Goal: Information Seeking & Learning: Learn about a topic

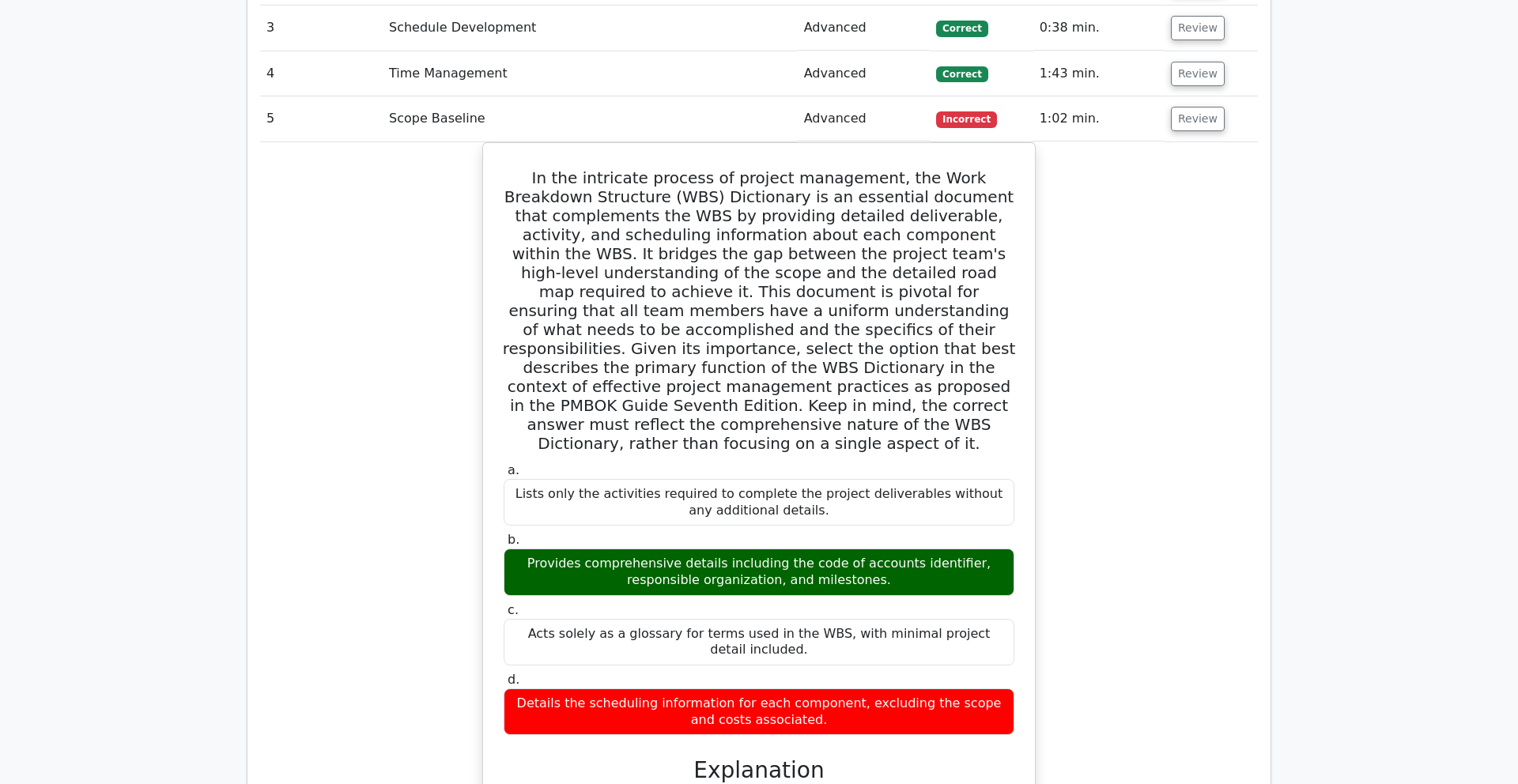
scroll to position [3183, 0]
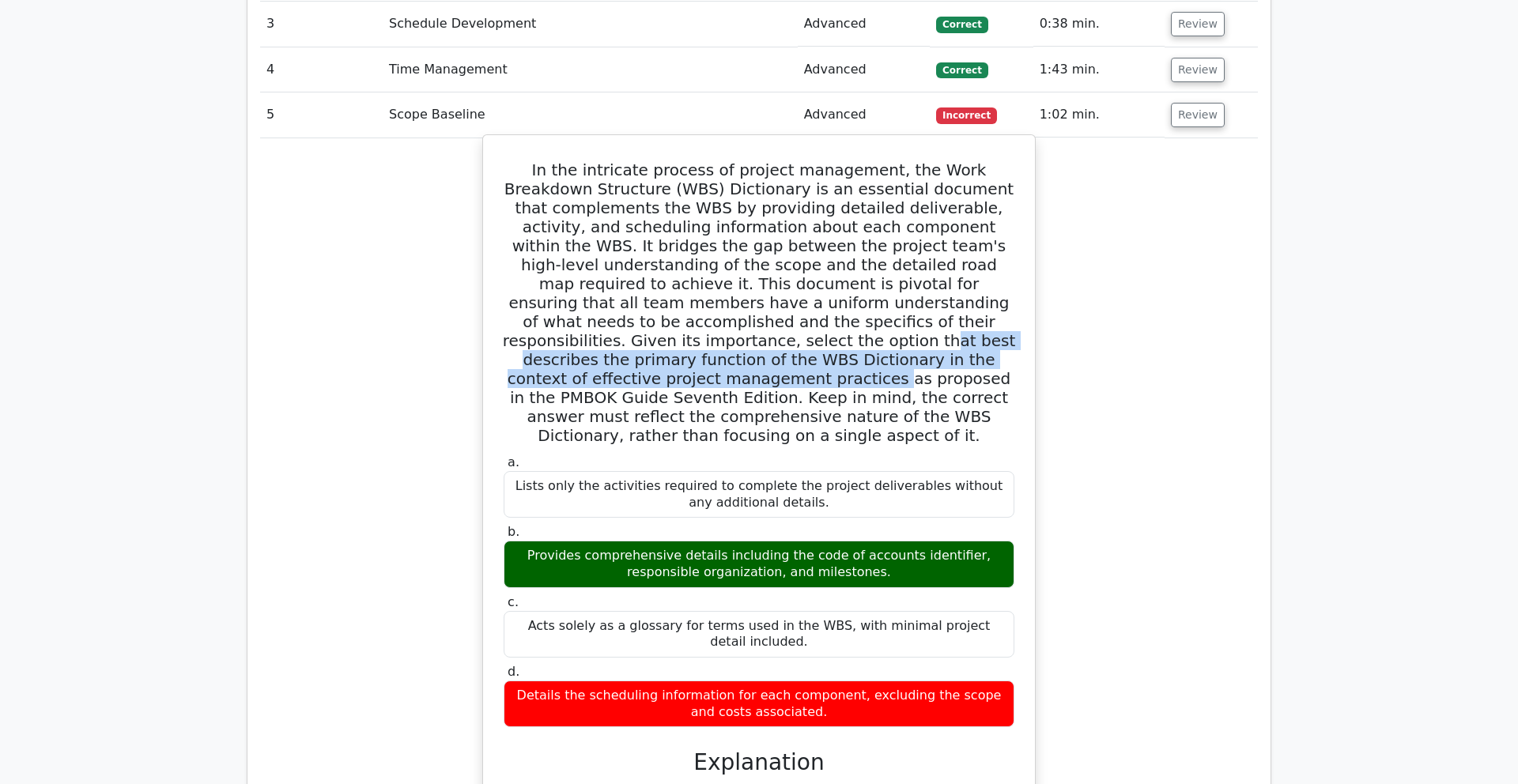
drag, startPoint x: 796, startPoint y: 215, endPoint x: 695, endPoint y: 245, distance: 105.4
click at [695, 245] on h5 "In the intricate process of project management, the Work Breakdown Structure (W…" at bounding box center [759, 303] width 514 height 284
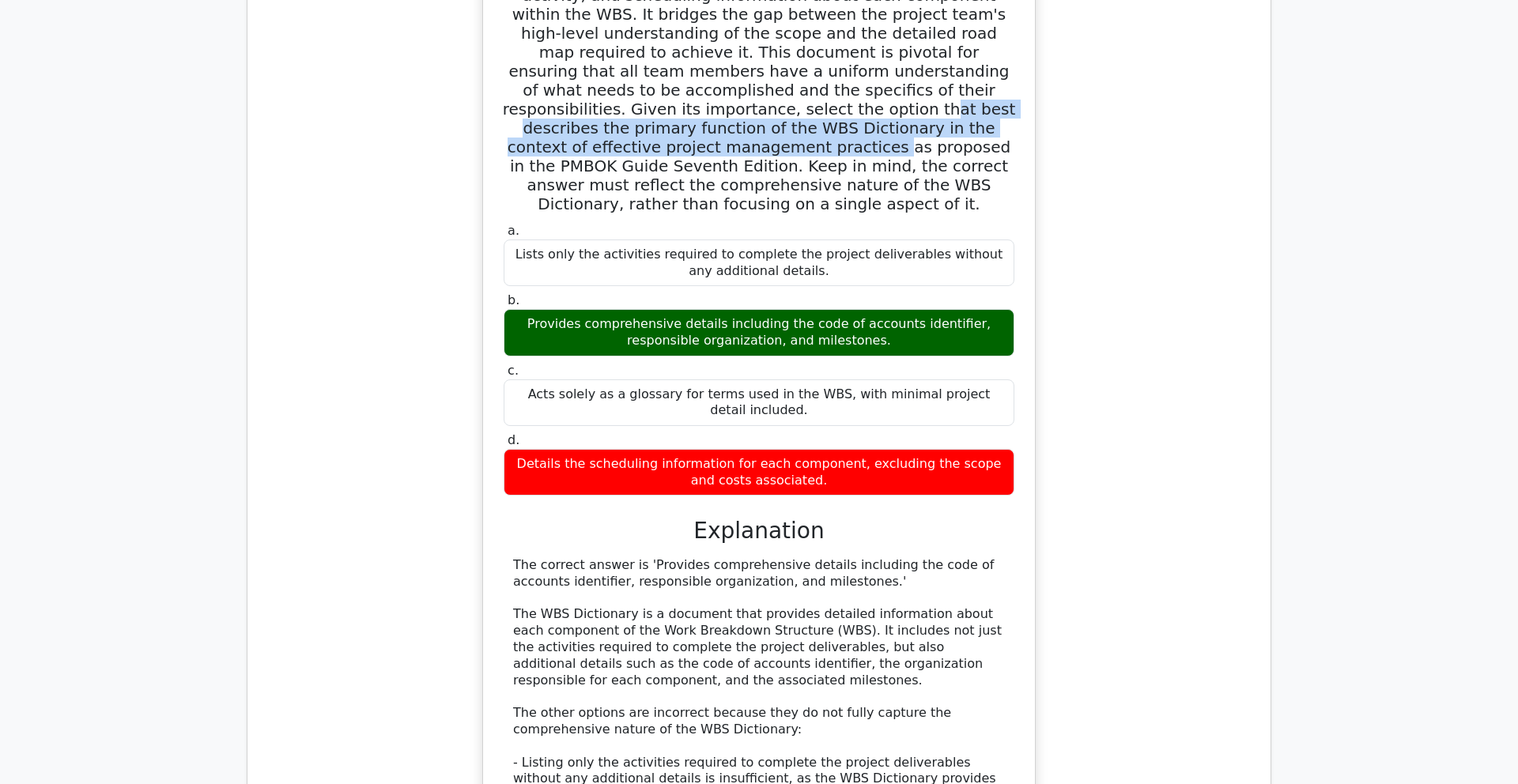
scroll to position [3419, 0]
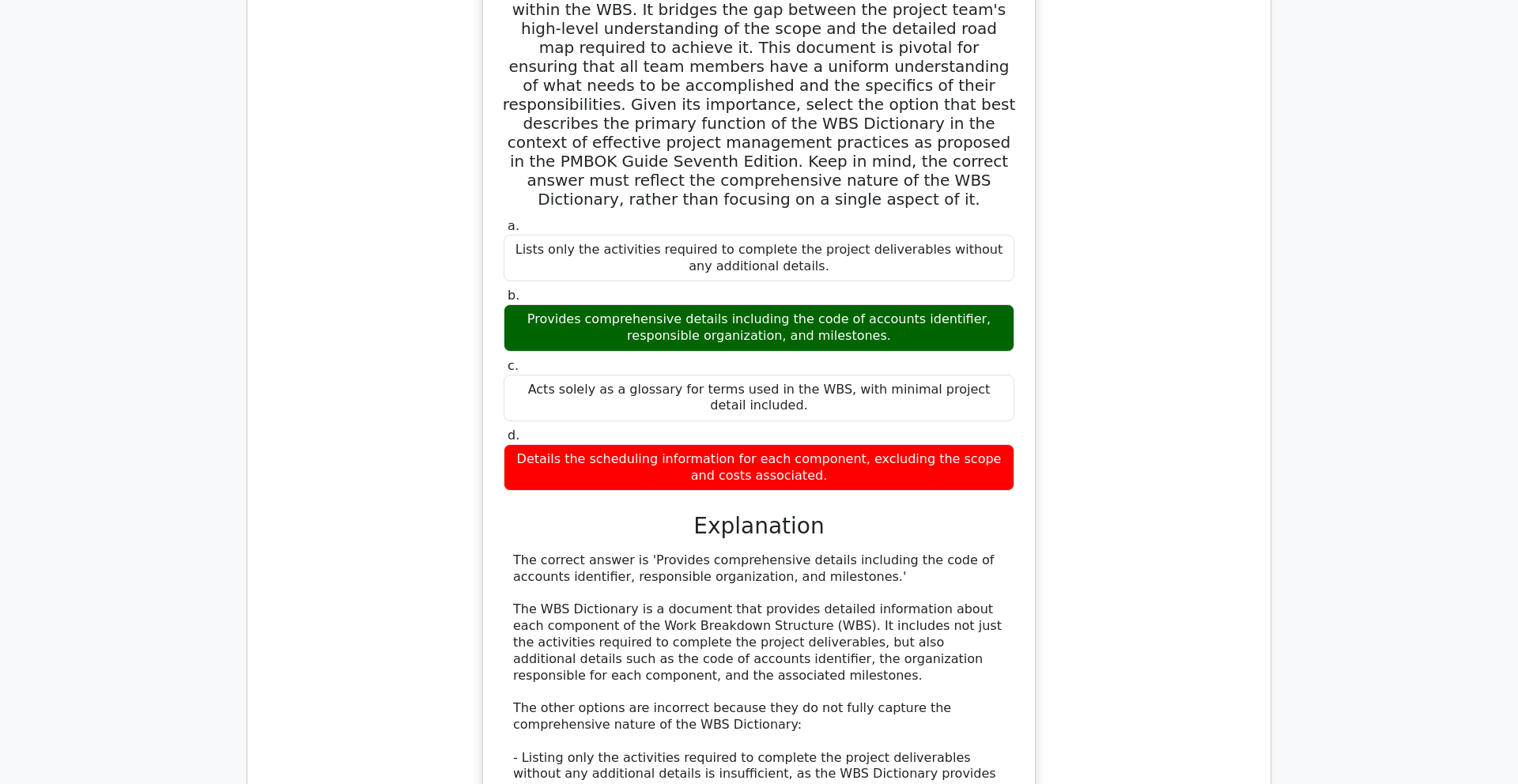
drag, startPoint x: 651, startPoint y: 511, endPoint x: 607, endPoint y: 538, distance: 51.6
click at [607, 543] on div "The correct answer is 'Provides comprehensive details including the code of acc…" at bounding box center [759, 775] width 492 height 444
drag, startPoint x: 623, startPoint y: 517, endPoint x: 663, endPoint y: 523, distance: 40.4
click at [663, 543] on div "The correct answer is 'Provides comprehensive details including the code of acc…" at bounding box center [759, 775] width 492 height 444
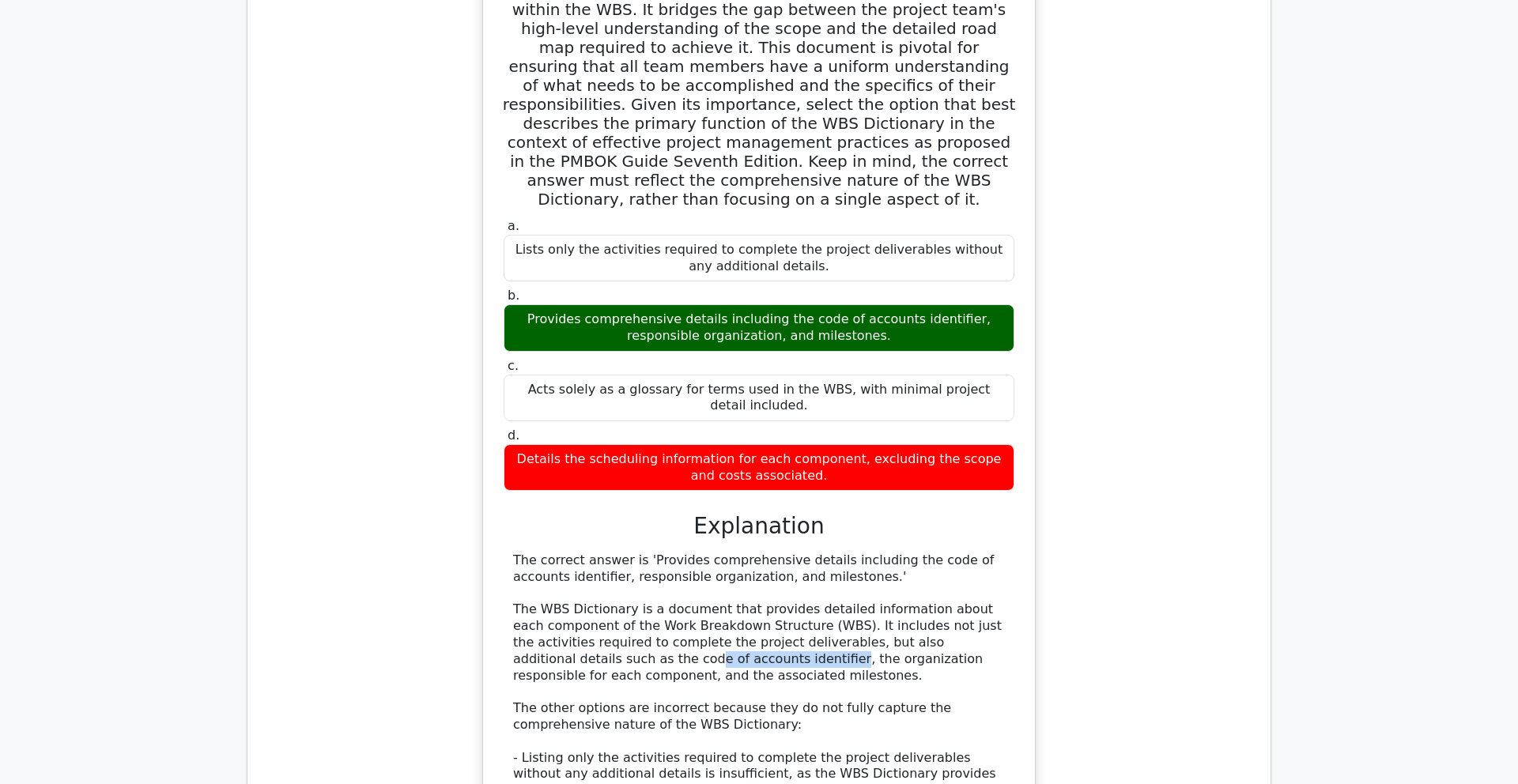
drag, startPoint x: 666, startPoint y: 538, endPoint x: 537, endPoint y: 527, distance: 129.5
click at [537, 543] on div "The correct answer is 'Provides comprehensive details including the code of acc…" at bounding box center [759, 775] width 492 height 444
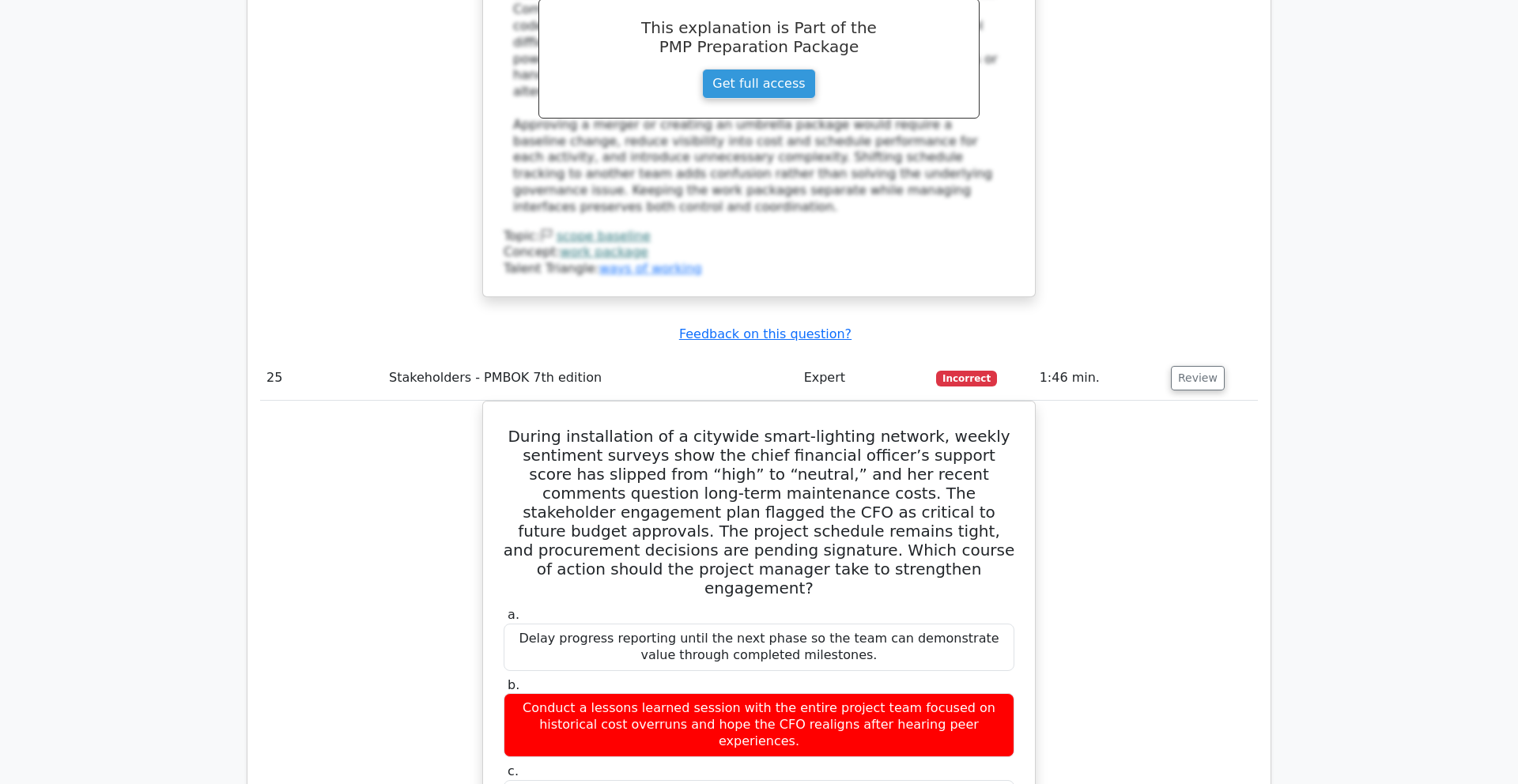
scroll to position [9749, 0]
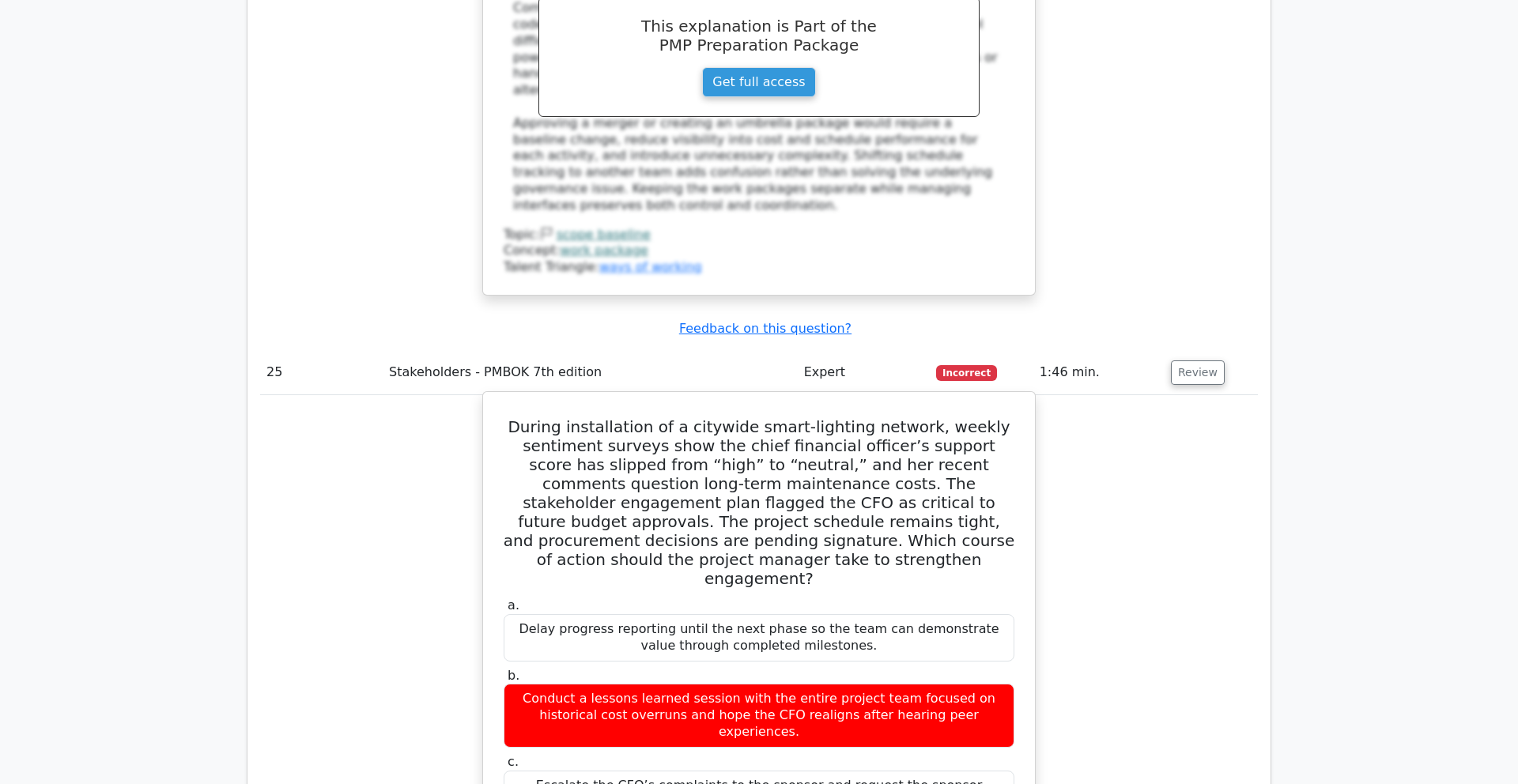
click at [862, 417] on h5 "During installation of a citywide smart-lighting network, weekly sentiment surv…" at bounding box center [759, 503] width 514 height 171
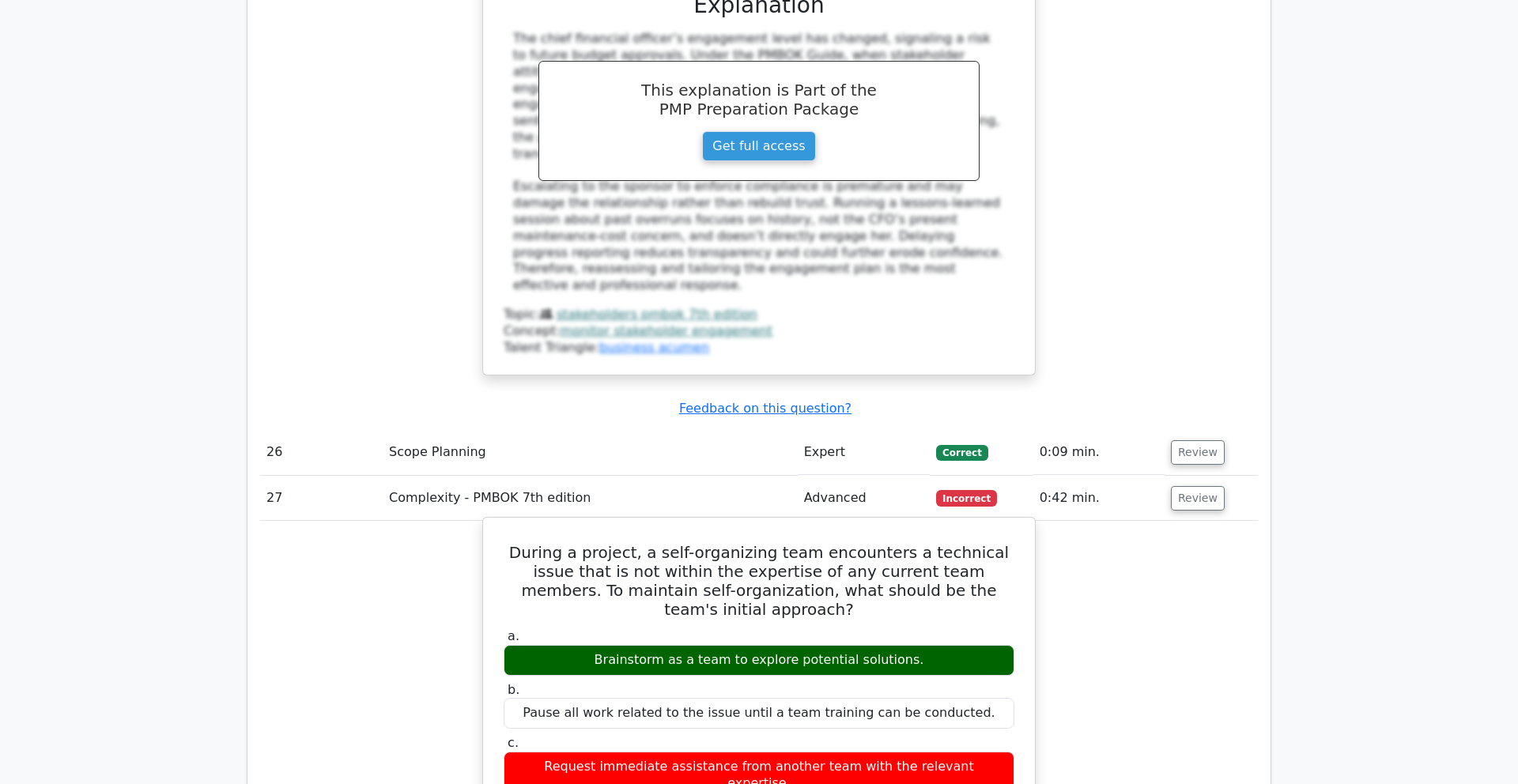
scroll to position [10672, 0]
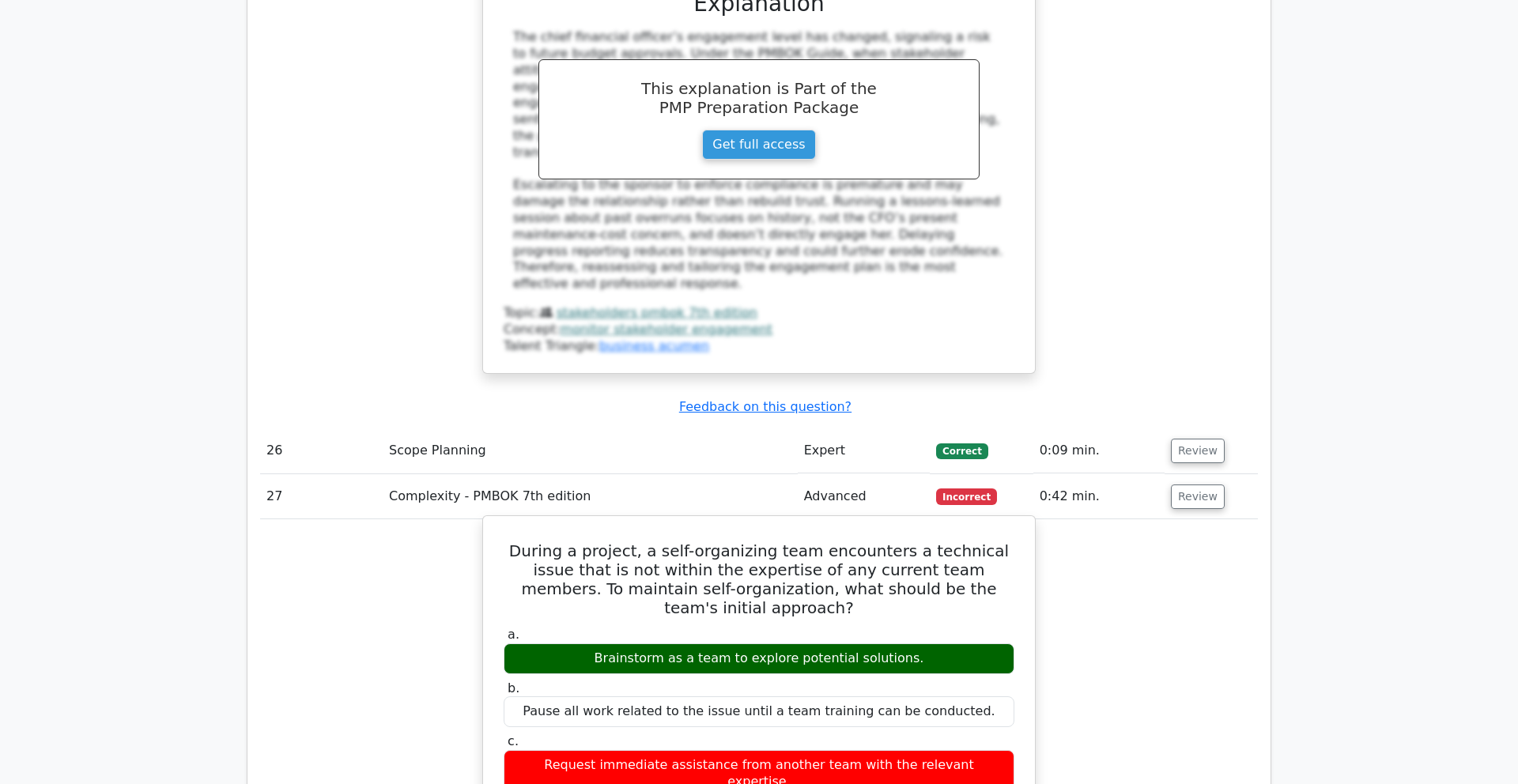
click at [863, 541] on h5 "During a project, a self-organizing team encounters a technical issue that is n…" at bounding box center [759, 579] width 514 height 76
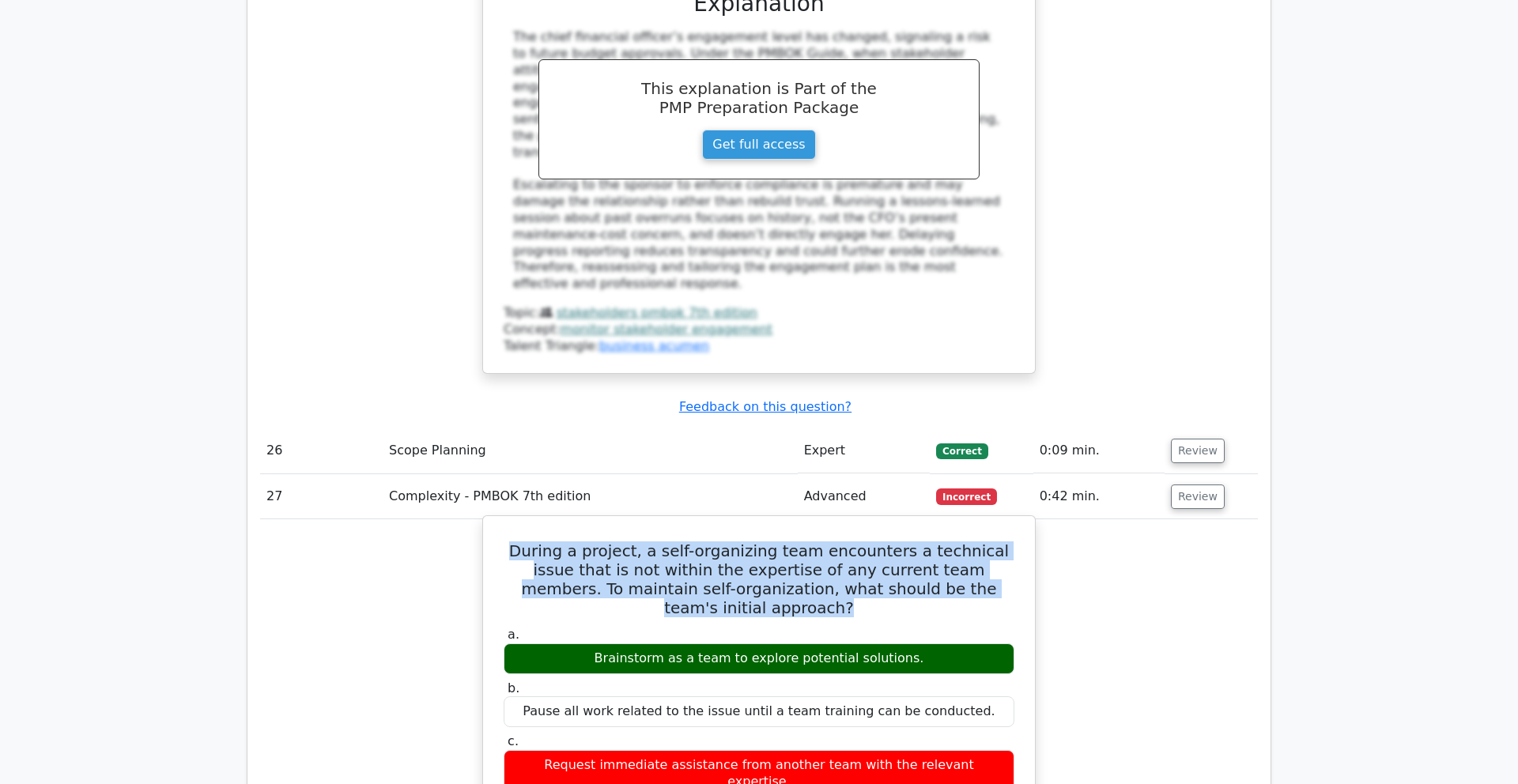
click at [787, 541] on h5 "During a project, a self-organizing team encounters a technical issue that is n…" at bounding box center [759, 579] width 514 height 76
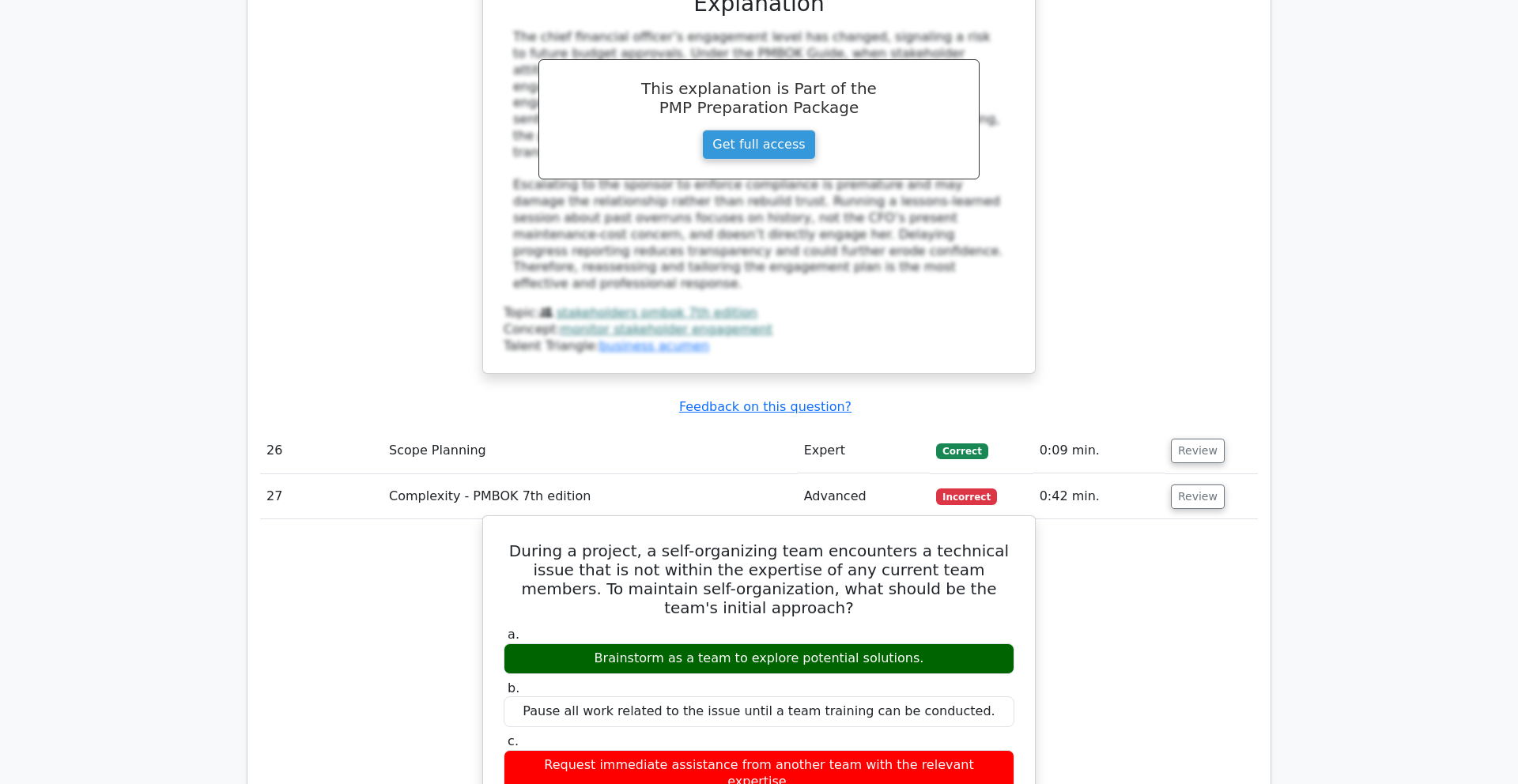
click at [696, 541] on h5 "During a project, a self-organizing team encounters a technical issue that is n…" at bounding box center [759, 579] width 514 height 76
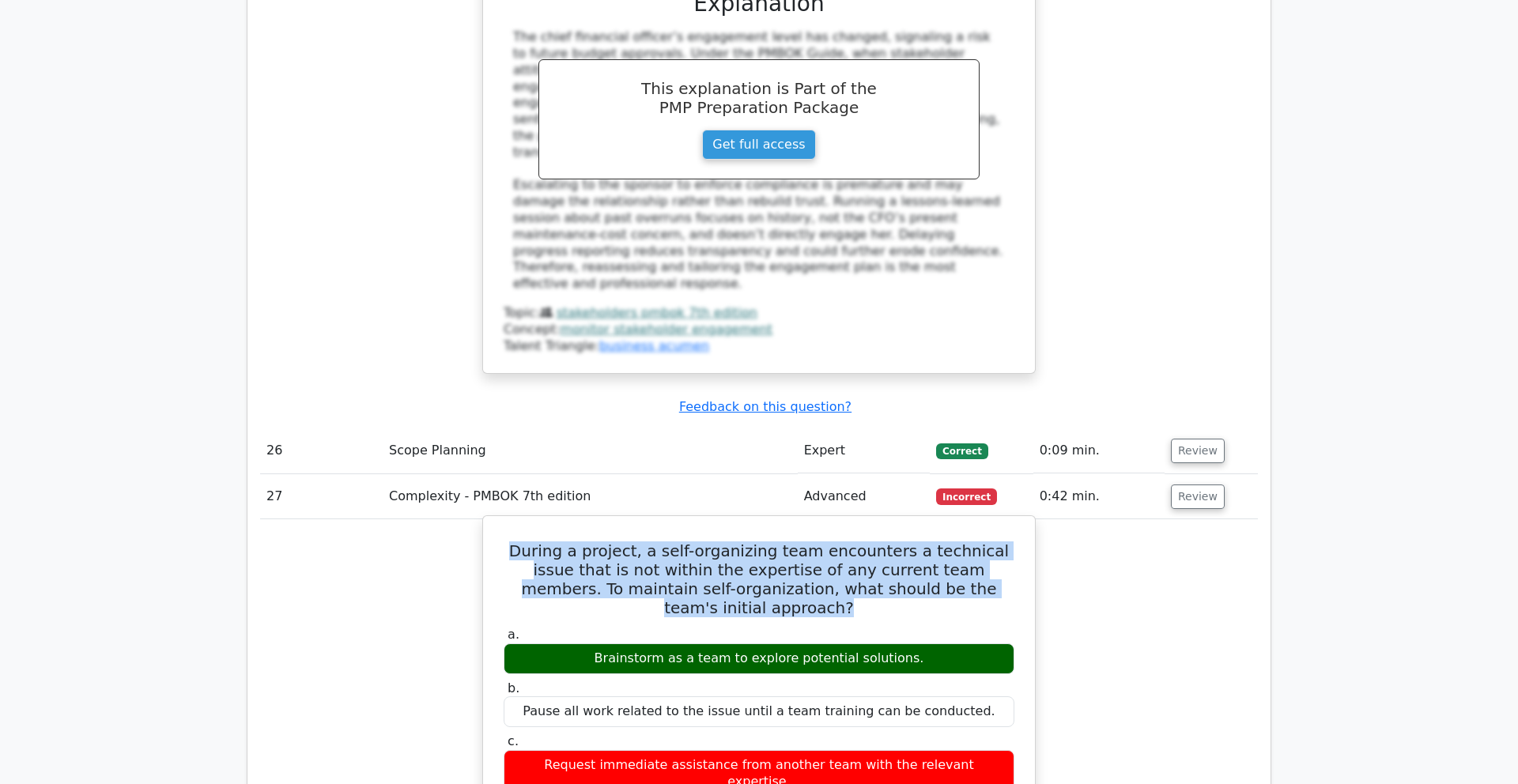
click at [760, 541] on h5 "During a project, a self-organizing team encounters a technical issue that is n…" at bounding box center [759, 579] width 514 height 76
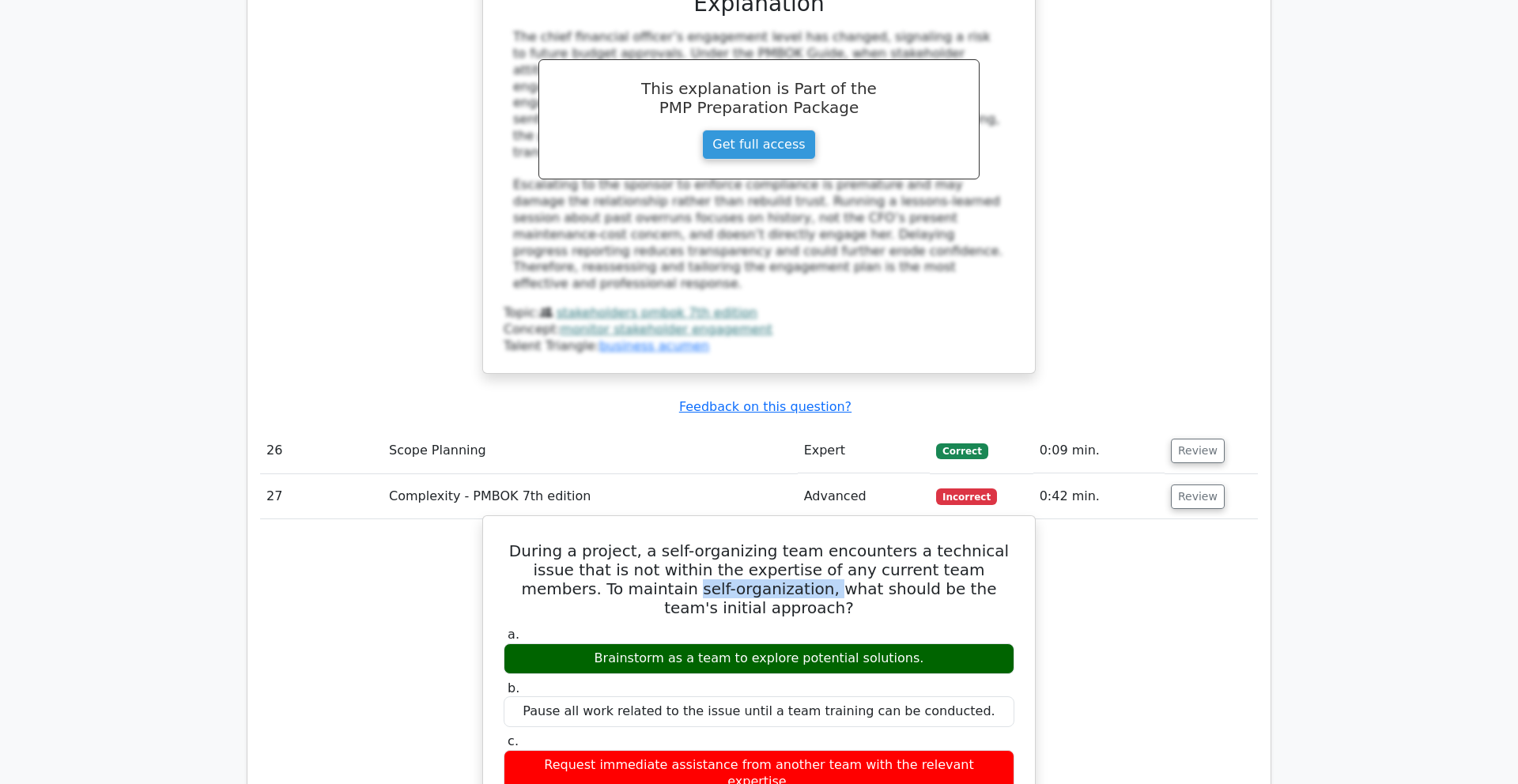
drag, startPoint x: 577, startPoint y: 224, endPoint x: 700, endPoint y: 229, distance: 123.1
click at [701, 541] on h5 "During a project, a self-organizing team encounters a technical issue that is n…" at bounding box center [759, 579] width 514 height 76
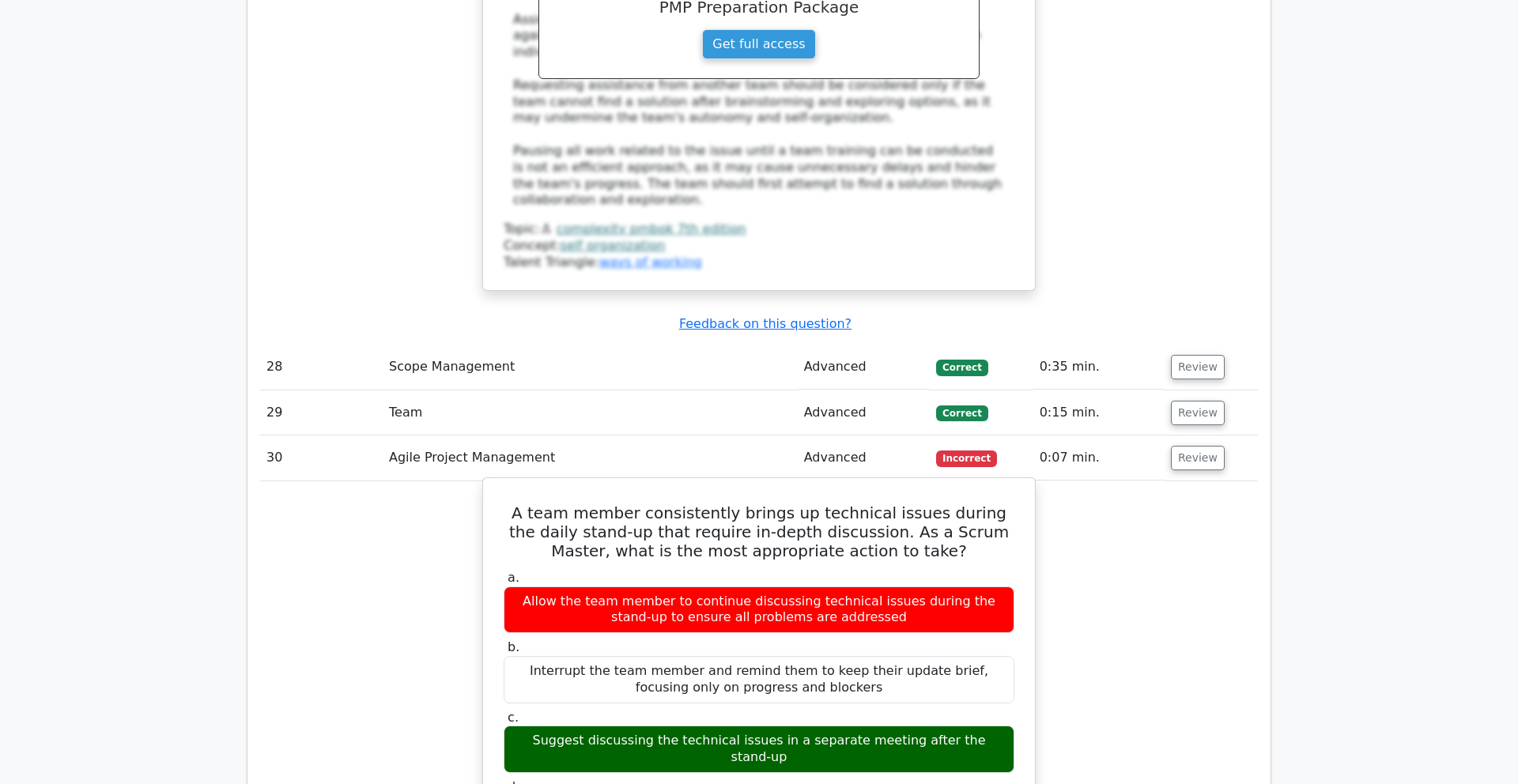
scroll to position [11680, 0]
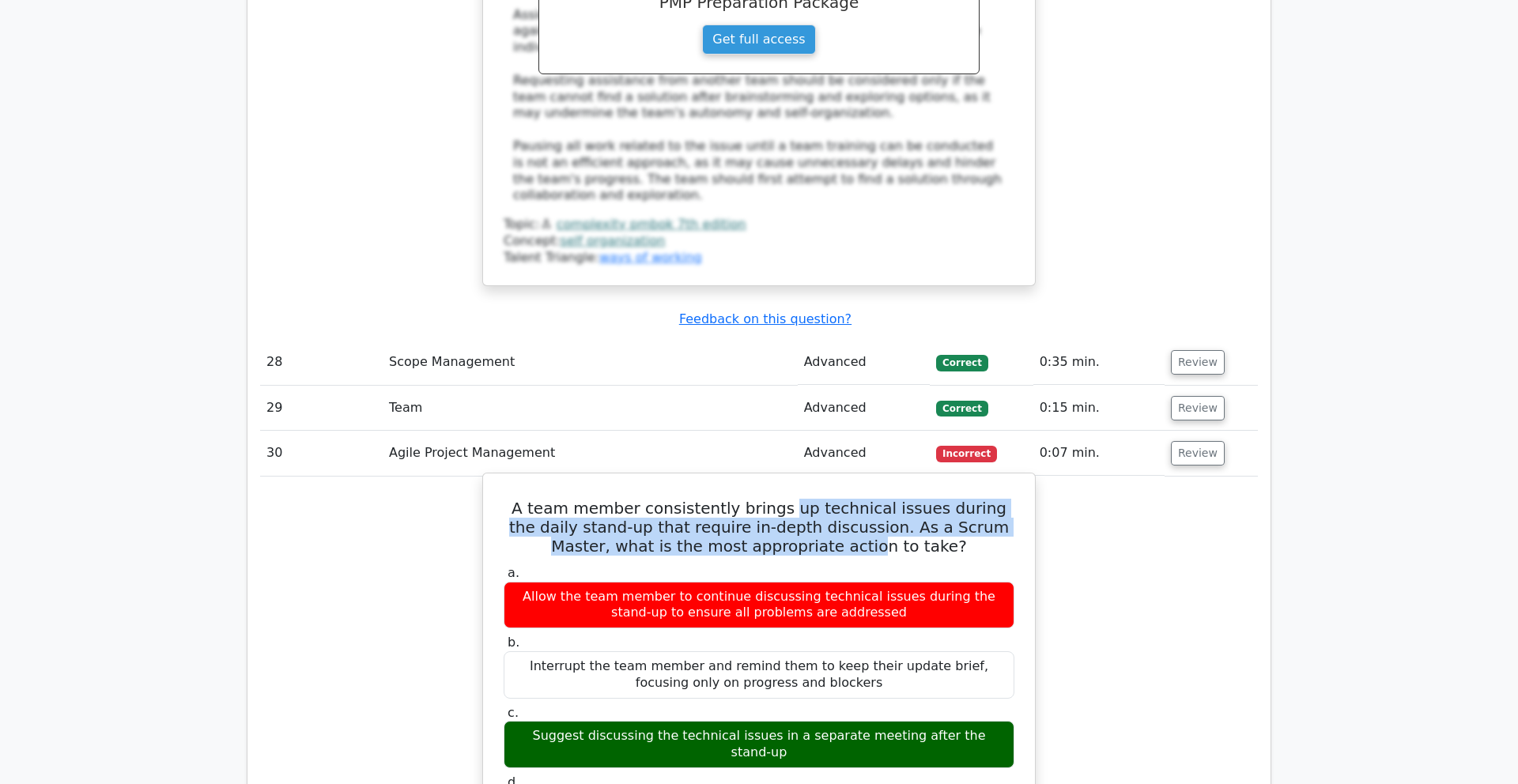
drag, startPoint x: 764, startPoint y: 94, endPoint x: 819, endPoint y: 134, distance: 68.0
click at [819, 499] on h5 "A team member consistently brings up technical issues during the daily stand-up…" at bounding box center [759, 527] width 514 height 57
click at [820, 499] on h5 "A team member consistently brings up technical issues during the daily stand-up…" at bounding box center [759, 527] width 514 height 57
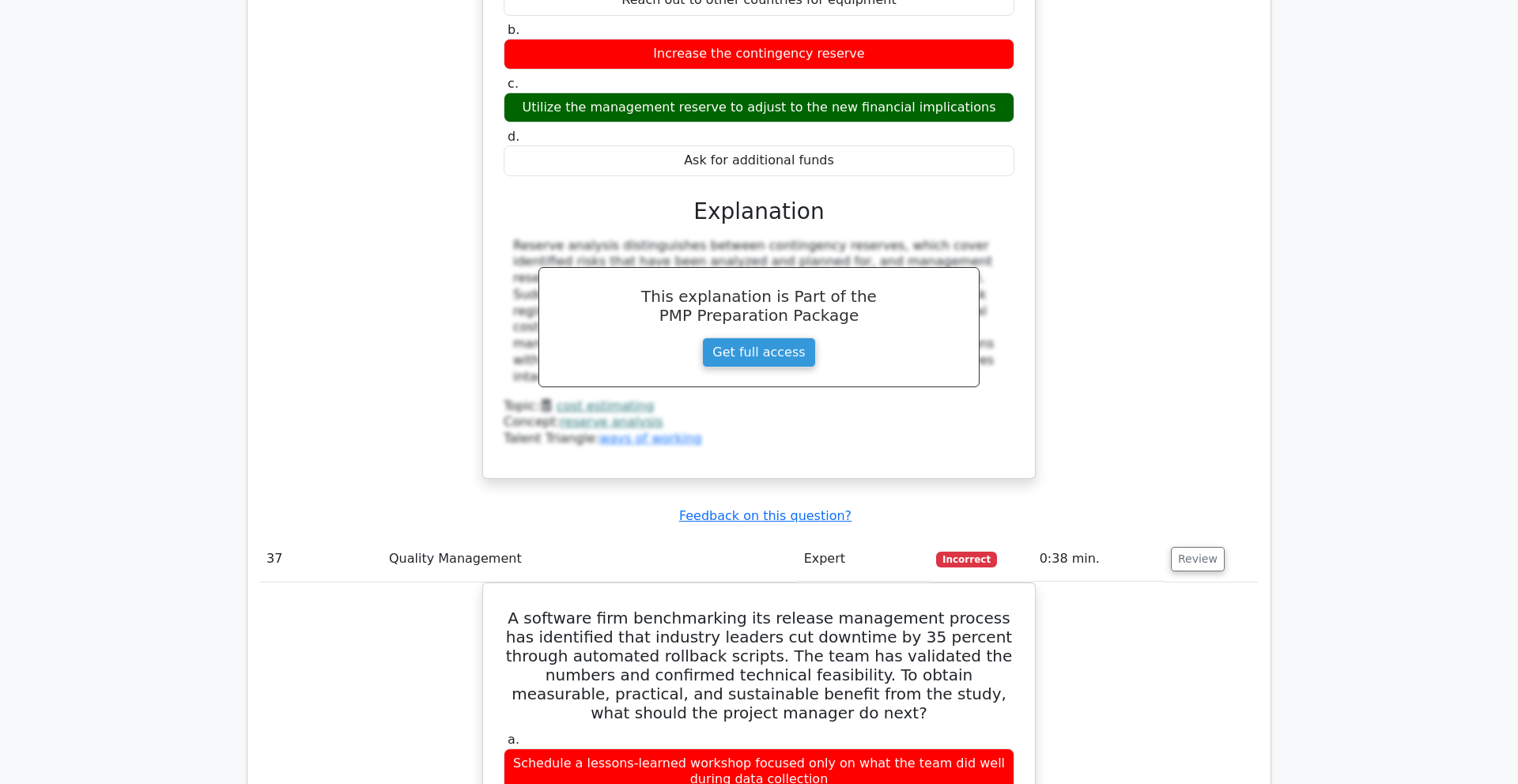
scroll to position [13676, 0]
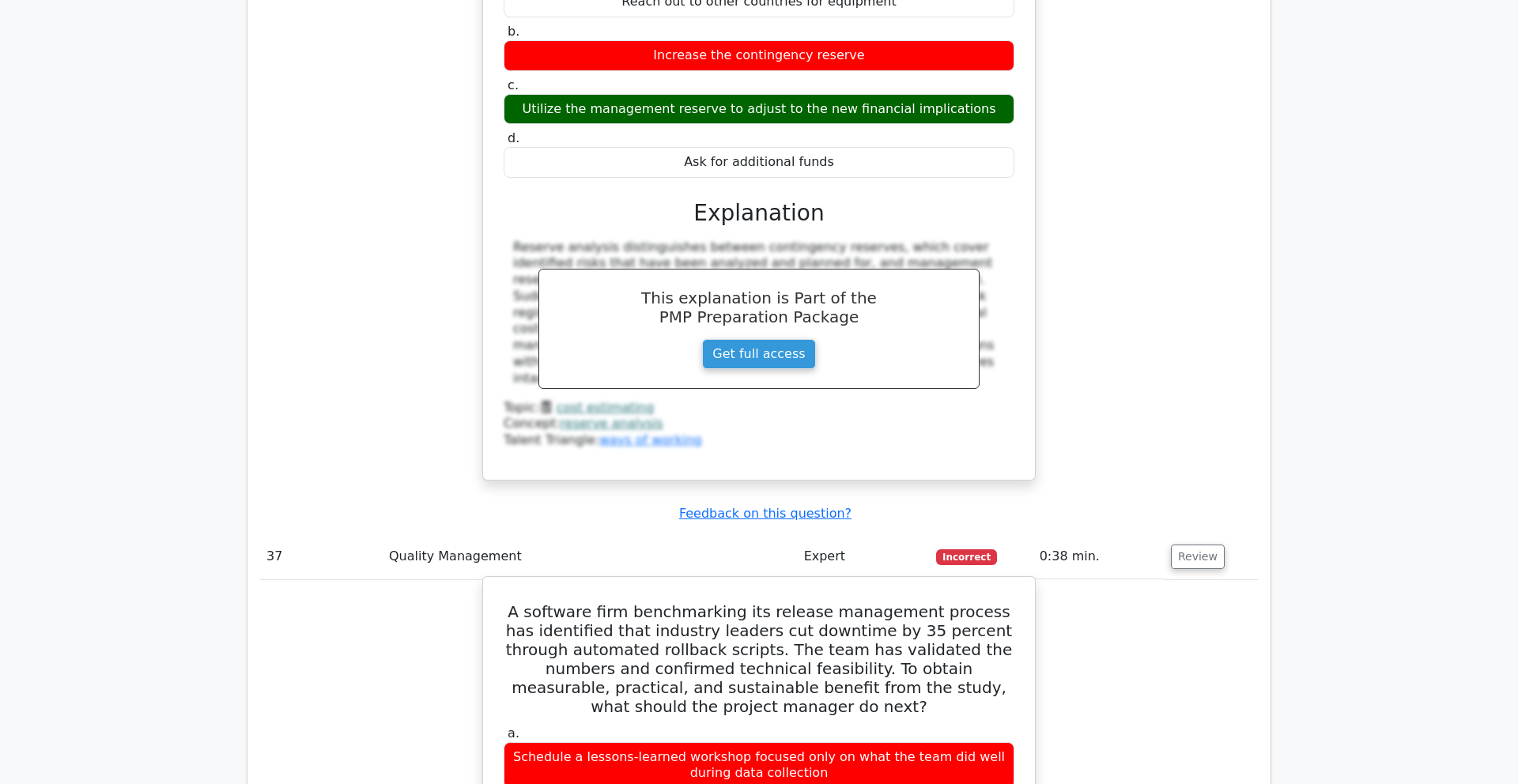
click at [925, 543] on h5 "A software firm benchmarking its release management process has identified that…" at bounding box center [759, 659] width 514 height 113
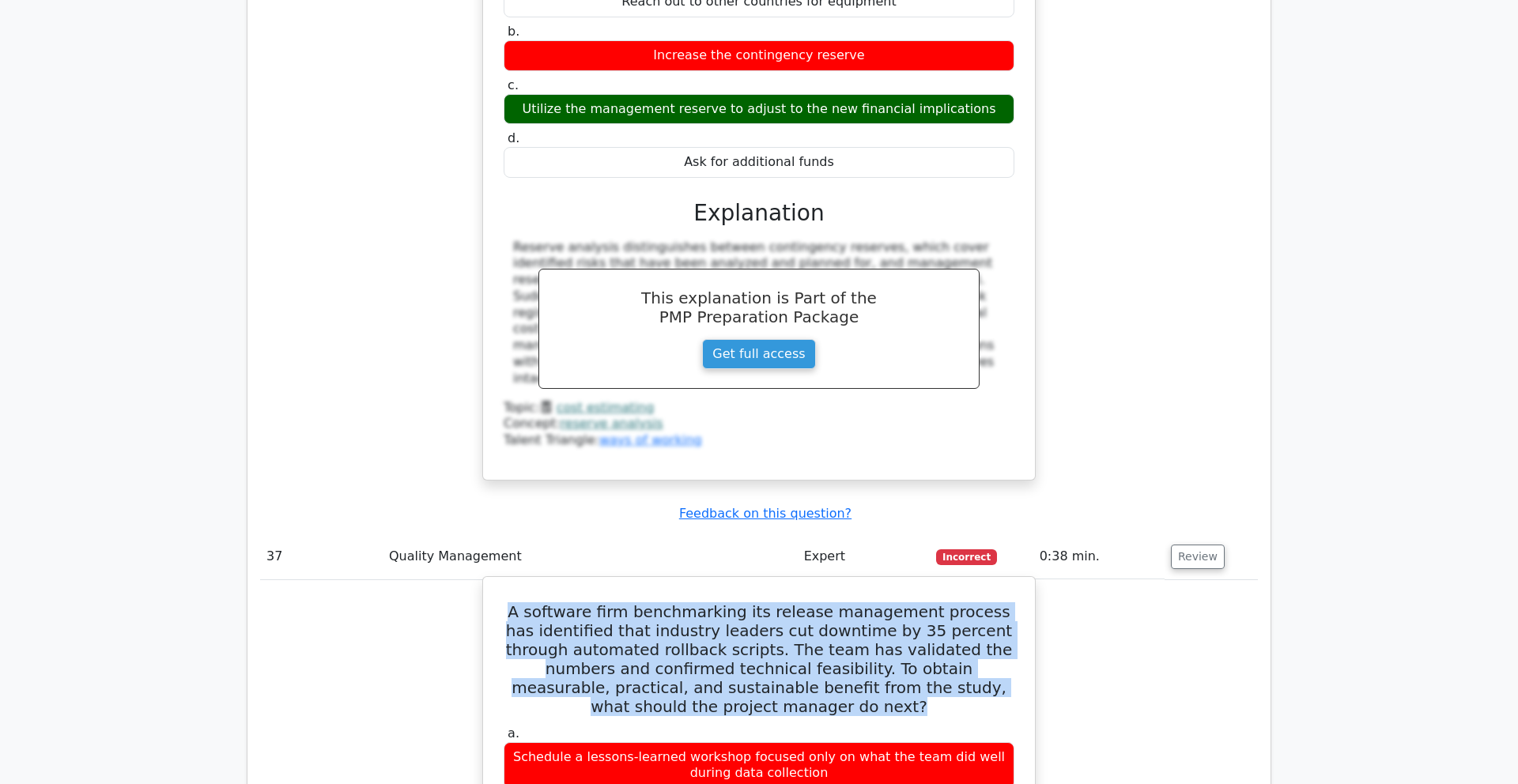
click at [925, 543] on h5 "A software firm benchmarking its release management process has identified that…" at bounding box center [759, 659] width 514 height 113
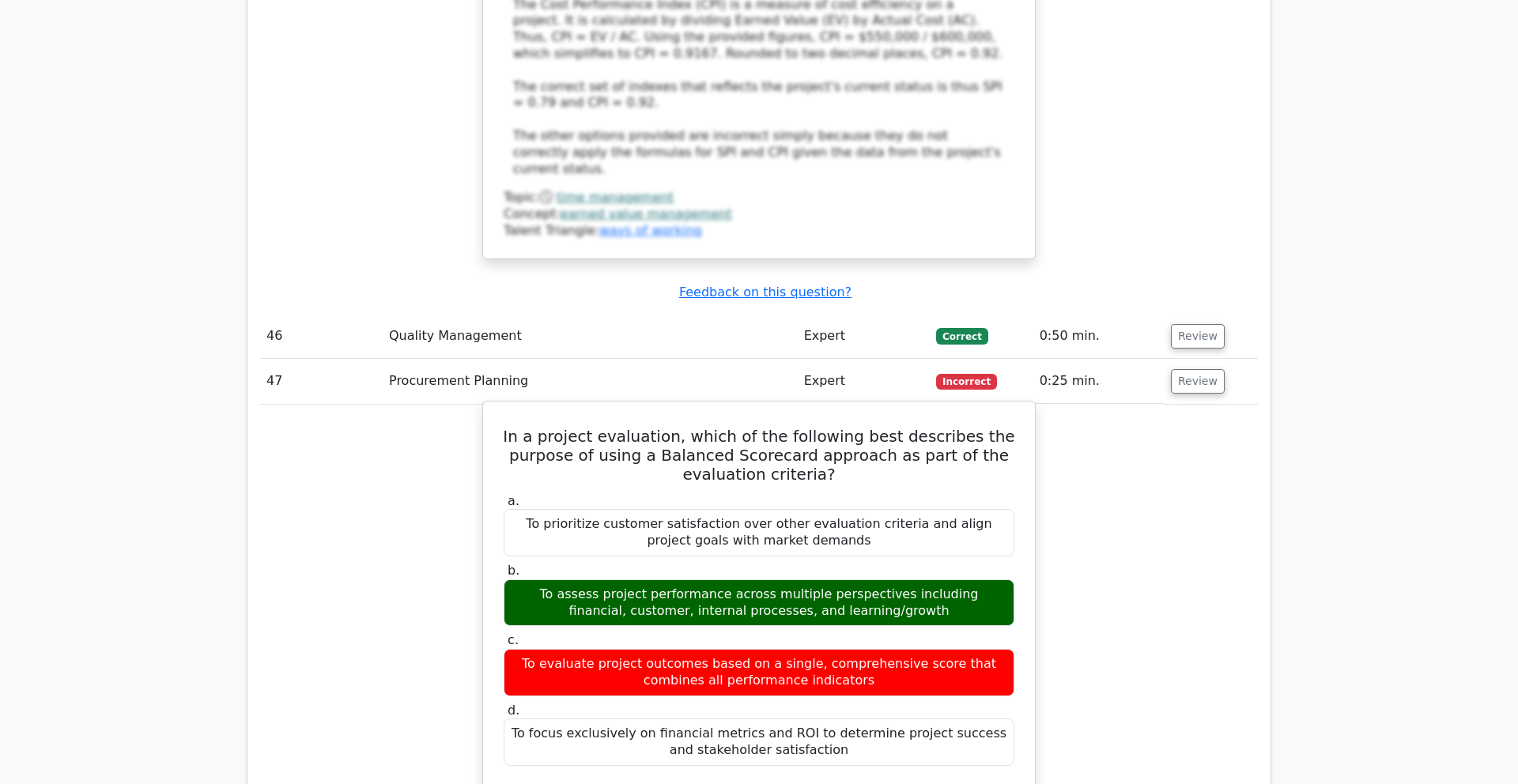
scroll to position [16743, 0]
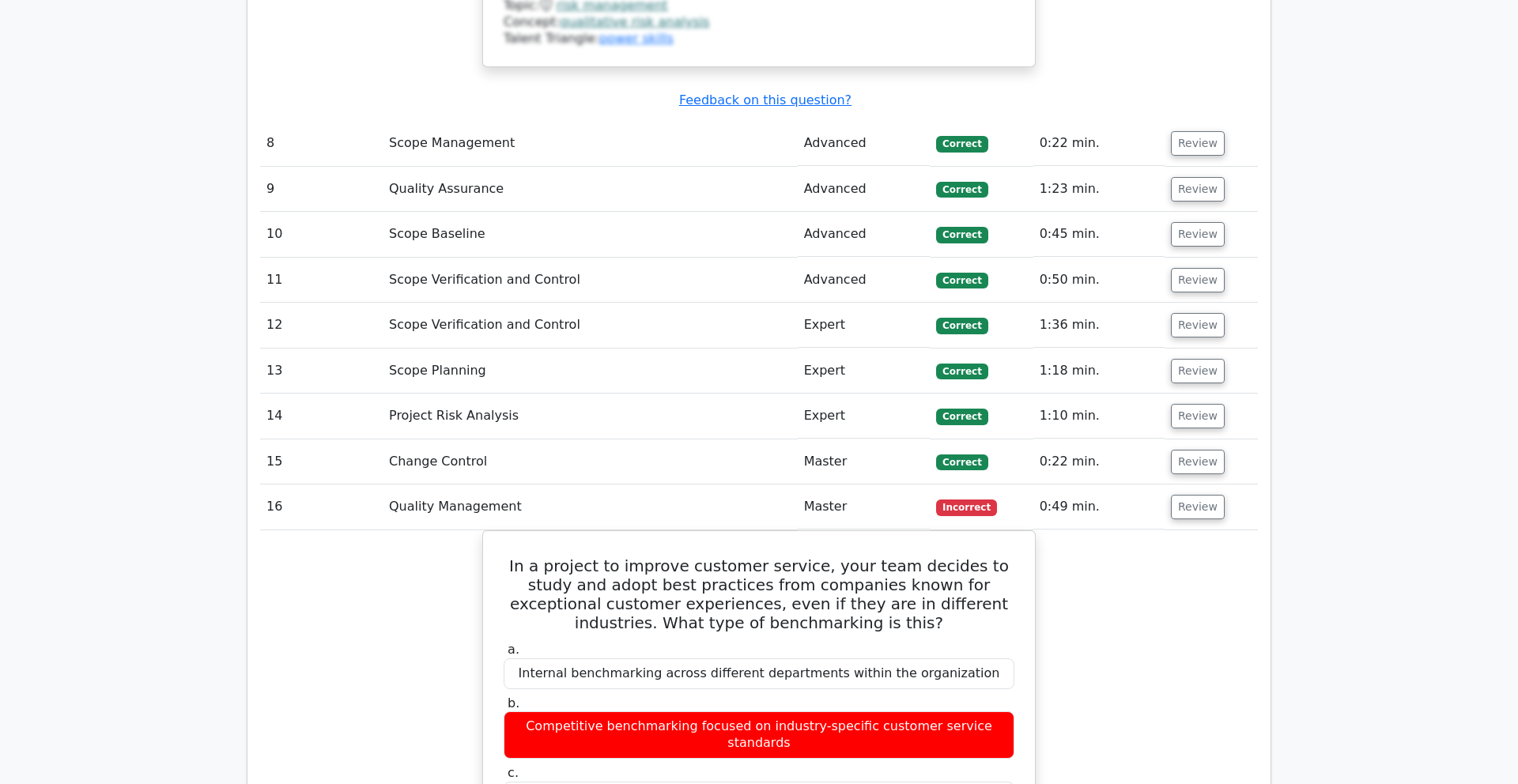
scroll to position [5433, 0]
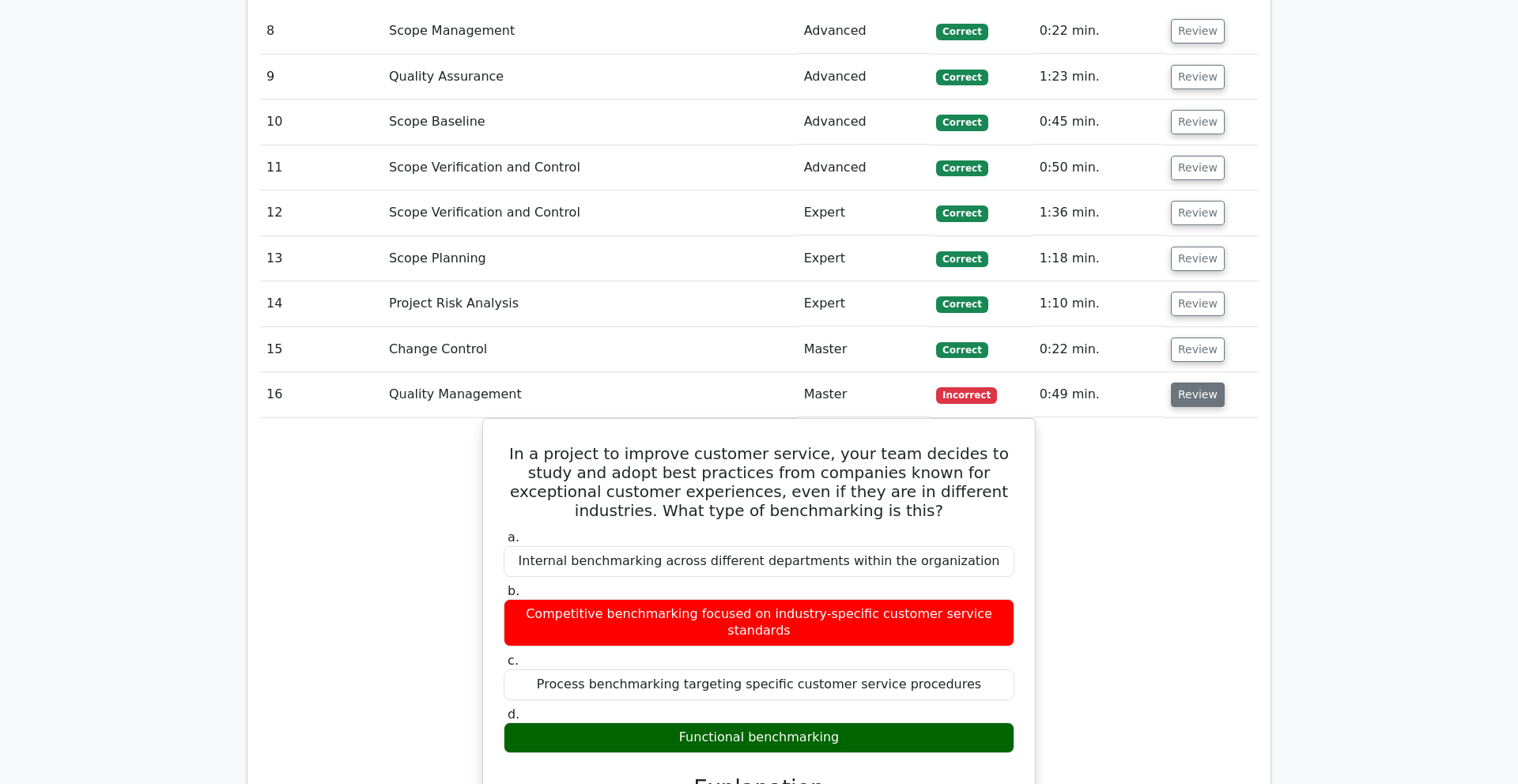
click at [925, 383] on button "Review" at bounding box center [1198, 395] width 53 height 25
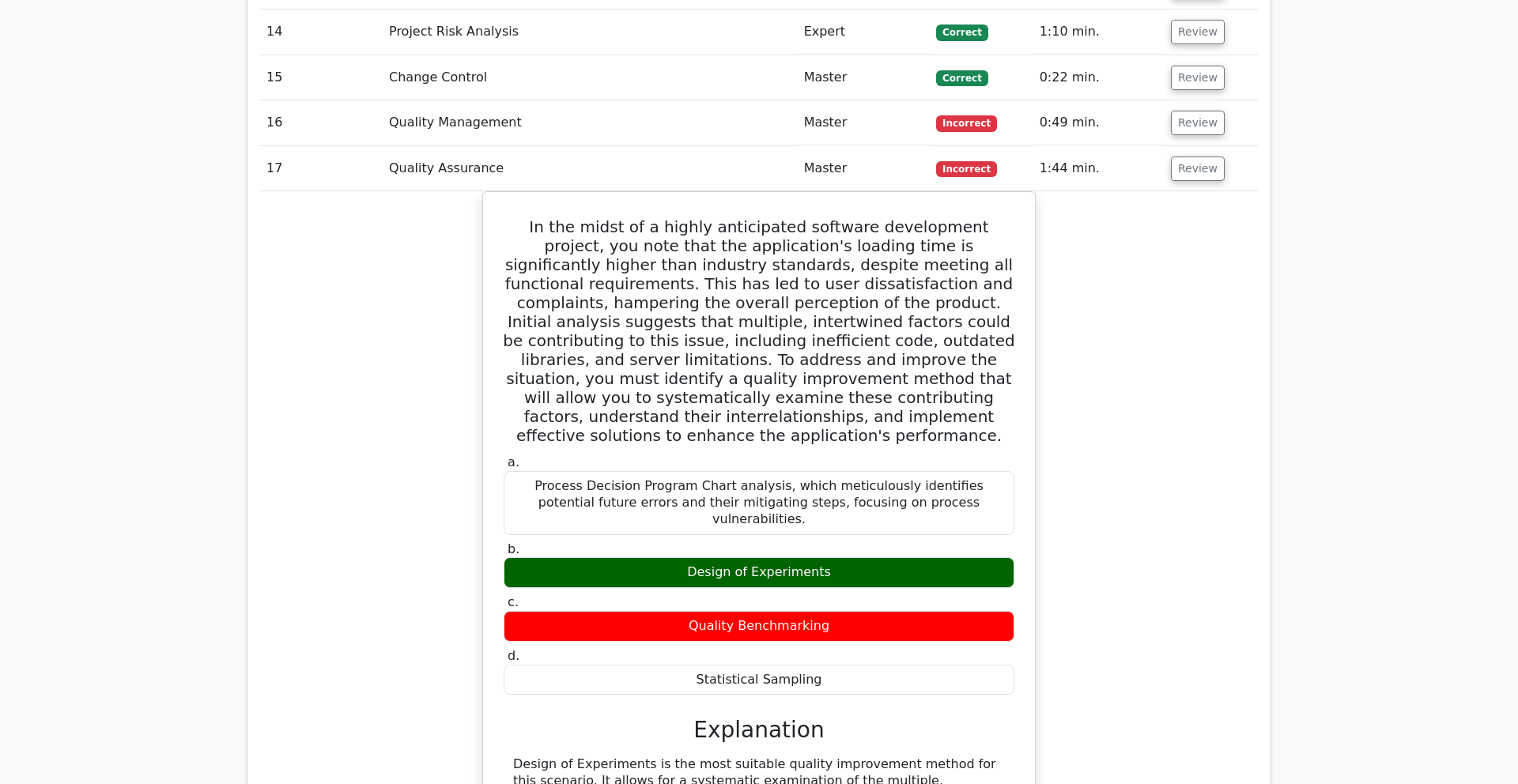
scroll to position [5702, 0]
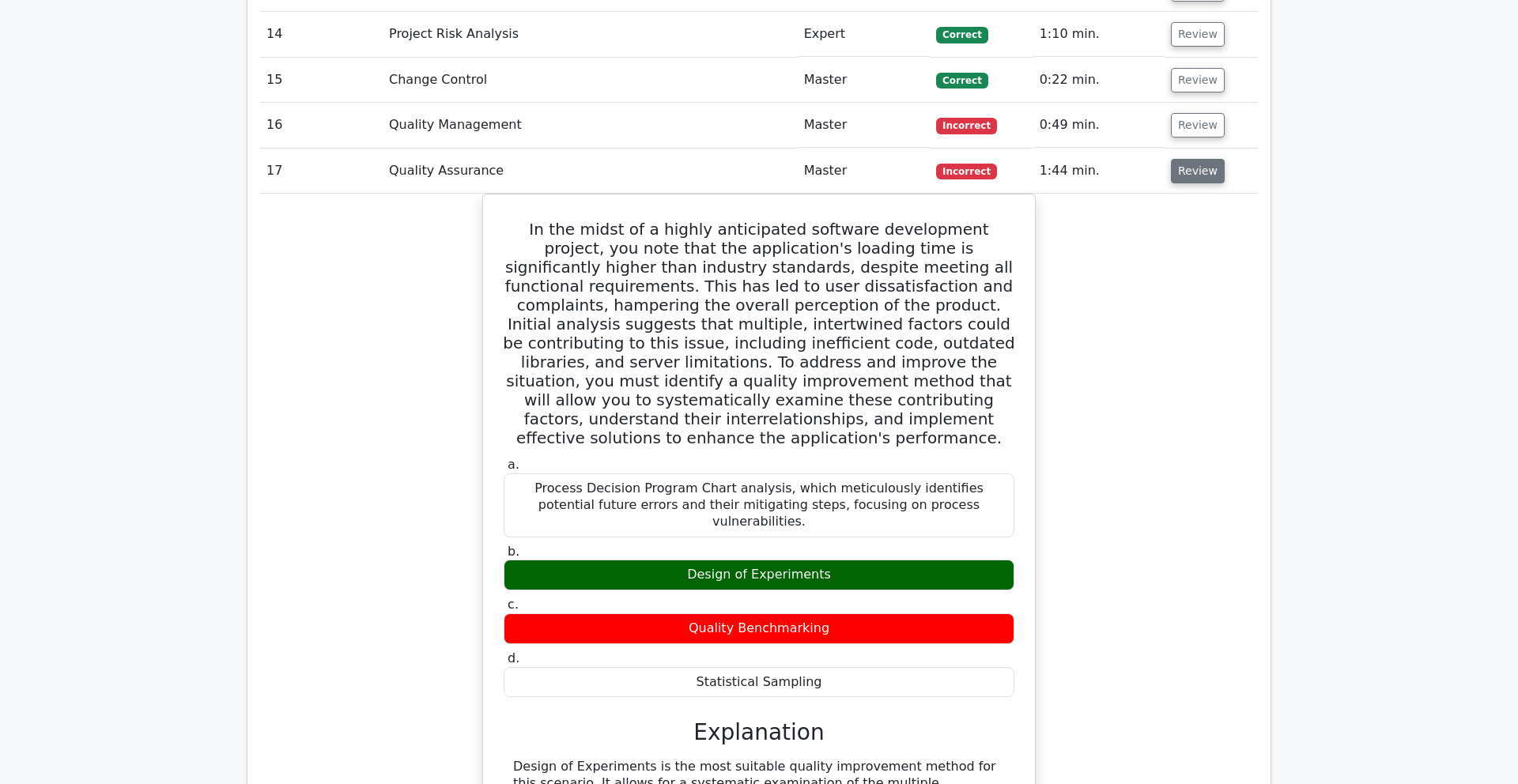
click at [925, 159] on button "Review" at bounding box center [1198, 171] width 53 height 25
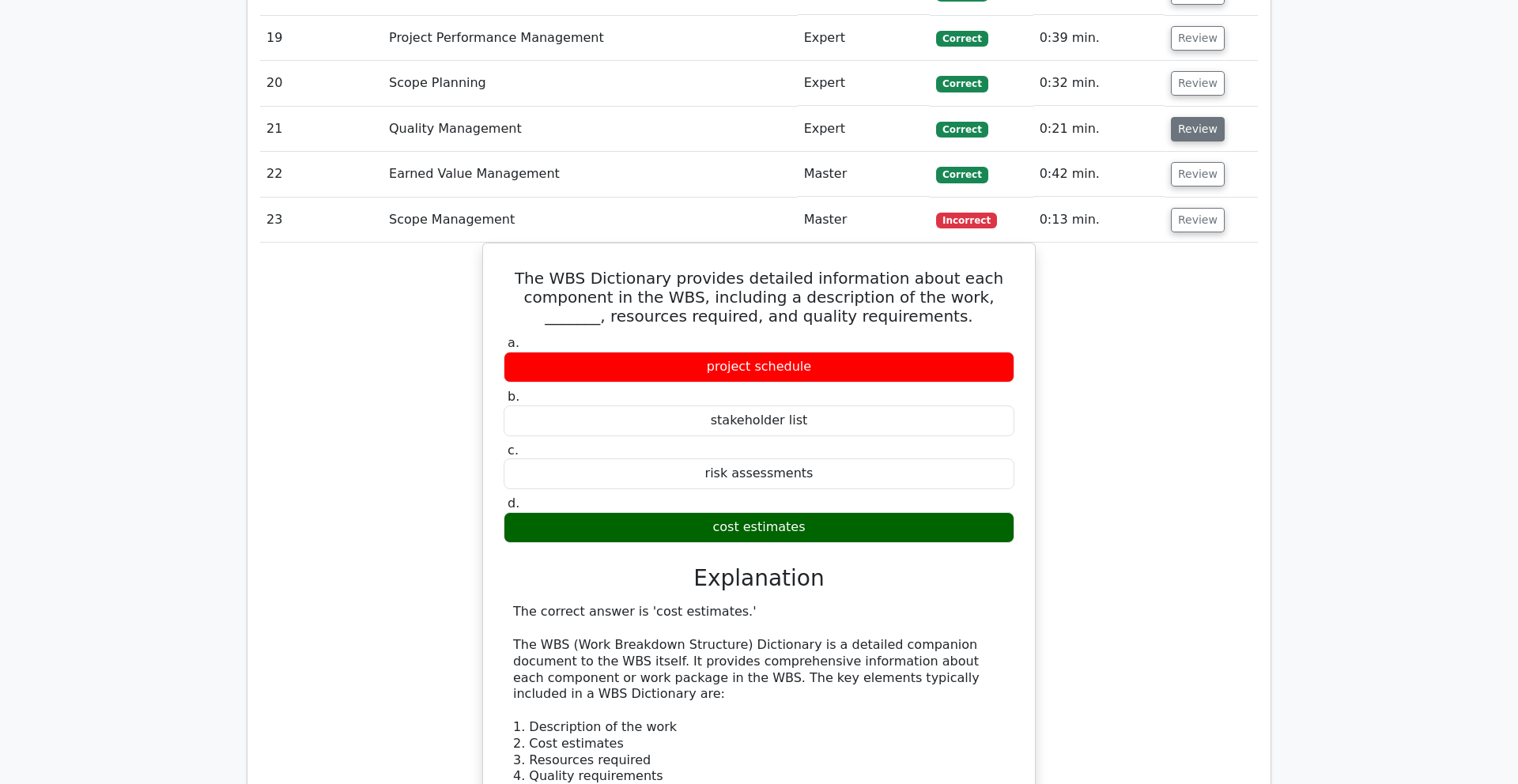
scroll to position [5924, 0]
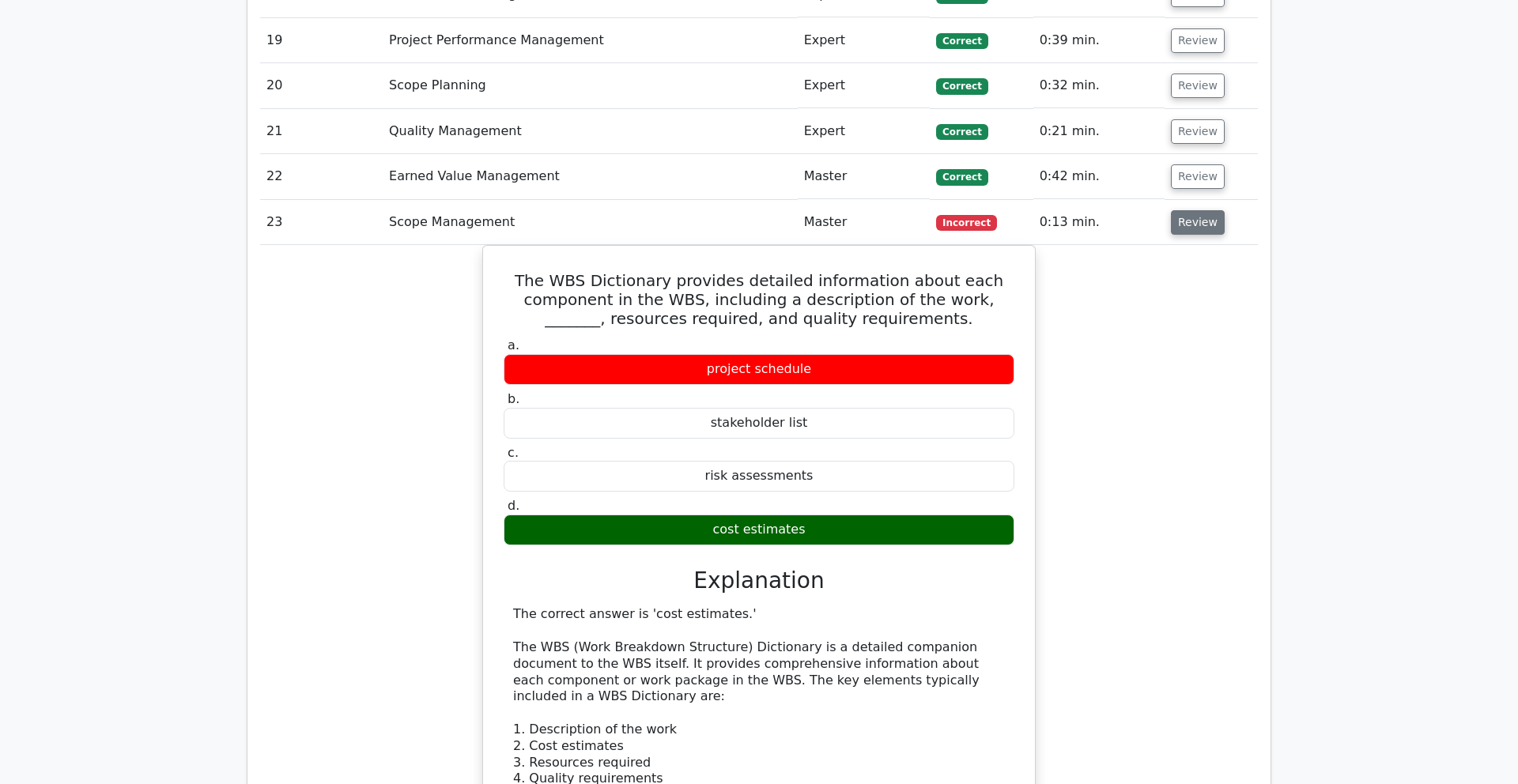
click at [925, 210] on button "Review" at bounding box center [1198, 222] width 53 height 25
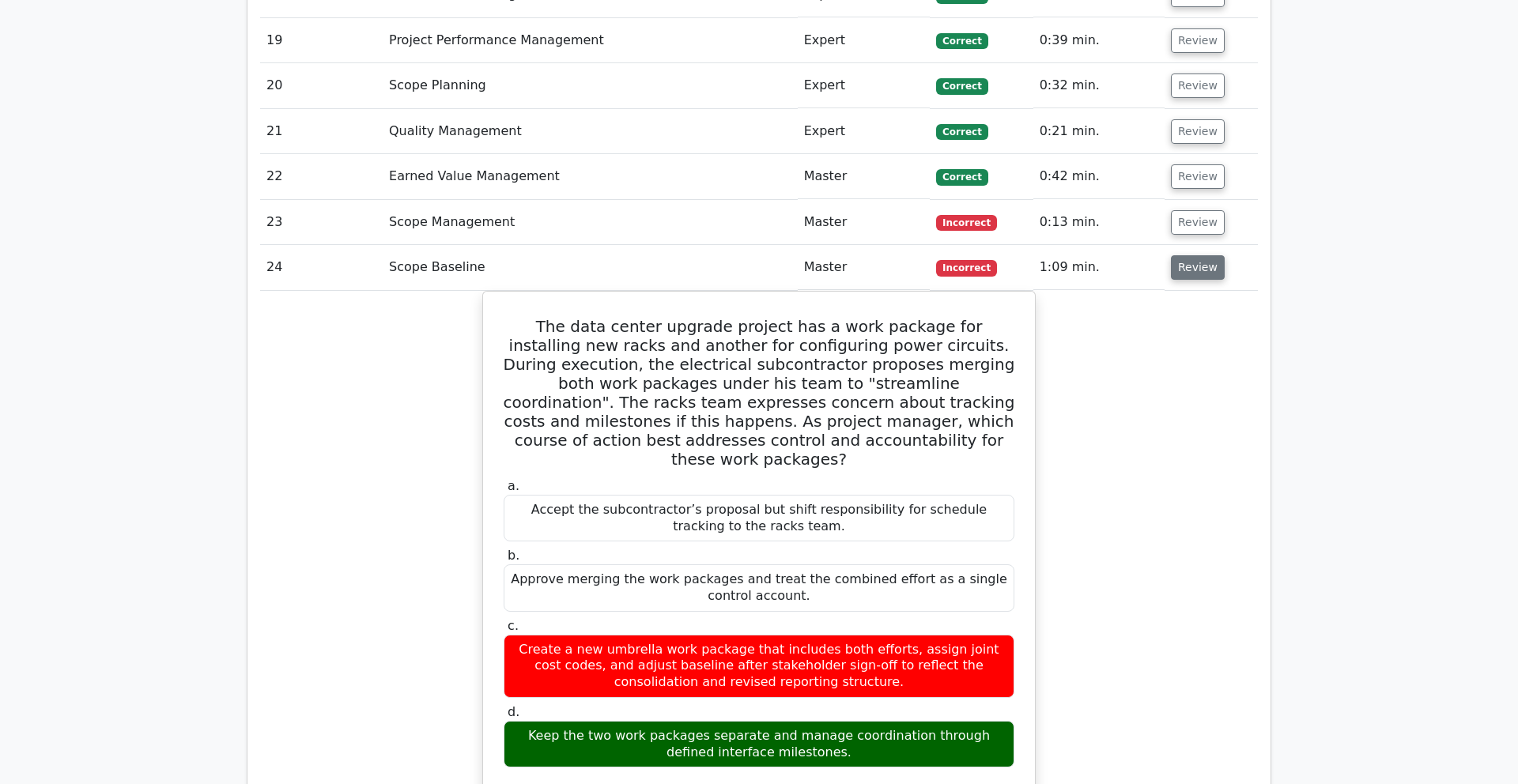
click at [925, 256] on button "Review" at bounding box center [1198, 268] width 53 height 25
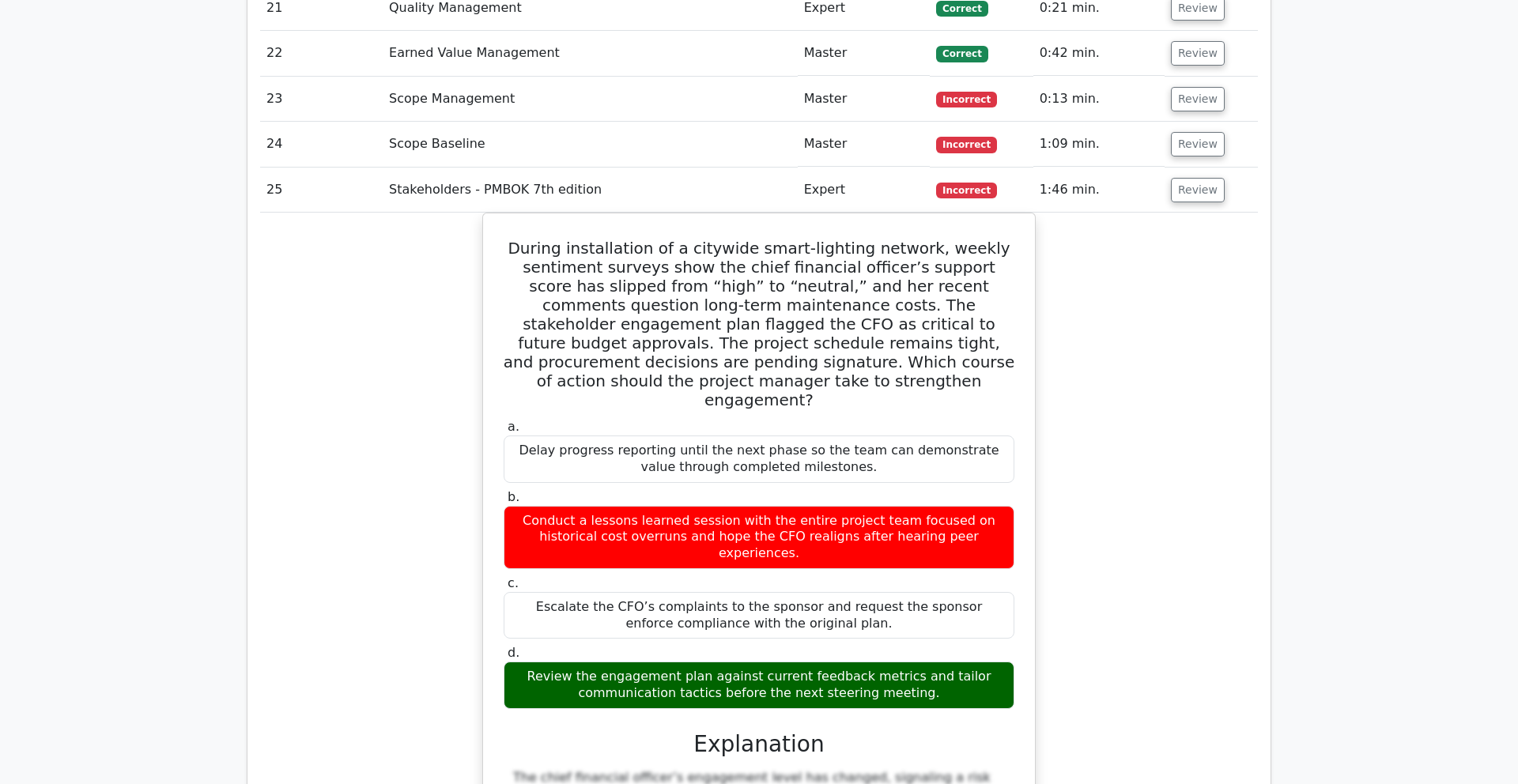
scroll to position [6032, 0]
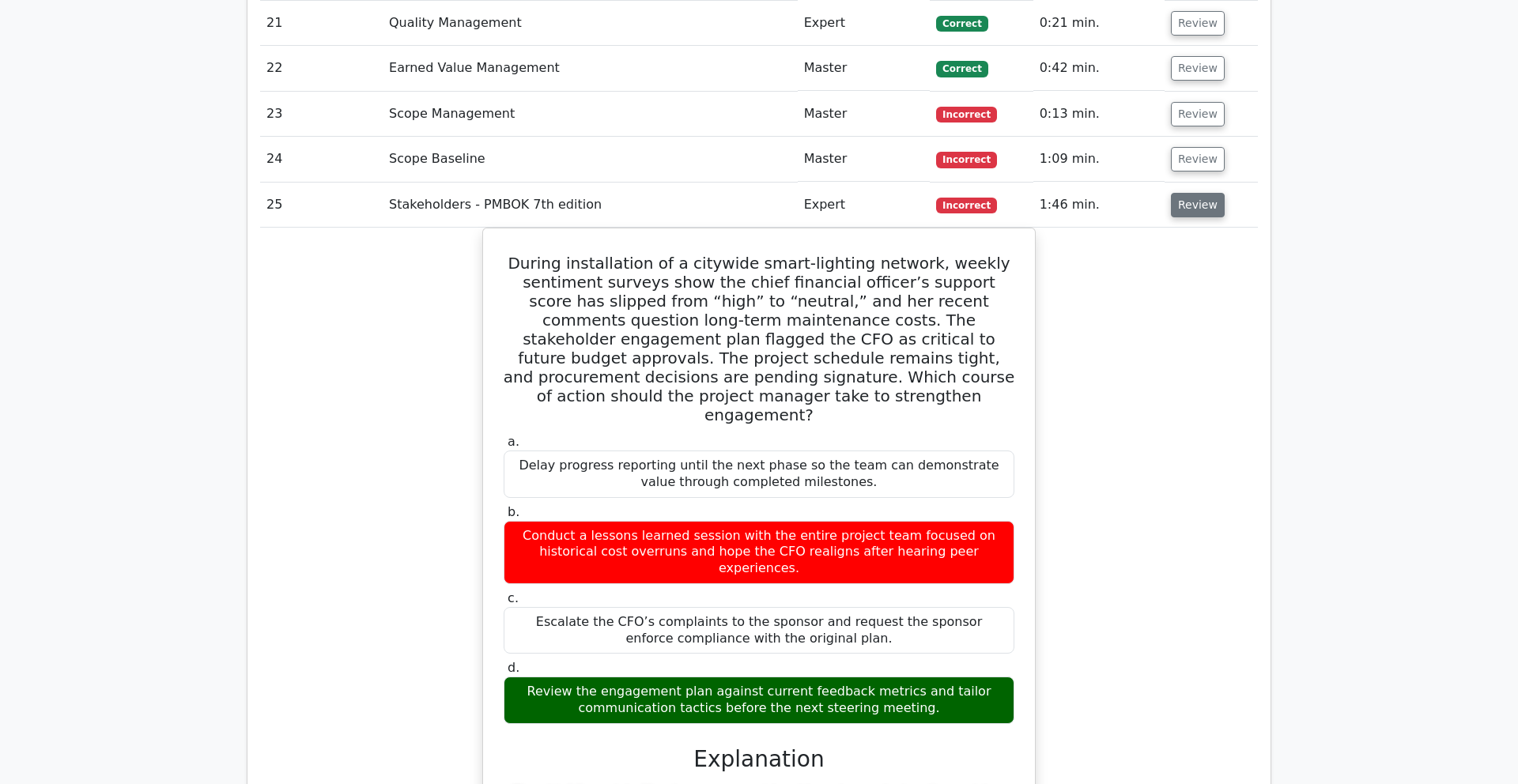
click at [925, 193] on button "Review" at bounding box center [1198, 205] width 53 height 25
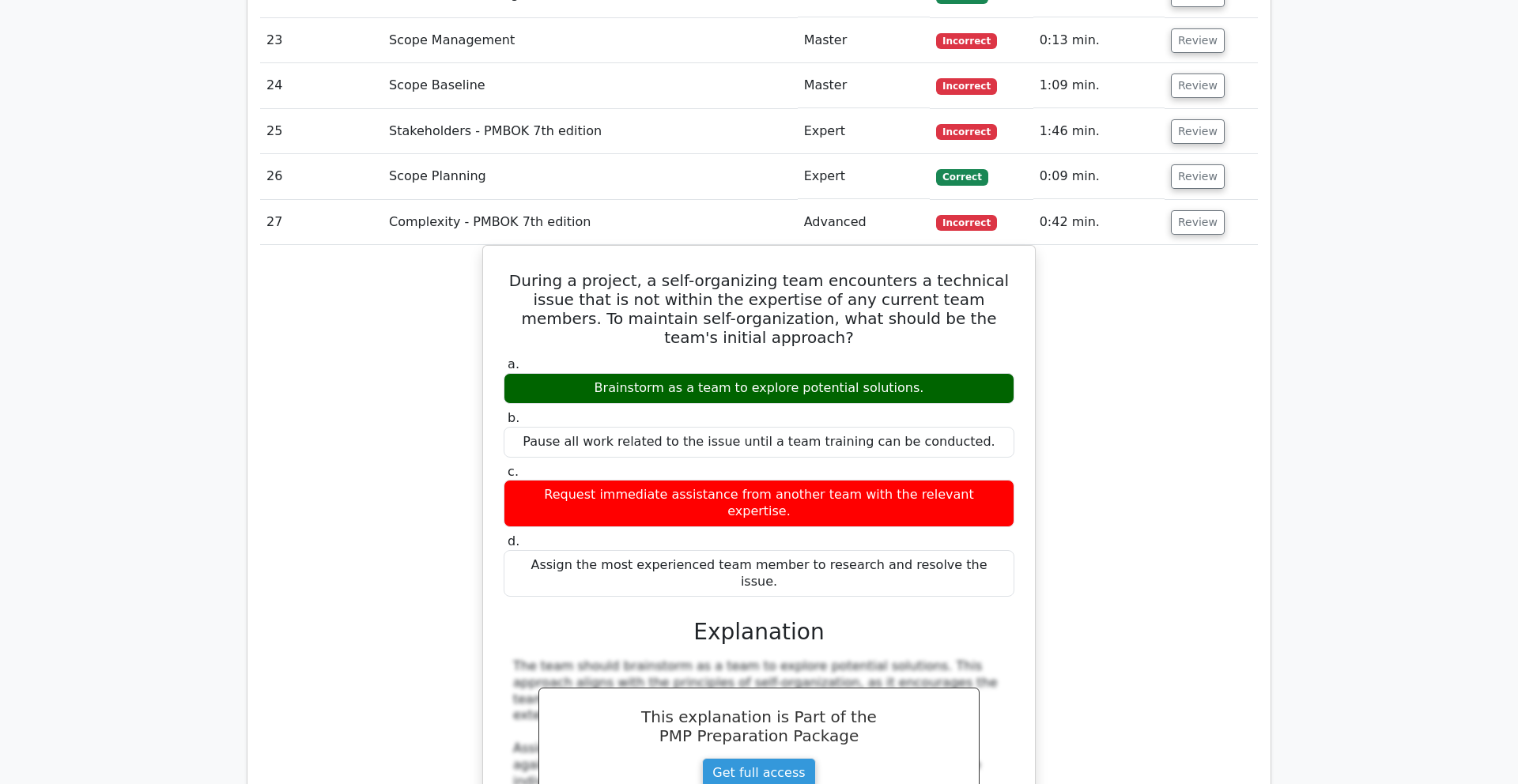
scroll to position [6037, 0]
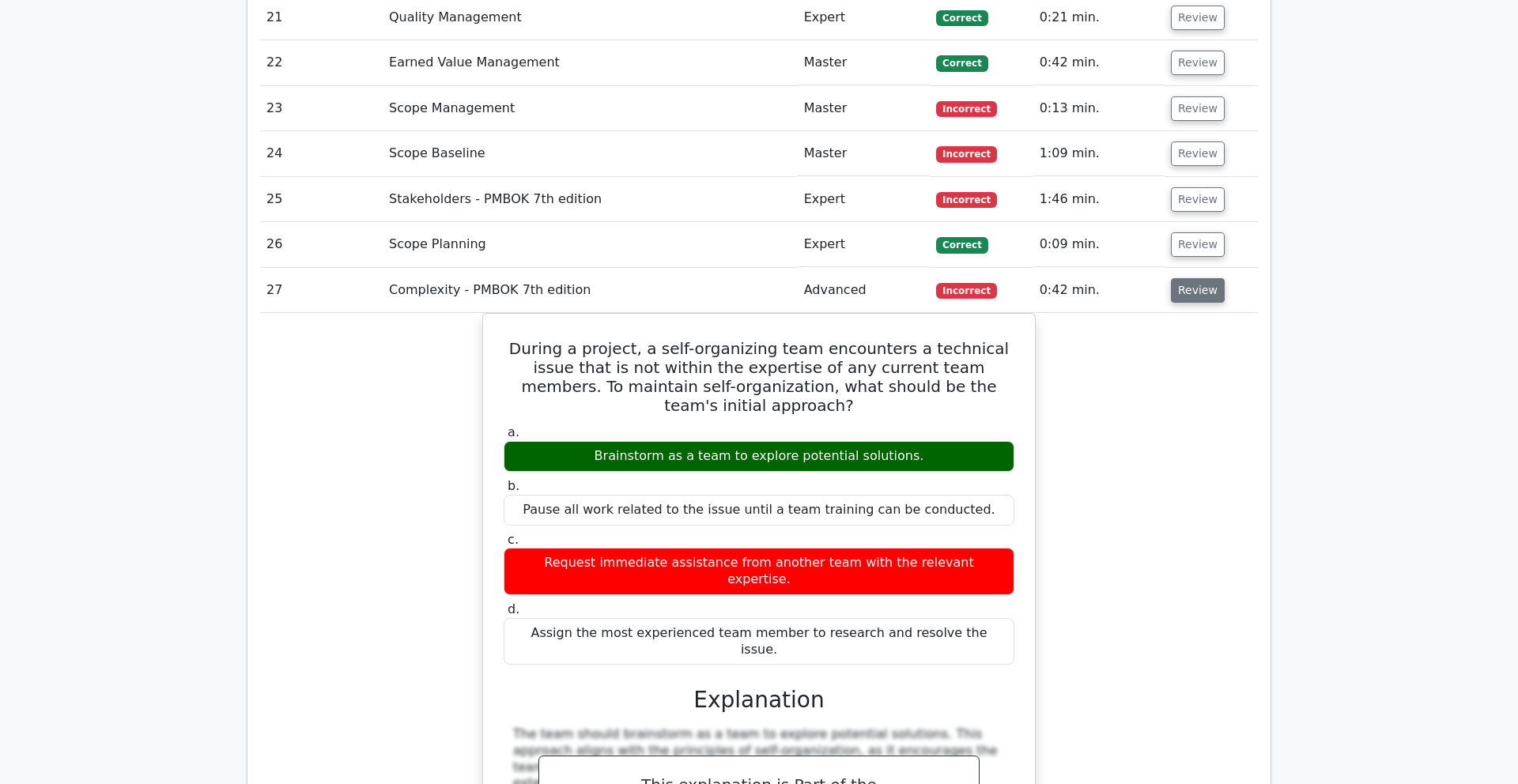
click at [925, 279] on button "Review" at bounding box center [1198, 290] width 53 height 25
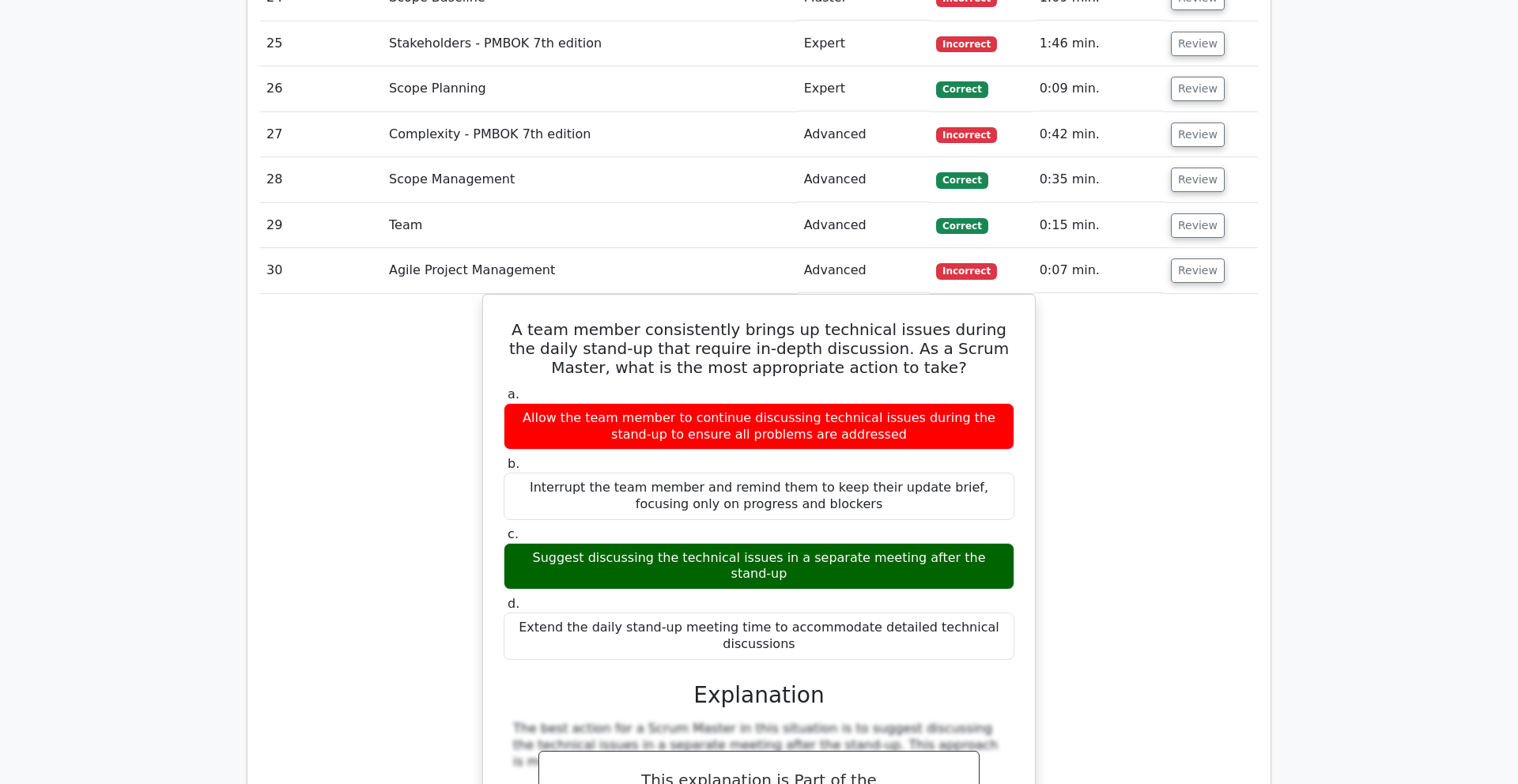
scroll to position [6192, 0]
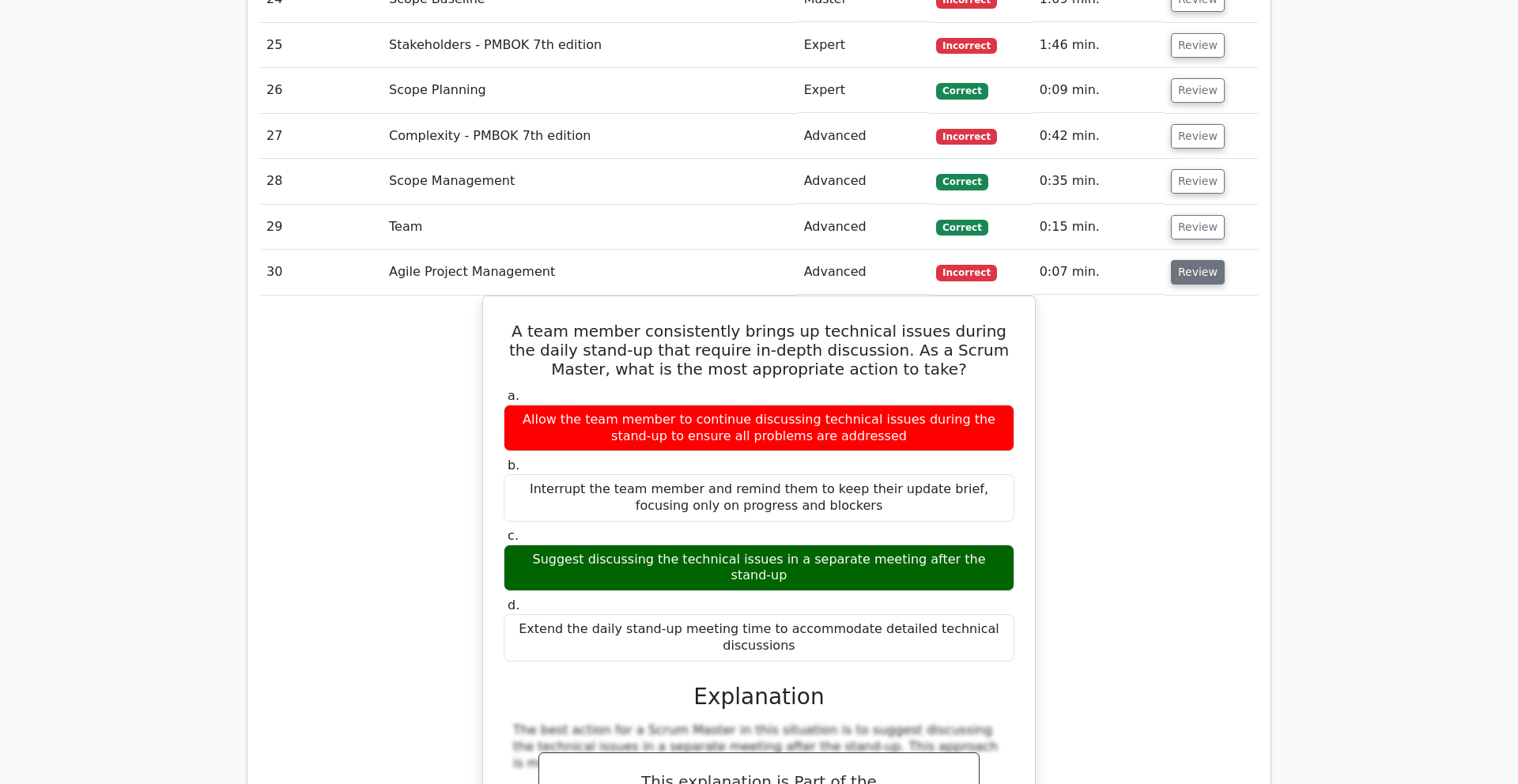
click at [925, 260] on button "Review" at bounding box center [1198, 272] width 53 height 25
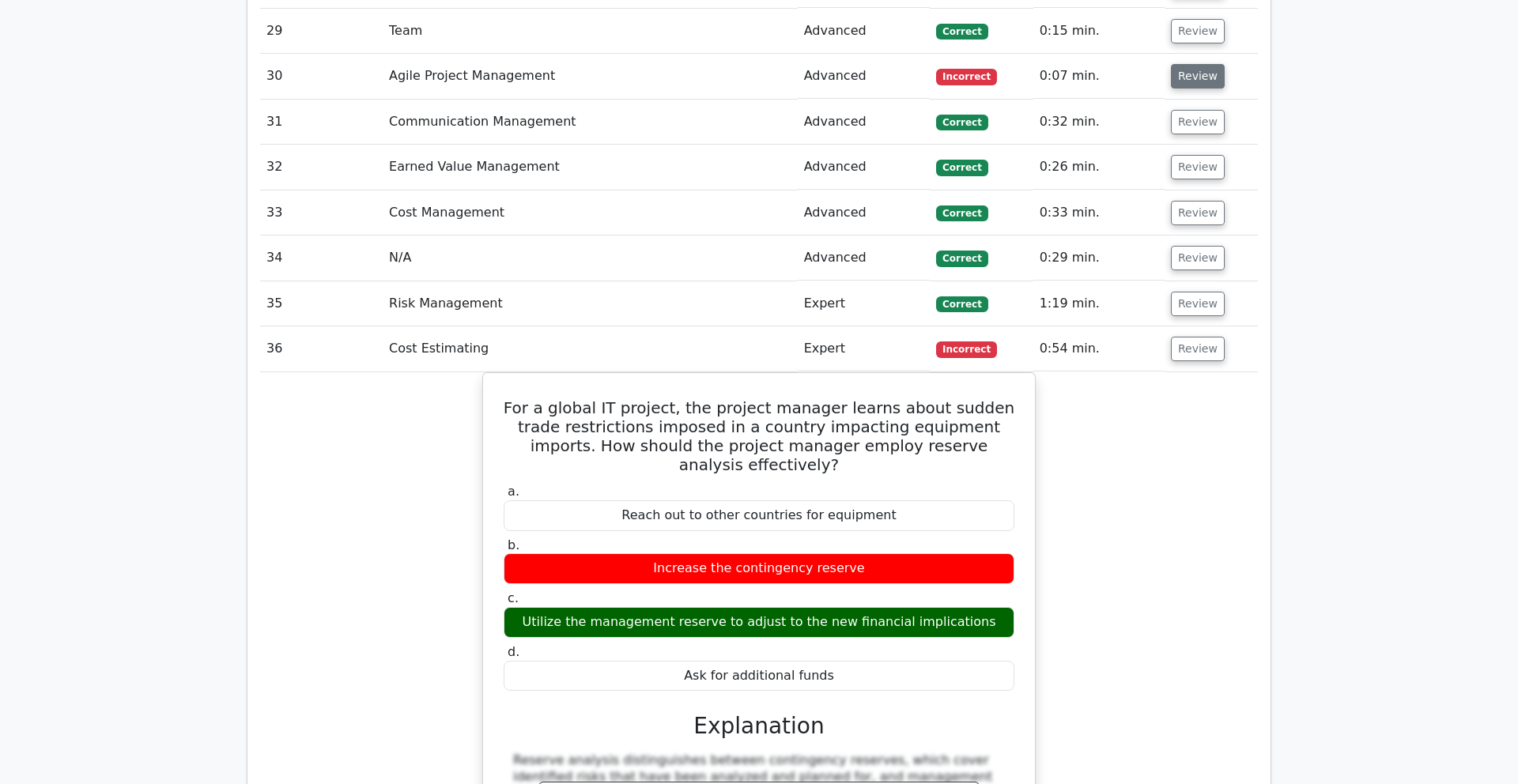
scroll to position [6413, 0]
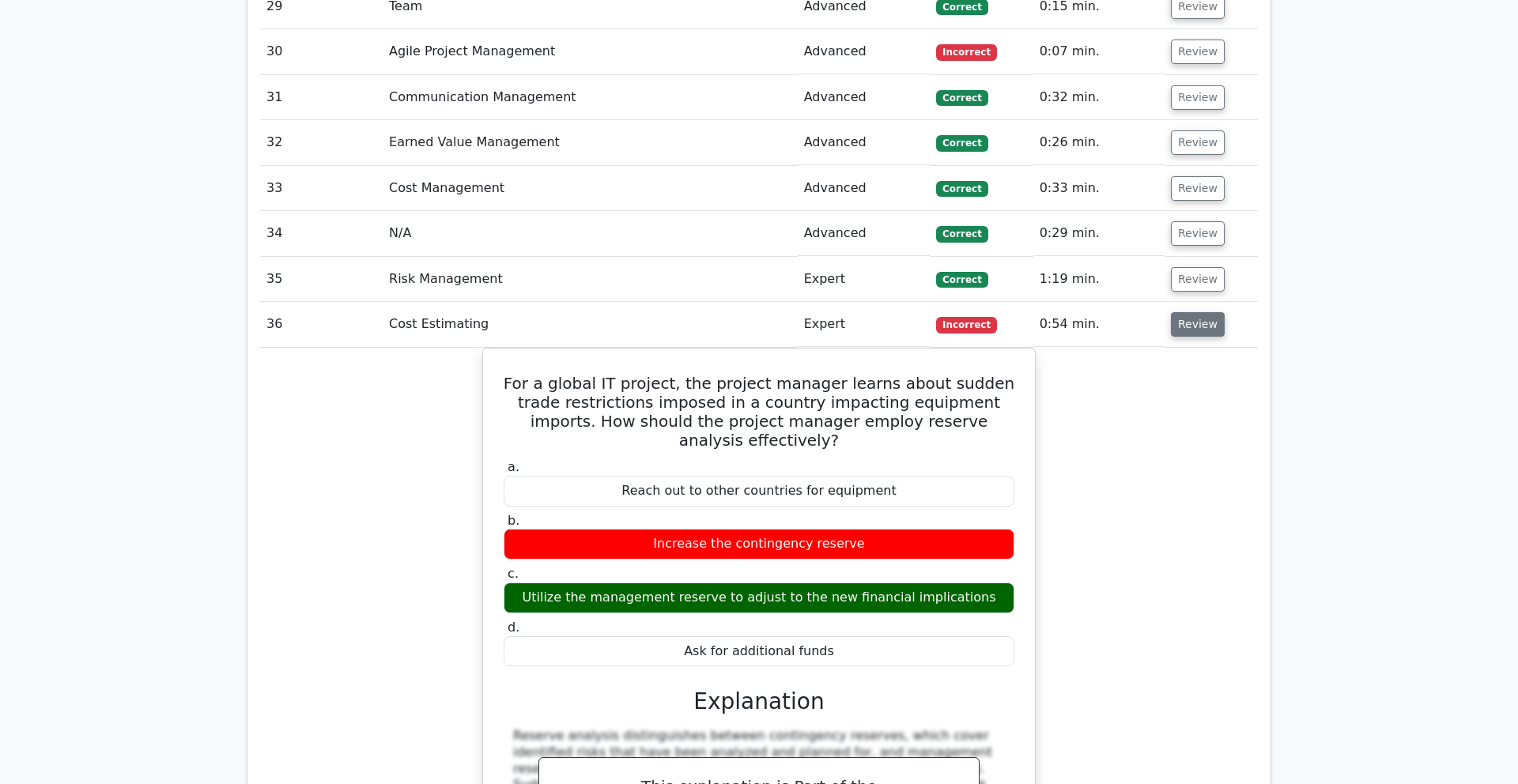
click at [925, 312] on button "Review" at bounding box center [1198, 324] width 53 height 25
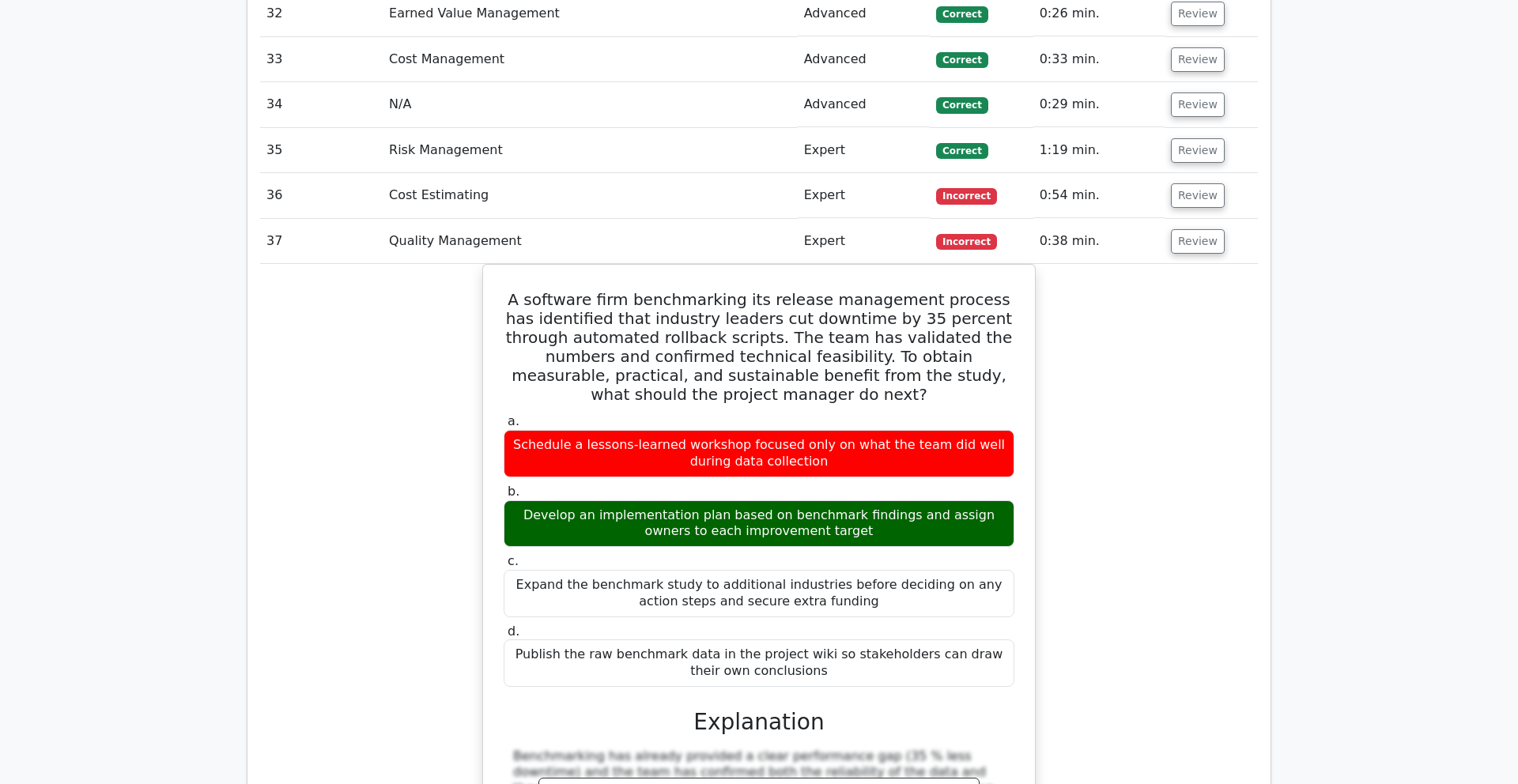
scroll to position [6508, 0]
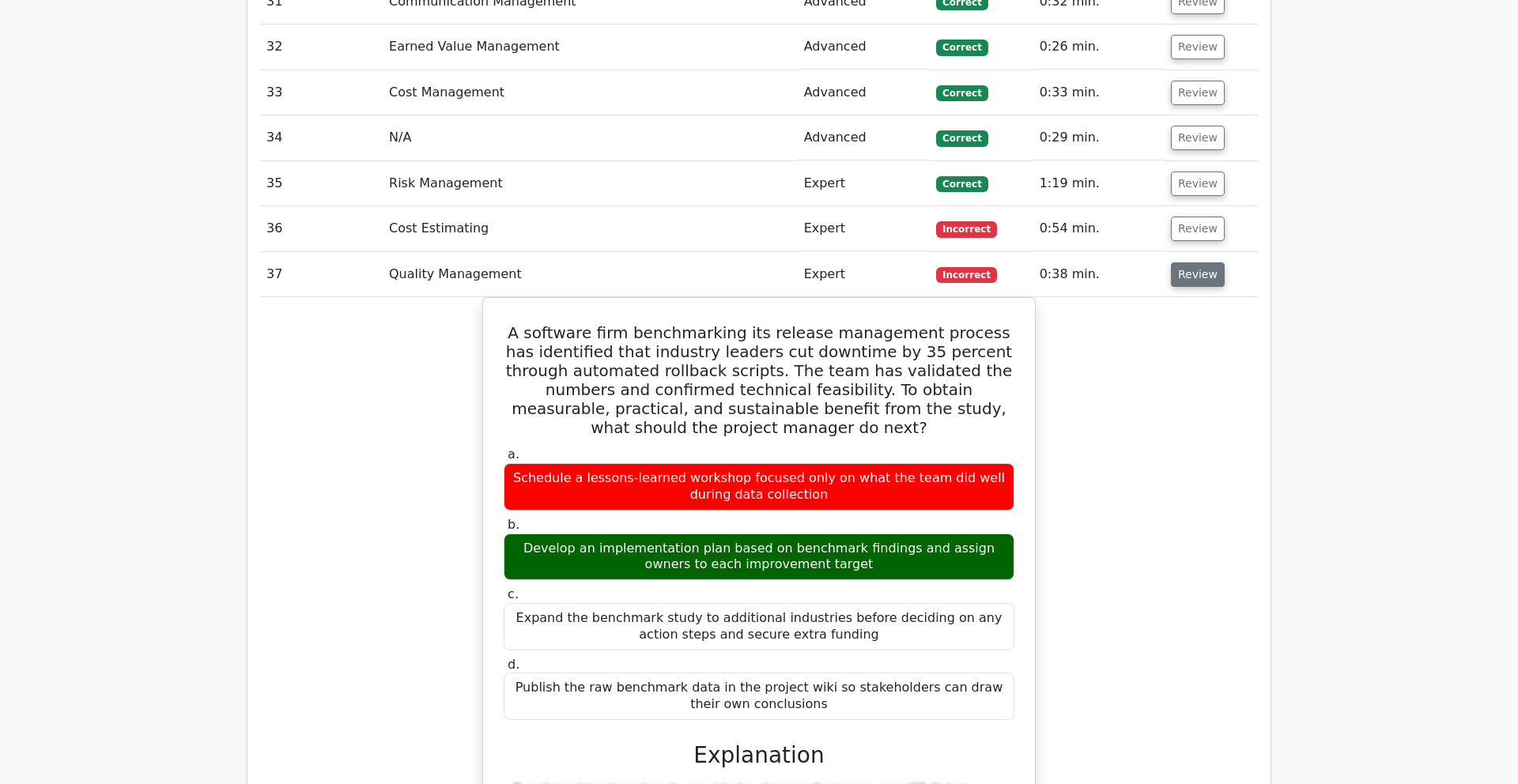
click at [925, 262] on button "Review" at bounding box center [1198, 274] width 53 height 25
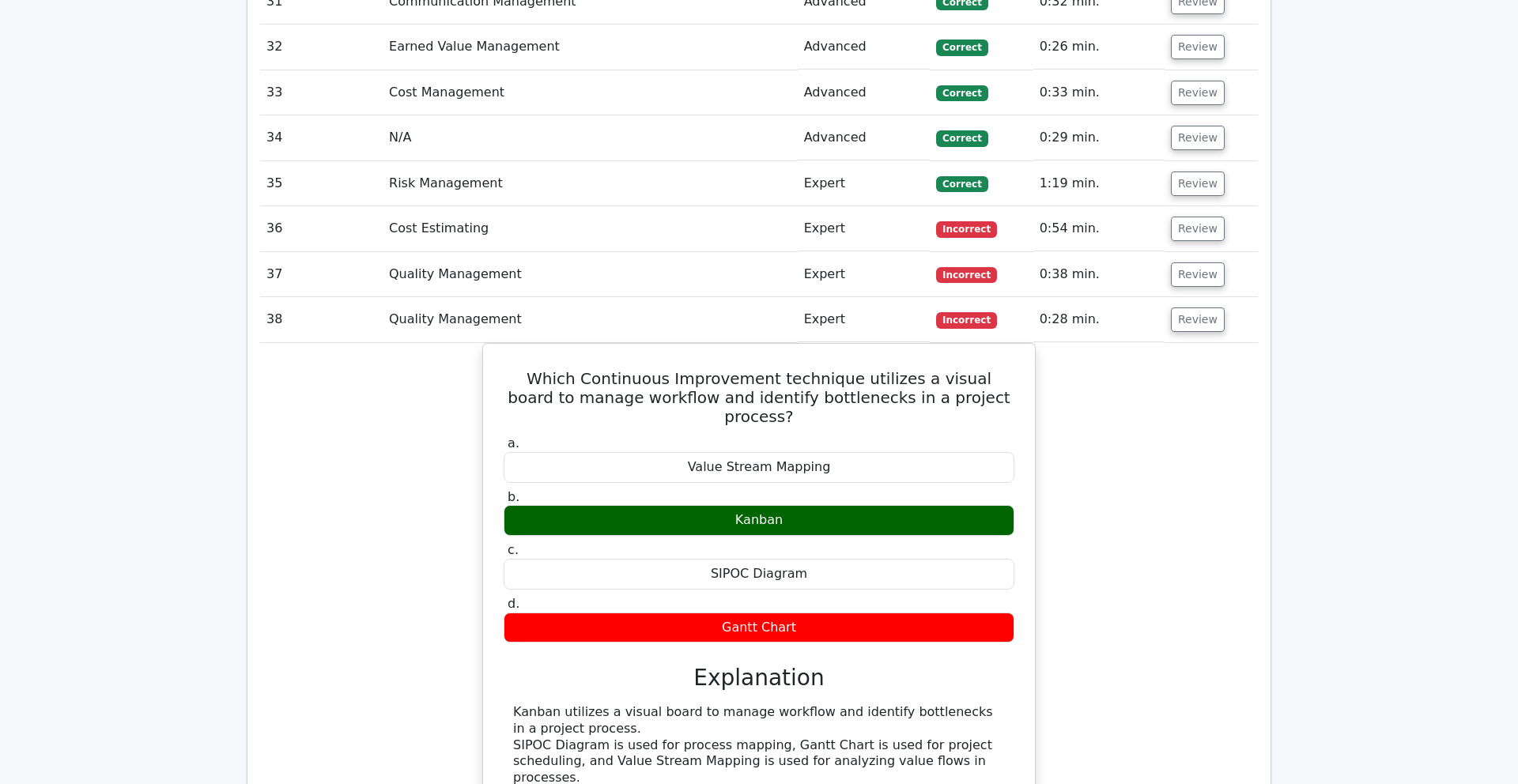
click at [925, 297] on td "Review" at bounding box center [1211, 319] width 93 height 45
click at [925, 307] on button "Review" at bounding box center [1198, 319] width 53 height 25
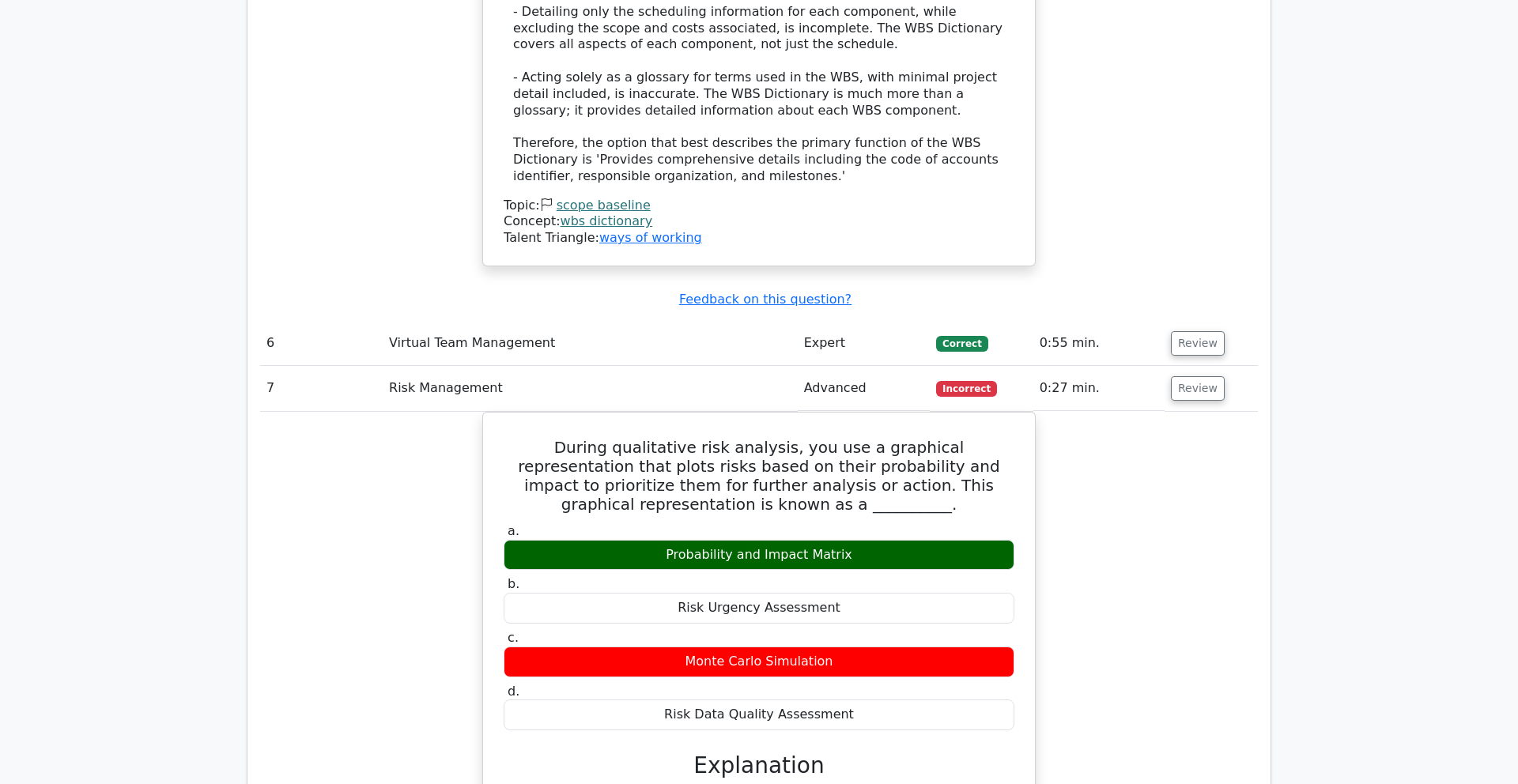
scroll to position [3996, 0]
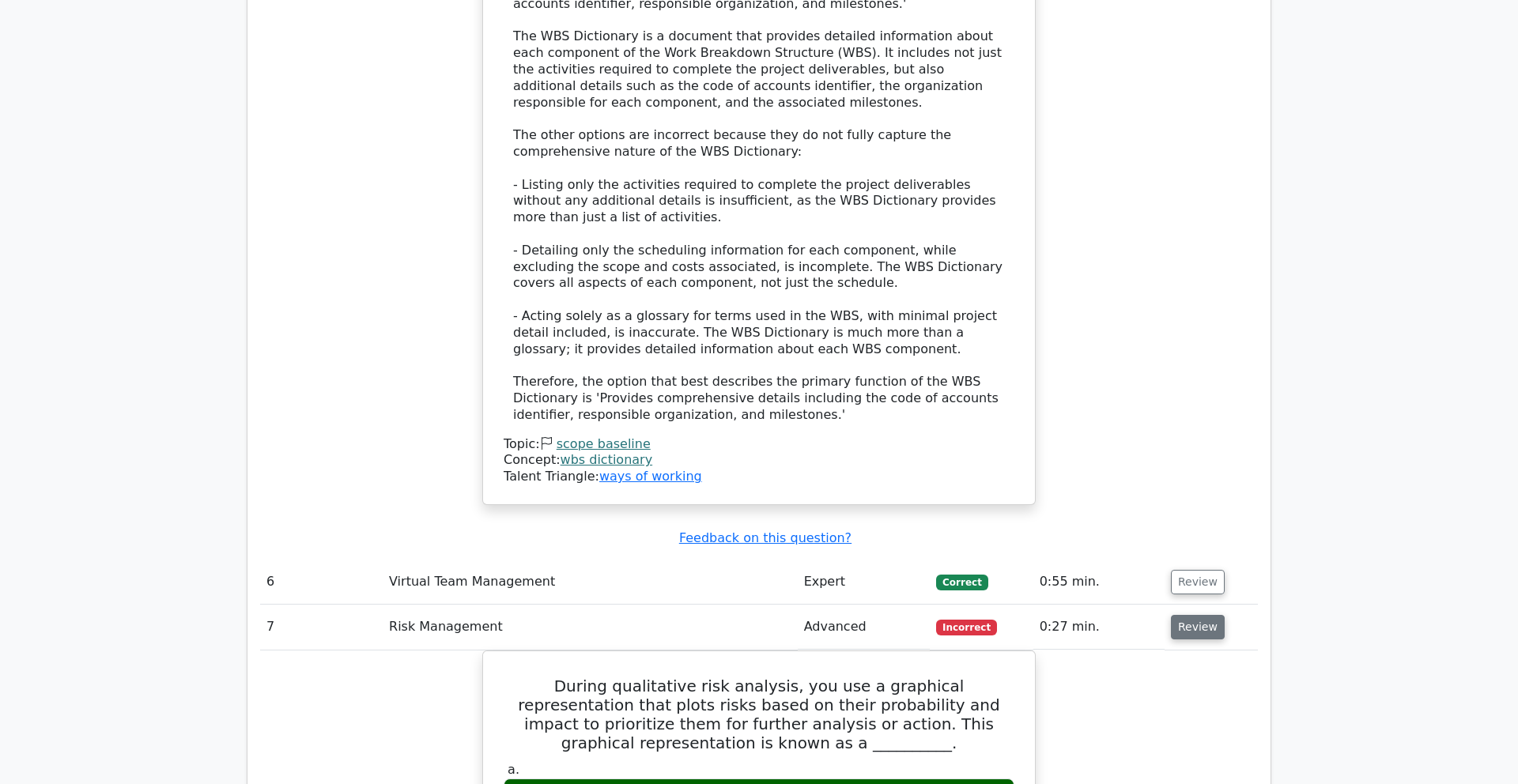
click at [925, 543] on button "Review" at bounding box center [1198, 627] width 53 height 25
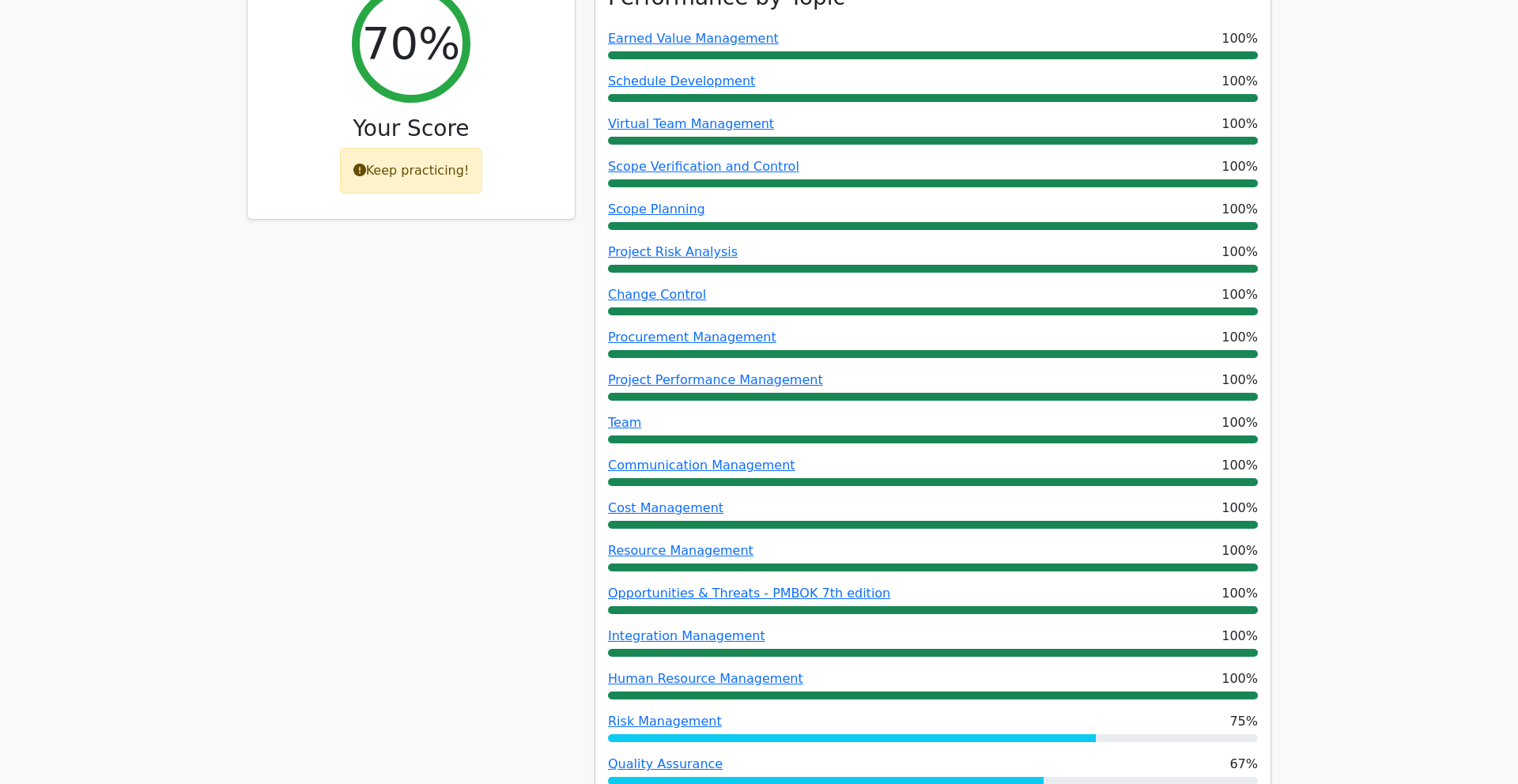
scroll to position [0, 0]
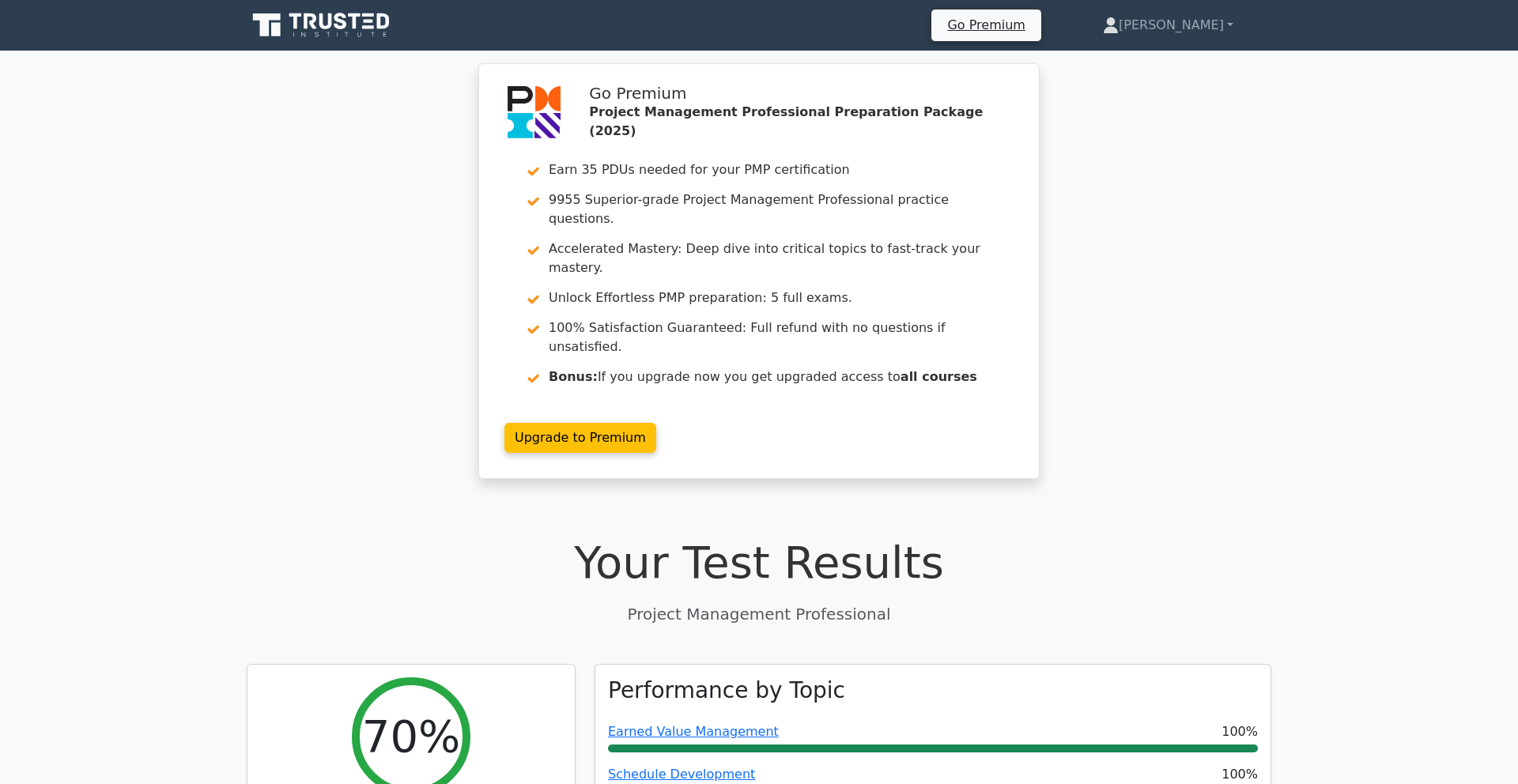
click at [344, 13] on icon at bounding box center [322, 25] width 152 height 30
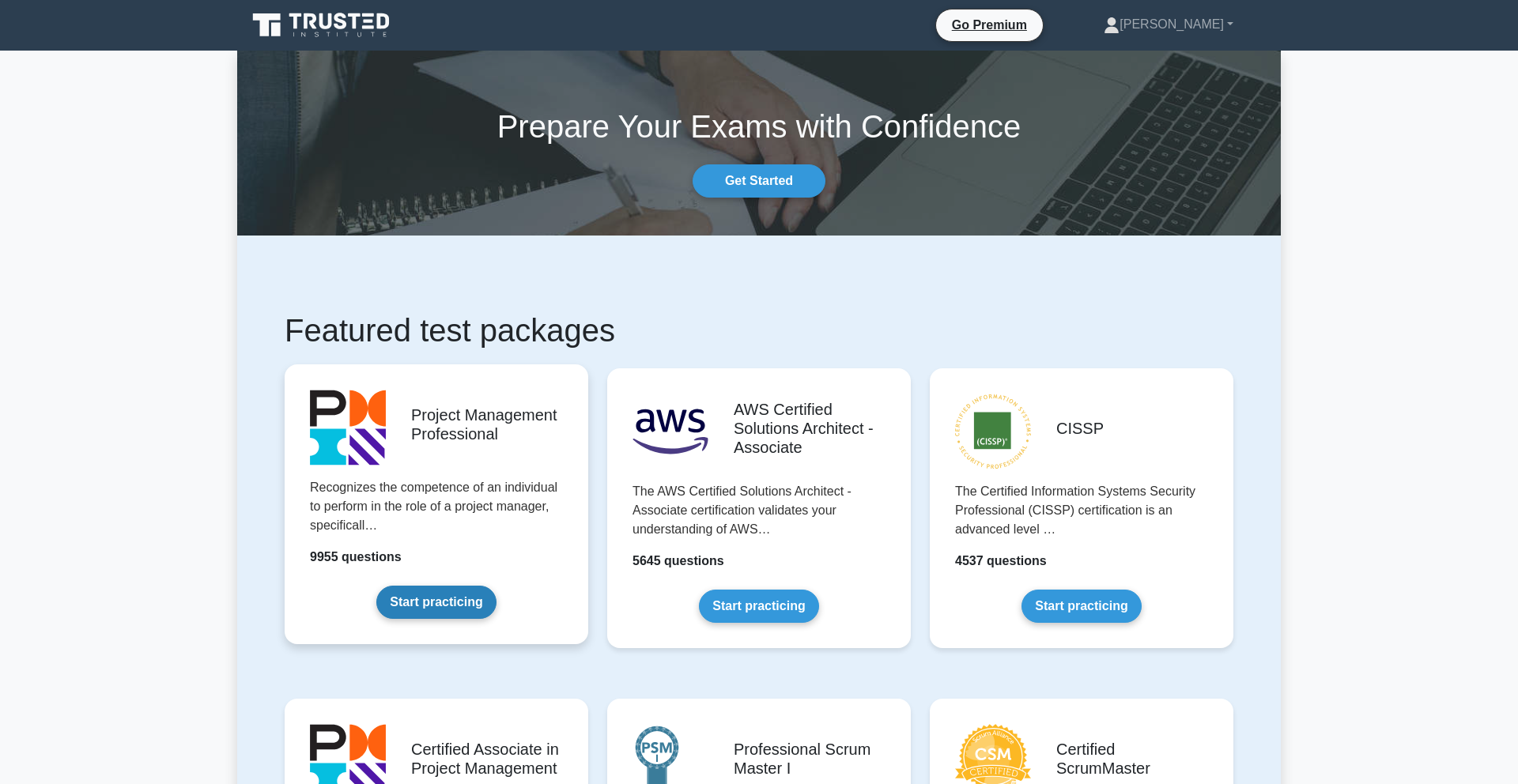
click at [446, 607] on link "Start practicing" at bounding box center [435, 602] width 119 height 33
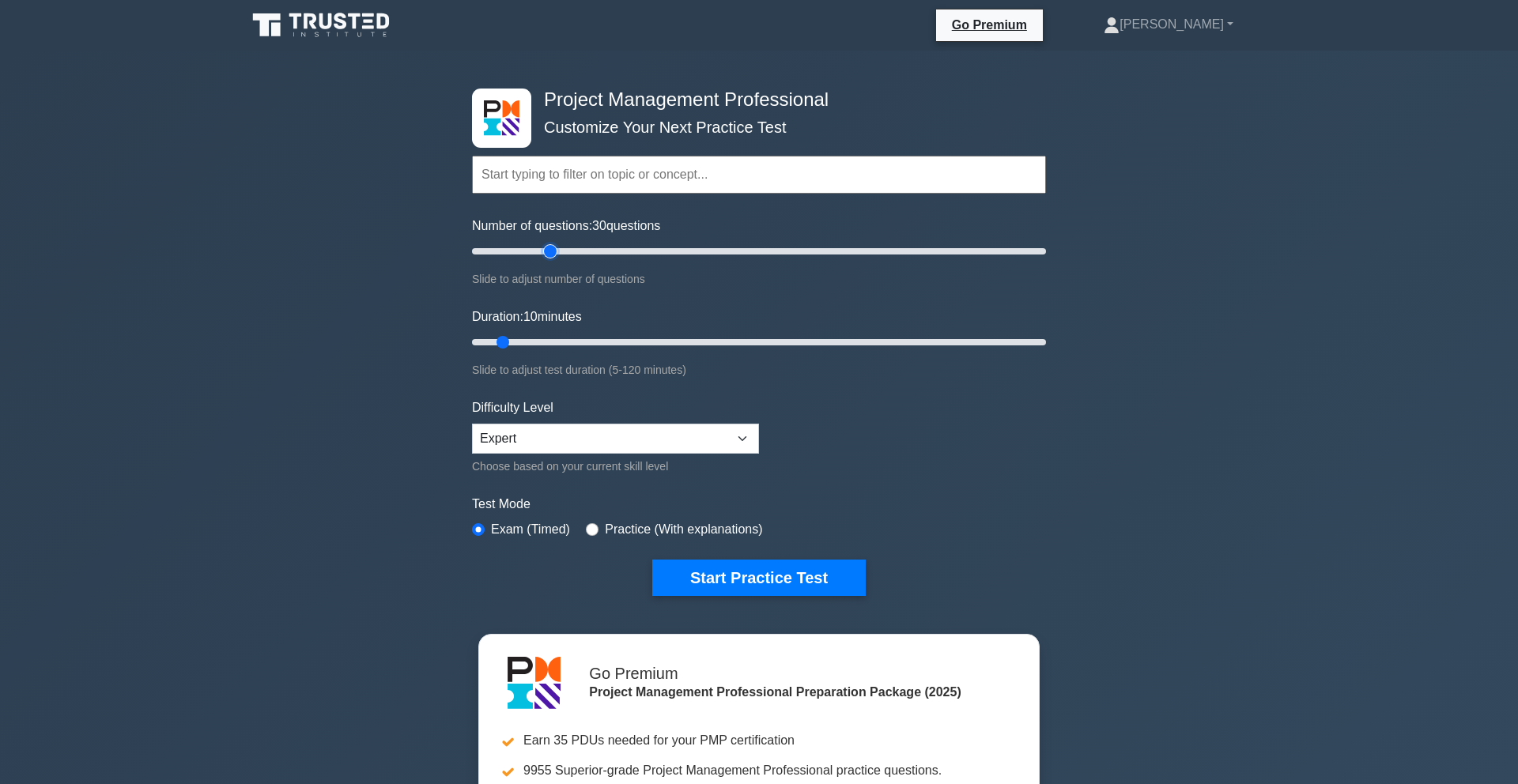
drag, startPoint x: 494, startPoint y: 249, endPoint x: 553, endPoint y: 255, distance: 59.3
type input "30"
click at [553, 255] on input "Number of questions: 30 questions" at bounding box center [759, 251] width 574 height 19
drag, startPoint x: 506, startPoint y: 341, endPoint x: 591, endPoint y: 340, distance: 85.0
type input "30"
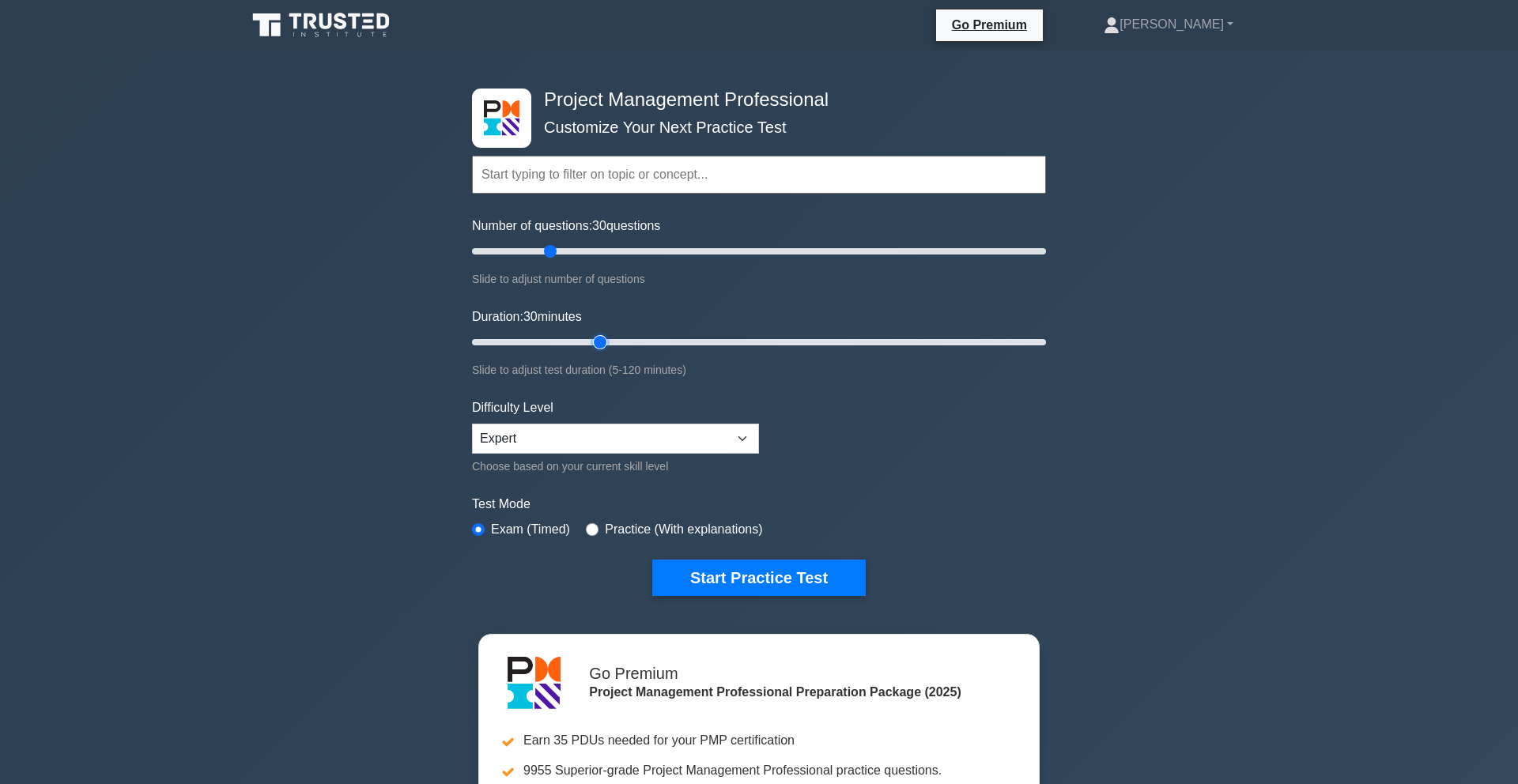
click at [591, 340] on input "Duration: 30 minutes" at bounding box center [759, 342] width 574 height 19
click at [736, 588] on button "Start Practice Test" at bounding box center [759, 577] width 213 height 36
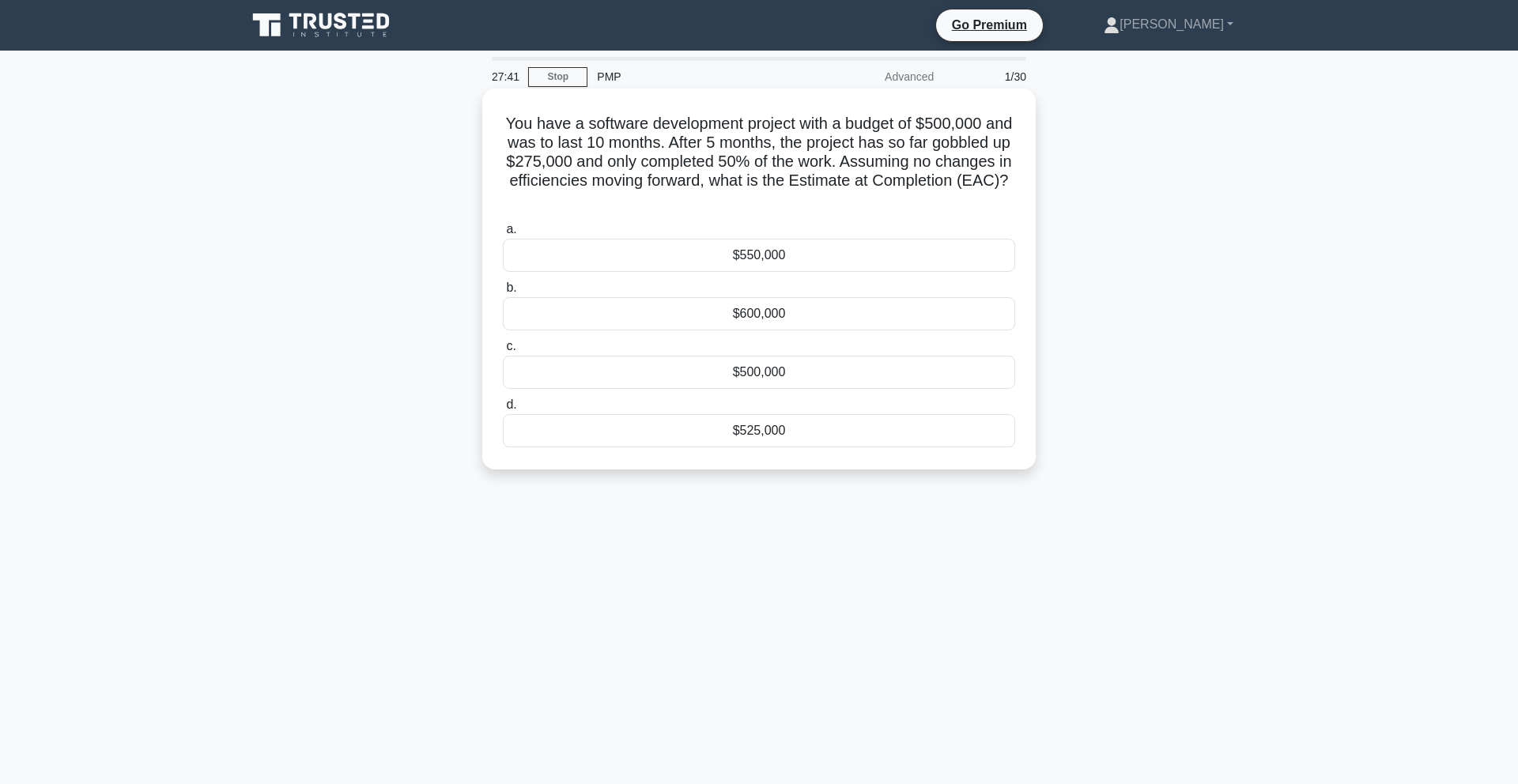
click at [786, 249] on div "$550,000" at bounding box center [759, 255] width 512 height 33
click at [503, 235] on input "a. $550,000" at bounding box center [503, 229] width 0 height 10
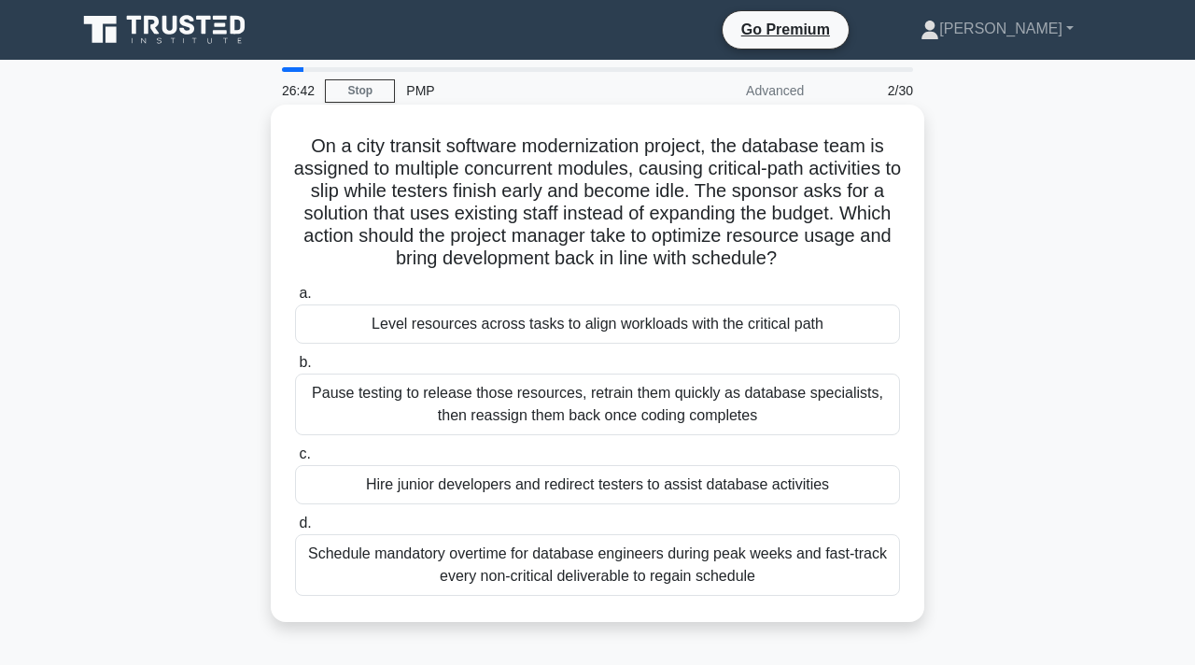
click at [571, 317] on div "Level resources across tasks to align workloads with the critical path" at bounding box center [597, 323] width 605 height 39
click at [295, 300] on input "a. Level resources across tasks to align workloads with the critical path" at bounding box center [295, 294] width 0 height 12
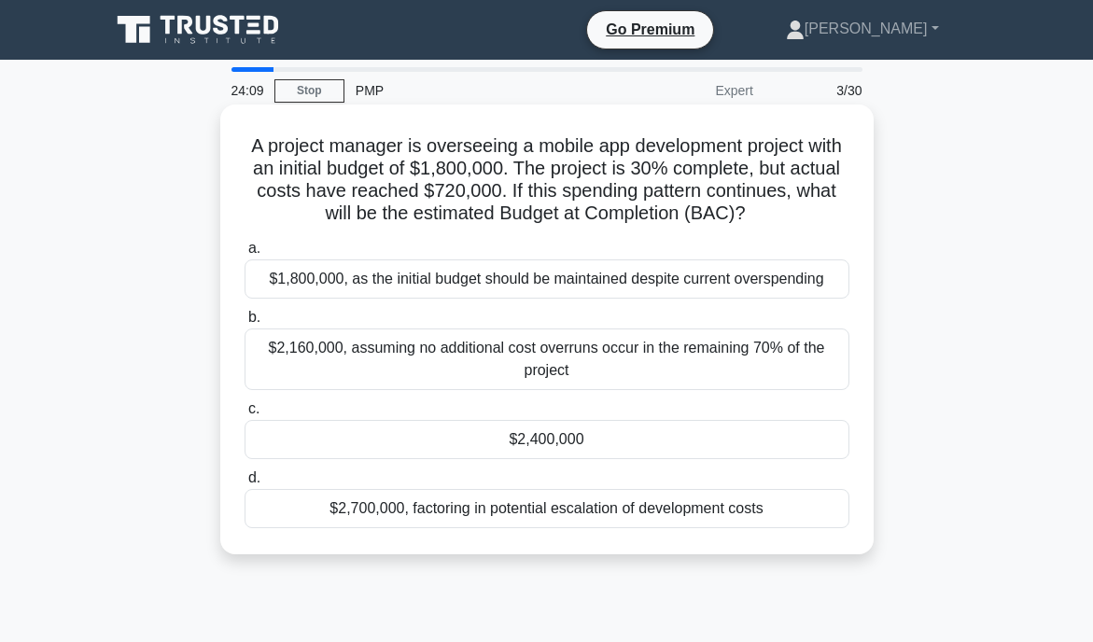
click at [442, 351] on div "$2,160,000, assuming no additional cost overruns occur in the remaining 70% of …" at bounding box center [547, 360] width 605 height 62
click at [245, 324] on input "b. $2,160,000, assuming no additional cost overruns occur in the remaining 70% …" at bounding box center [245, 318] width 0 height 12
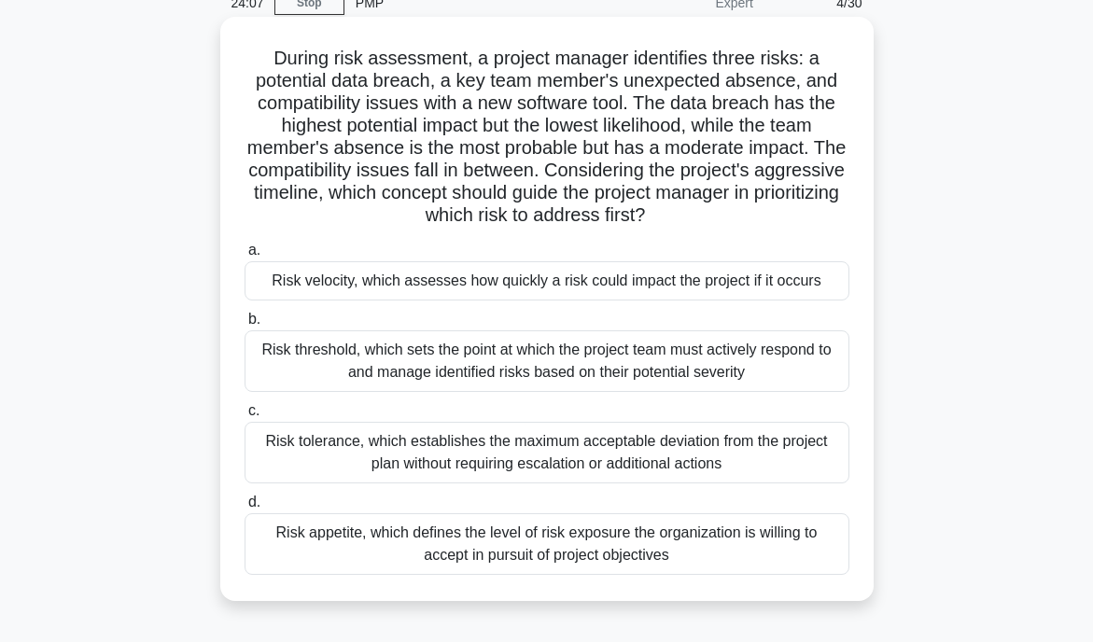
scroll to position [89, 0]
click at [544, 568] on div "Risk appetite, which defines the level of risk exposure the organization is wil…" at bounding box center [547, 544] width 605 height 62
click at [245, 508] on input "d. Risk appetite, which defines the level of risk exposure the organization is …" at bounding box center [245, 502] width 0 height 12
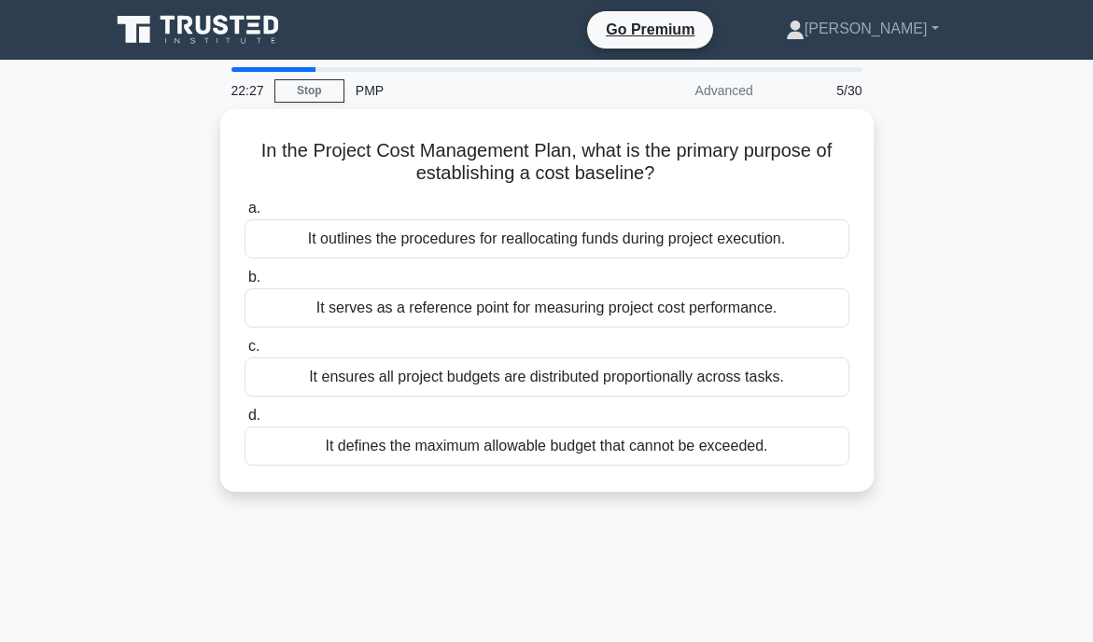
scroll to position [0, 0]
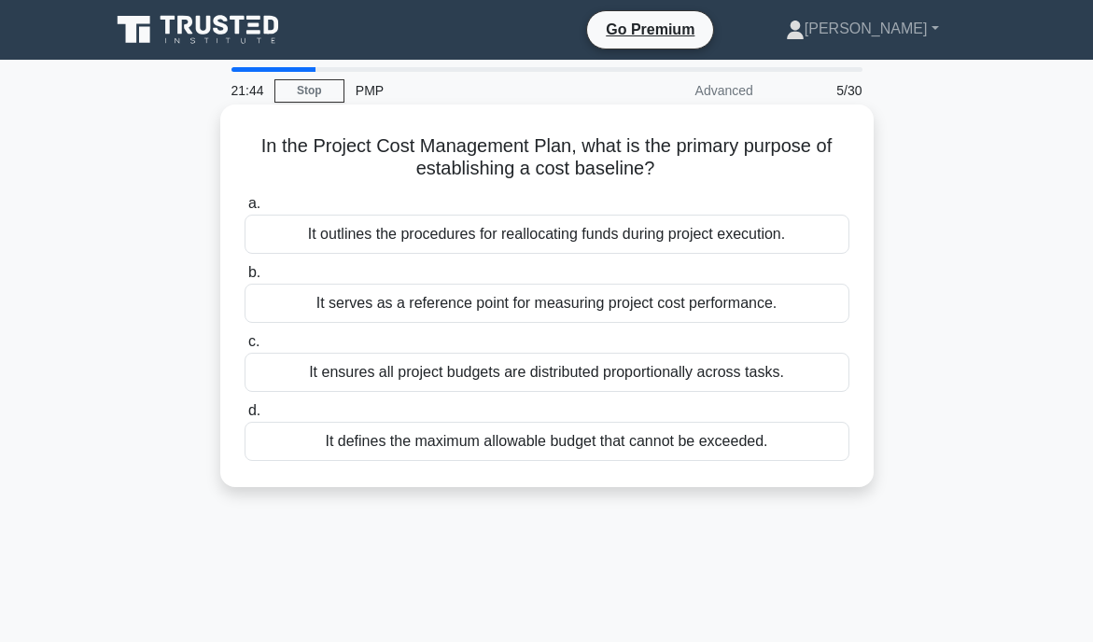
click at [560, 307] on div "It serves as a reference point for measuring project cost performance." at bounding box center [547, 303] width 605 height 39
click at [245, 279] on input "b. It serves as a reference point for measuring project cost performance." at bounding box center [245, 273] width 0 height 12
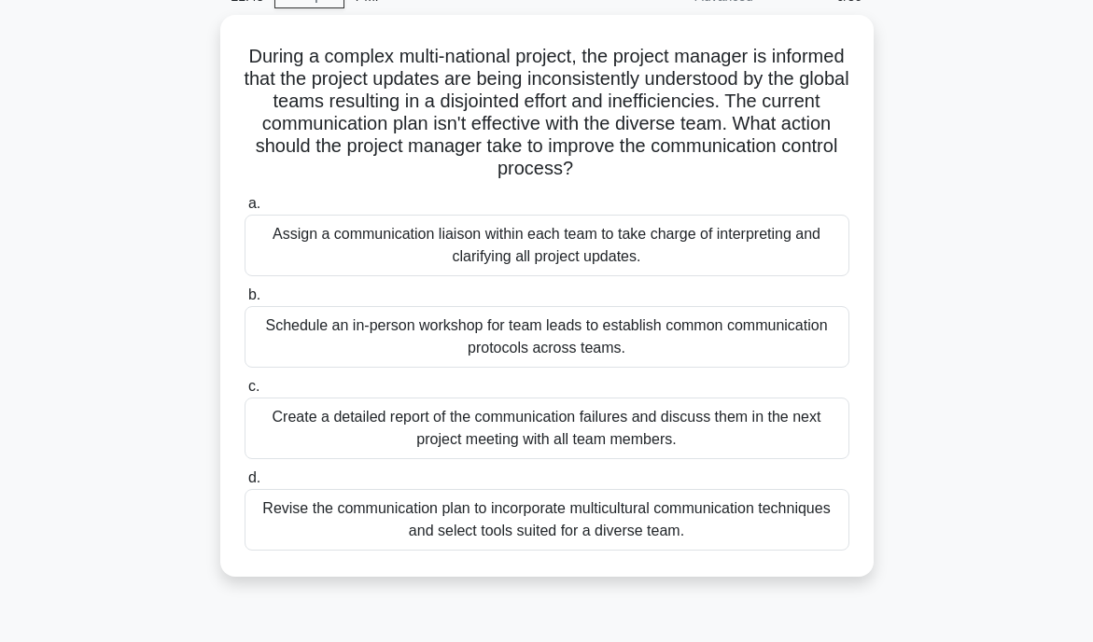
scroll to position [99, 0]
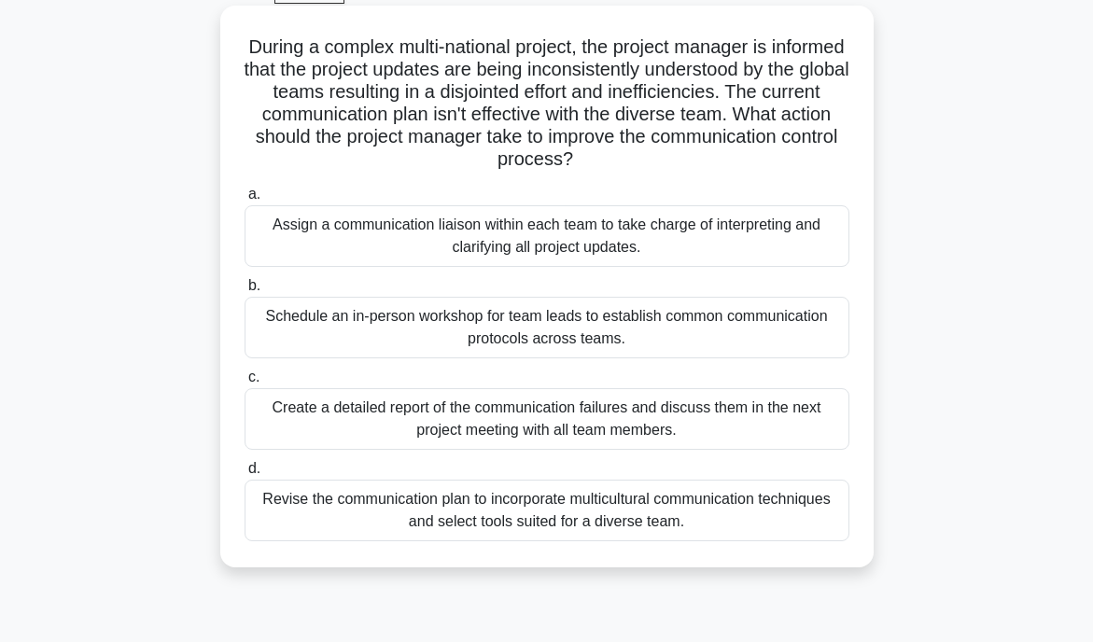
click at [613, 529] on div "Revise the communication plan to incorporate multicultural communication techni…" at bounding box center [547, 511] width 605 height 62
click at [245, 475] on input "d. Revise the communication plan to incorporate multicultural communication tec…" at bounding box center [245, 469] width 0 height 12
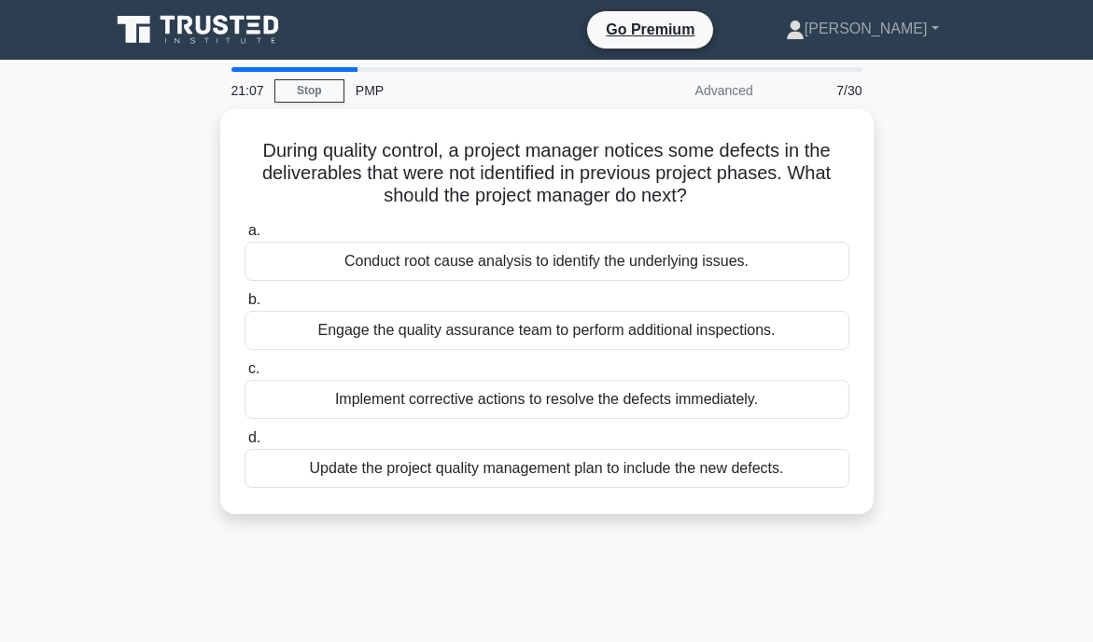
scroll to position [0, 0]
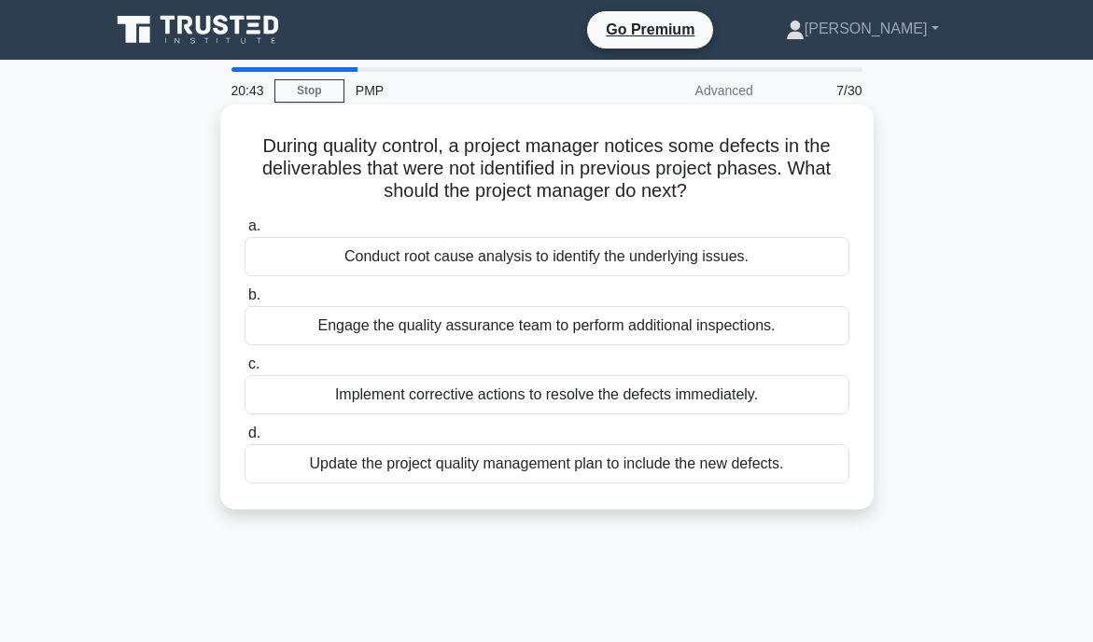
click at [647, 259] on div "Conduct root cause analysis to identify the underlying issues." at bounding box center [547, 256] width 605 height 39
click at [245, 232] on input "a. Conduct root cause analysis to identify the underlying issues." at bounding box center [245, 226] width 0 height 12
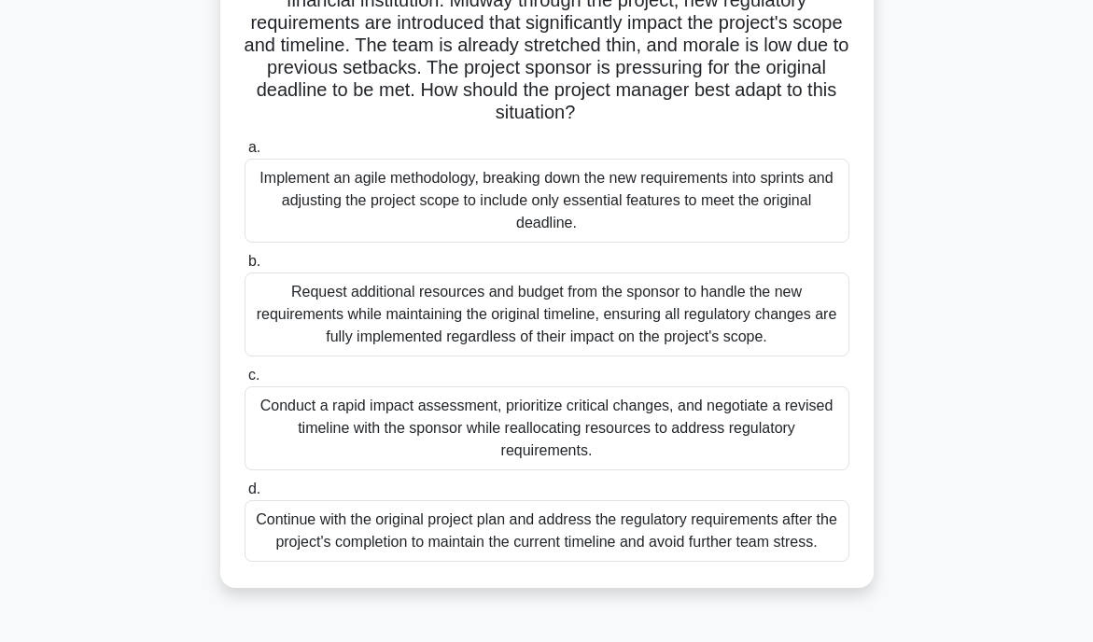
scroll to position [171, 0]
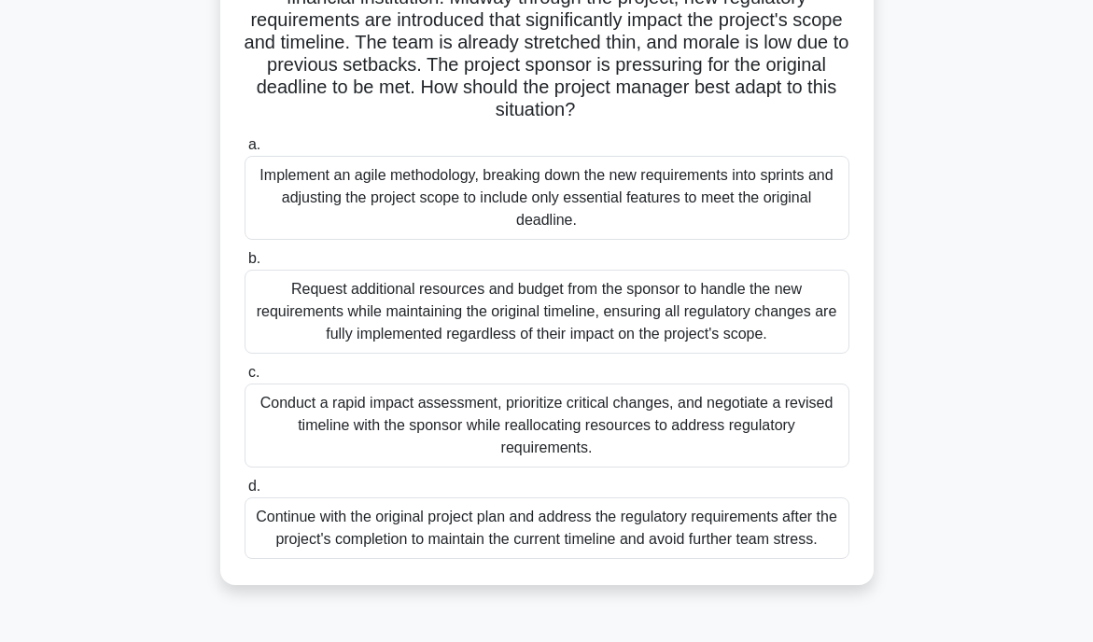
click at [596, 440] on div "Conduct a rapid impact assessment, prioritize critical changes, and negotiate a…" at bounding box center [547, 426] width 605 height 84
click at [245, 379] on input "c. Conduct a rapid impact assessment, prioritize critical changes, and negotiat…" at bounding box center [245, 373] width 0 height 12
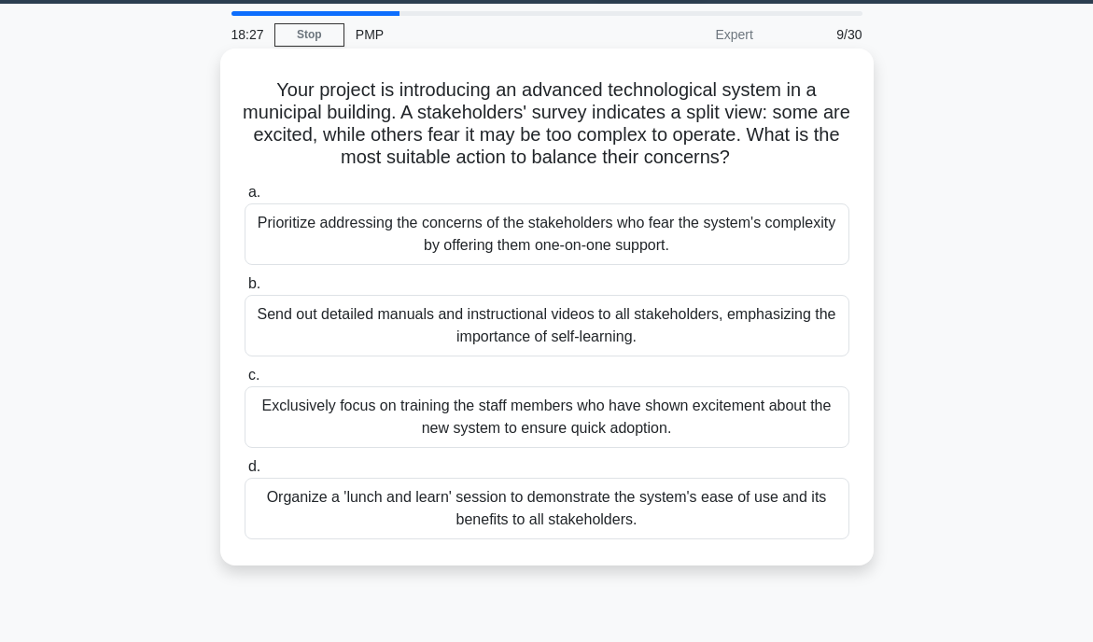
scroll to position [59, 0]
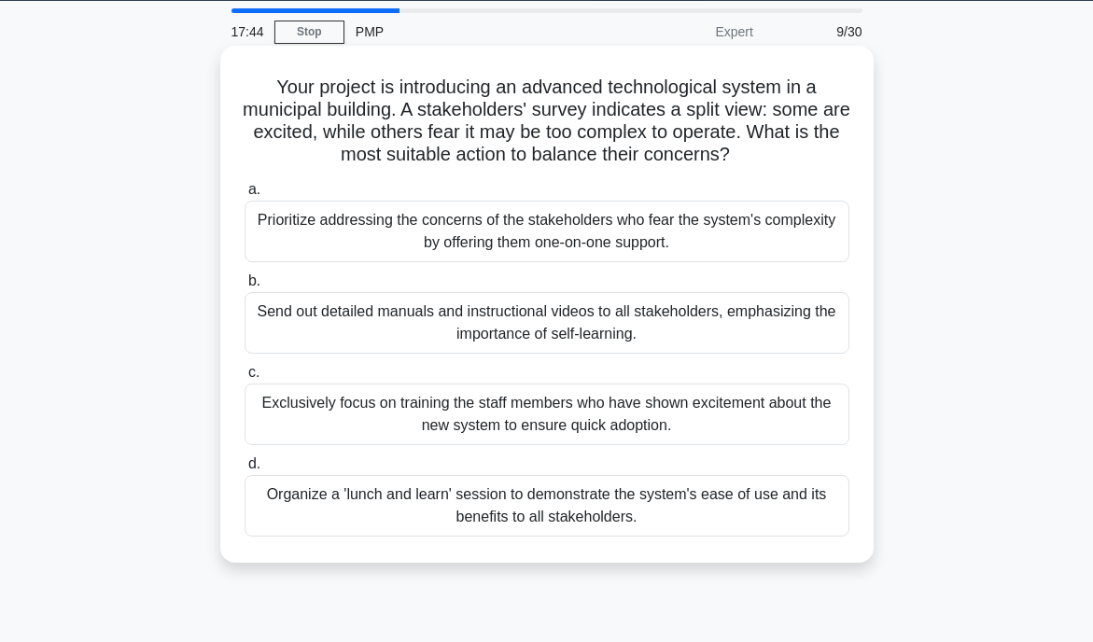
click at [683, 232] on div "Prioritize addressing the concerns of the stakeholders who fear the system's co…" at bounding box center [547, 232] width 605 height 62
click at [245, 196] on input "a. Prioritize addressing the concerns of the stakeholders who fear the system's…" at bounding box center [245, 190] width 0 height 12
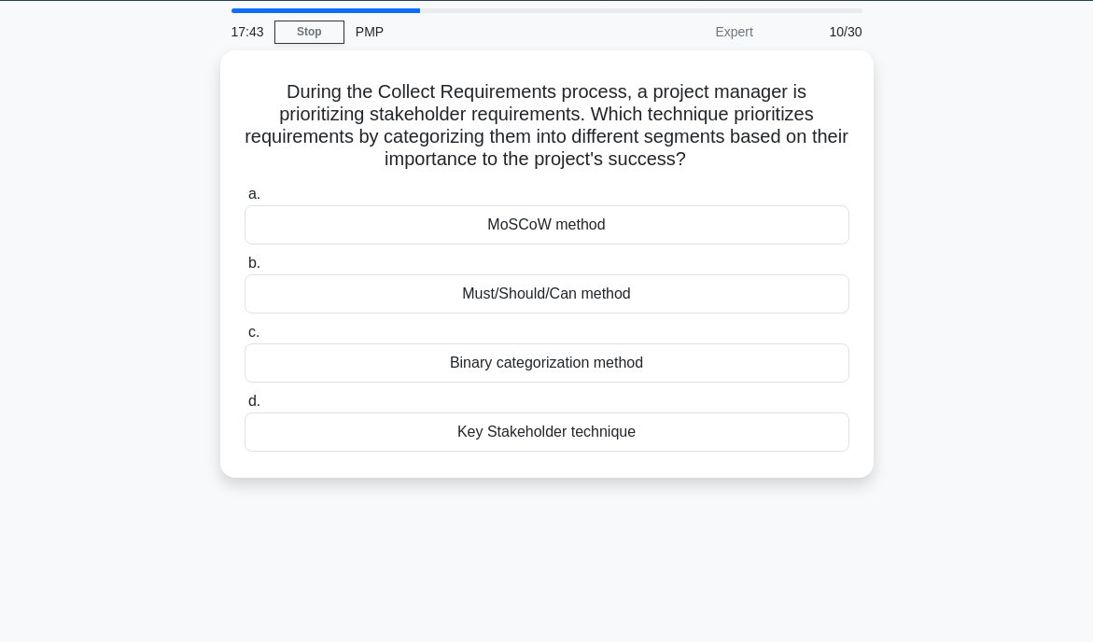
scroll to position [0, 0]
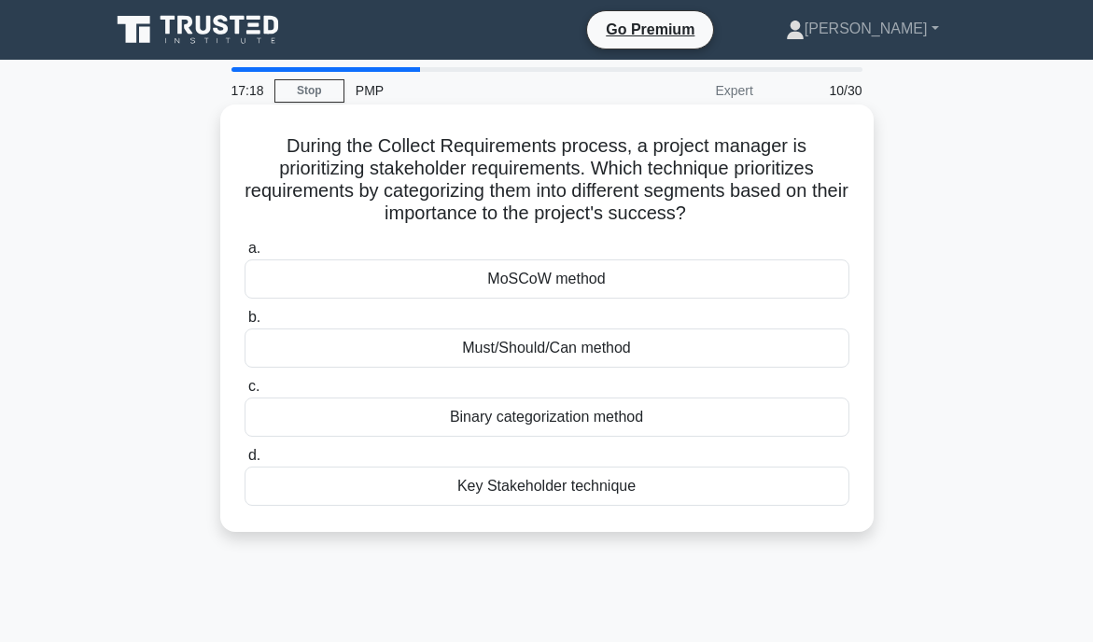
click at [581, 279] on div "MoSCoW method" at bounding box center [547, 279] width 605 height 39
click at [245, 255] on input "a. MoSCoW method" at bounding box center [245, 249] width 0 height 12
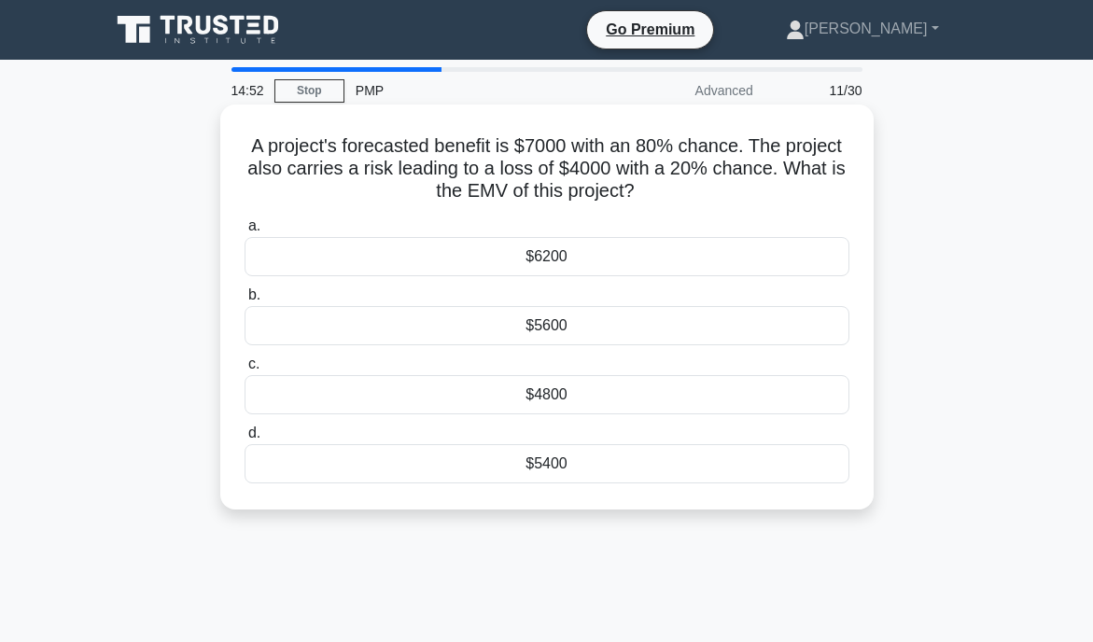
click at [587, 404] on div "$4800" at bounding box center [547, 394] width 605 height 39
click at [245, 371] on input "c. $4800" at bounding box center [245, 364] width 0 height 12
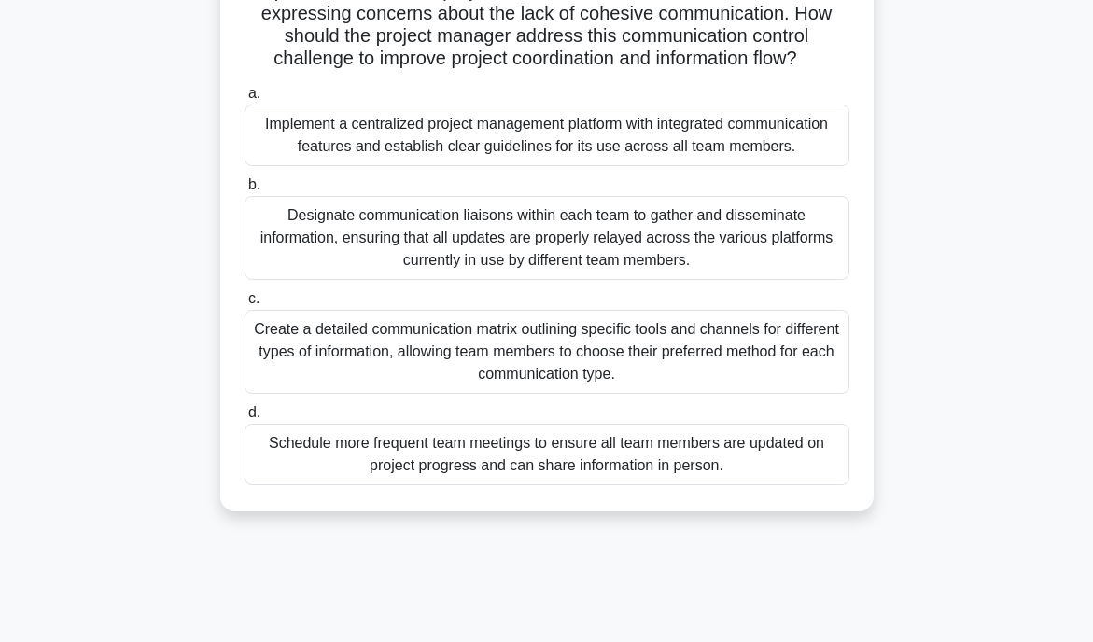
scroll to position [273, 0]
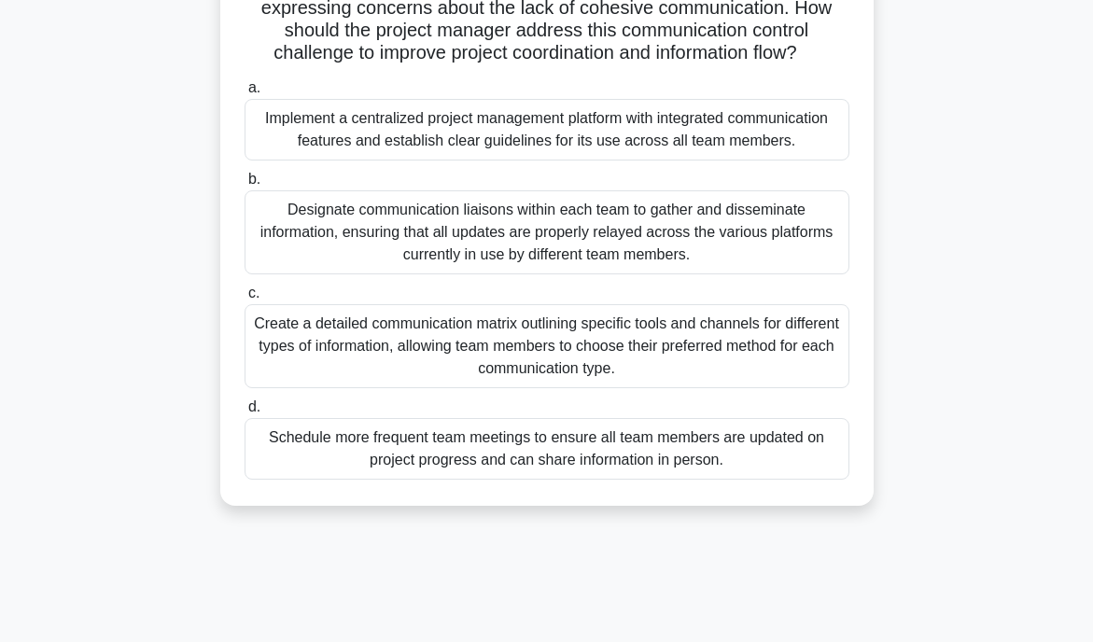
click at [583, 343] on div "Create a detailed communication matrix outlining specific tools and channels fo…" at bounding box center [547, 346] width 605 height 84
click at [245, 300] on input "c. Create a detailed communication matrix outlining specific tools and channels…" at bounding box center [245, 294] width 0 height 12
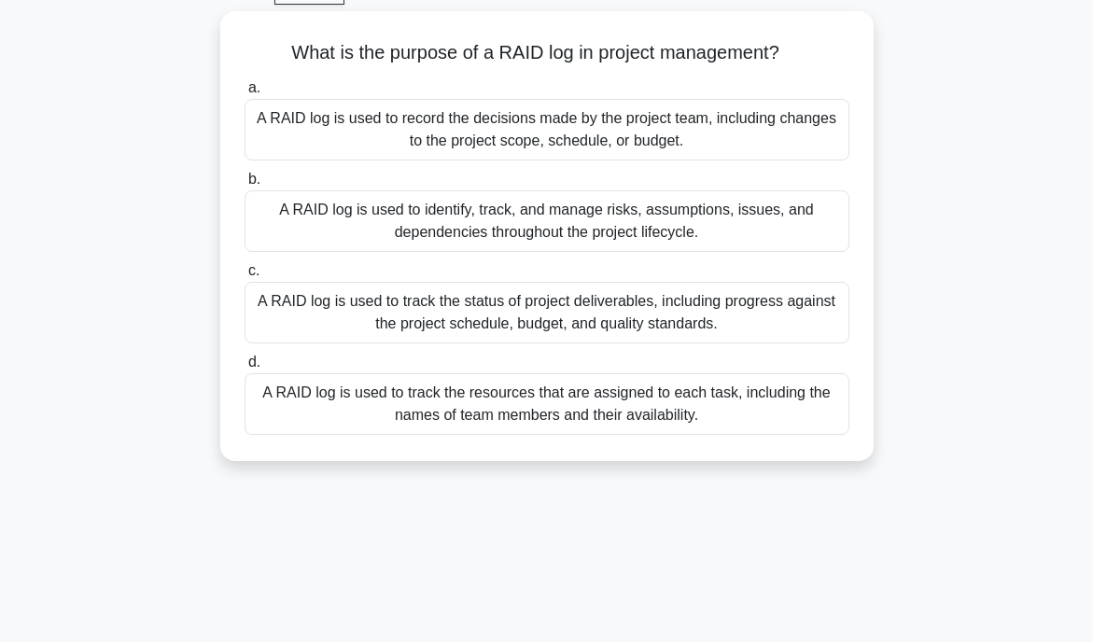
scroll to position [0, 0]
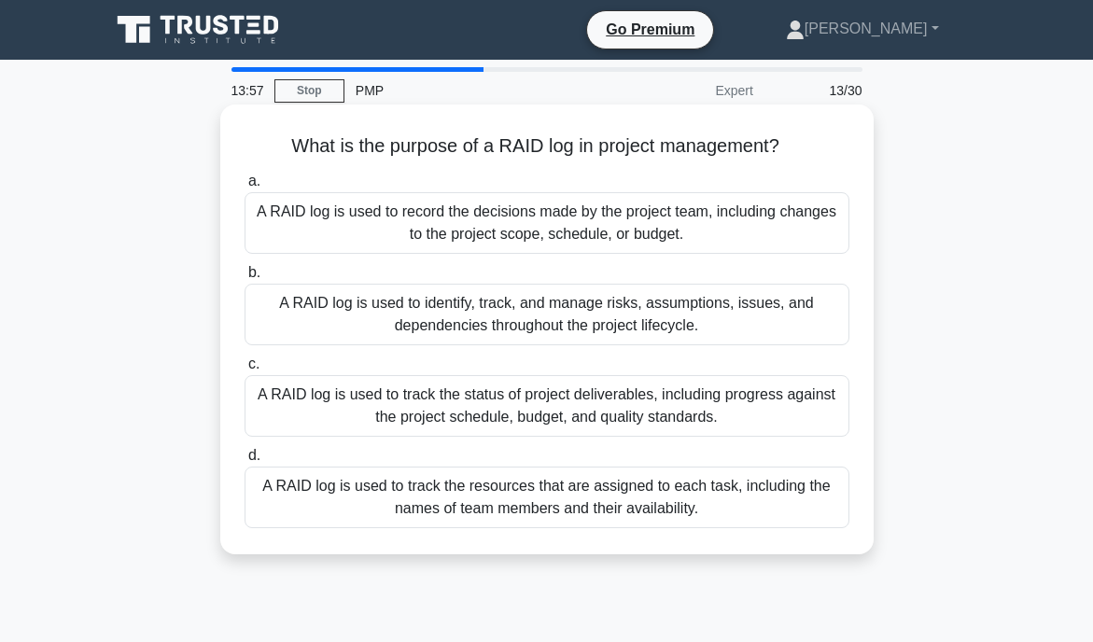
click at [570, 327] on div "A RAID log is used to identify, track, and manage risks, assumptions, issues, a…" at bounding box center [547, 315] width 605 height 62
click at [245, 279] on input "b. A RAID log is used to identify, track, and manage risks, assumptions, issues…" at bounding box center [245, 273] width 0 height 12
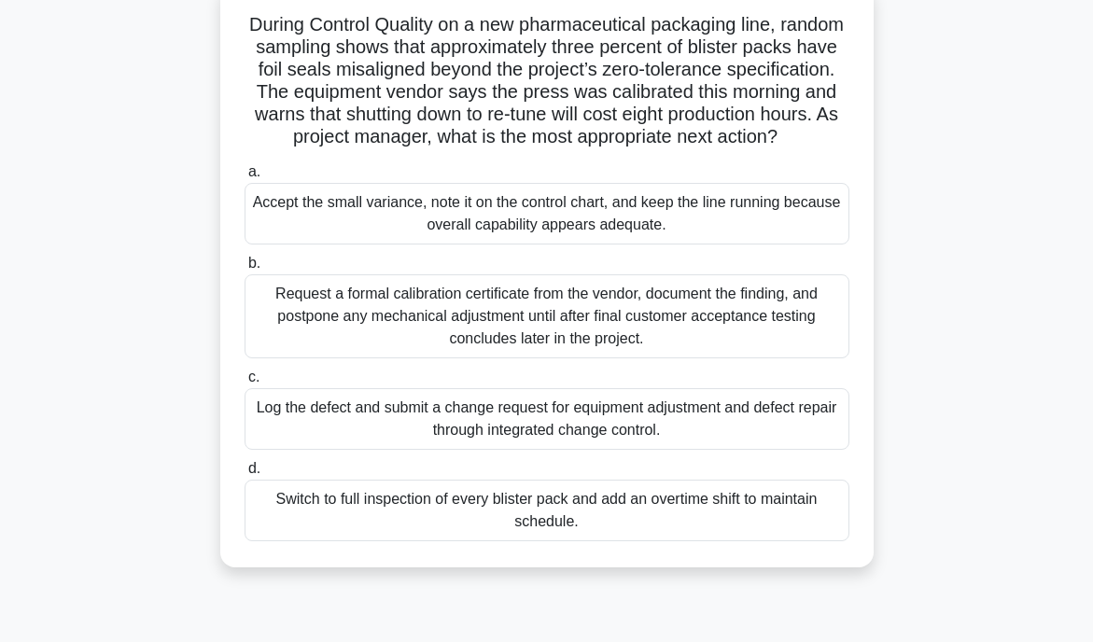
scroll to position [129, 0]
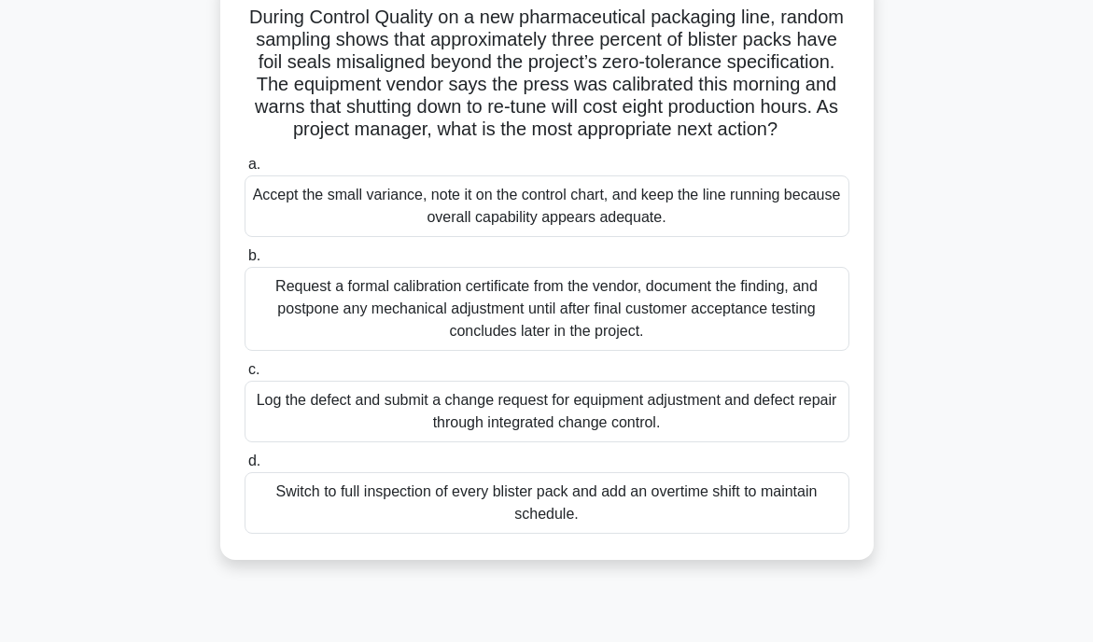
click at [583, 425] on div "Log the defect and submit a change request for equipment adjustment and defect …" at bounding box center [547, 412] width 605 height 62
click at [245, 376] on input "c. Log the defect and submit a change request for equipment adjustment and defe…" at bounding box center [245, 370] width 0 height 12
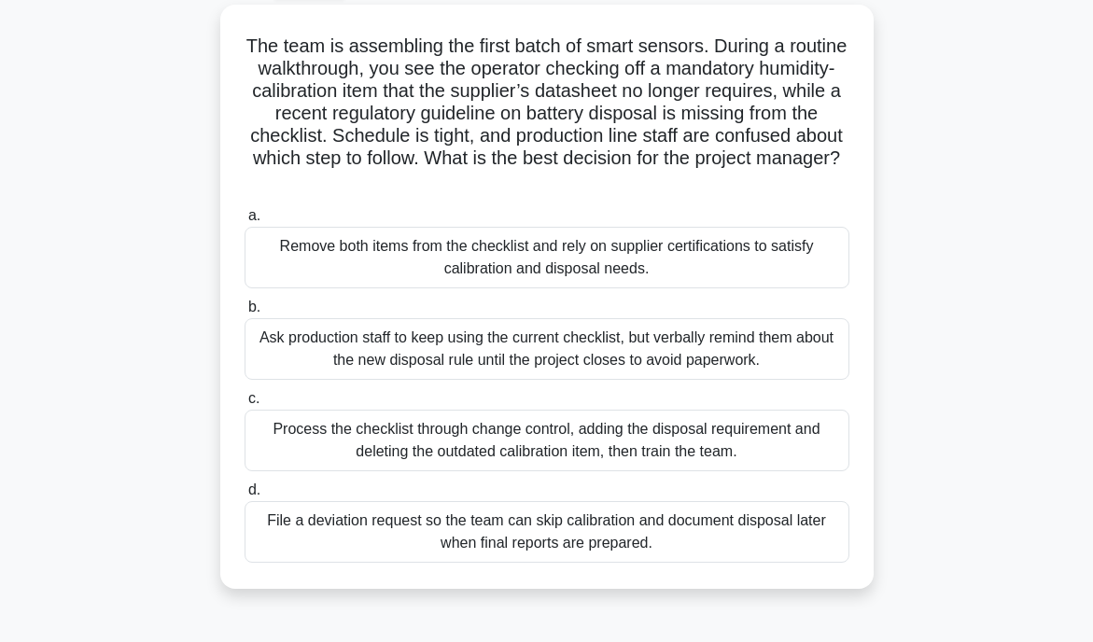
scroll to position [108, 0]
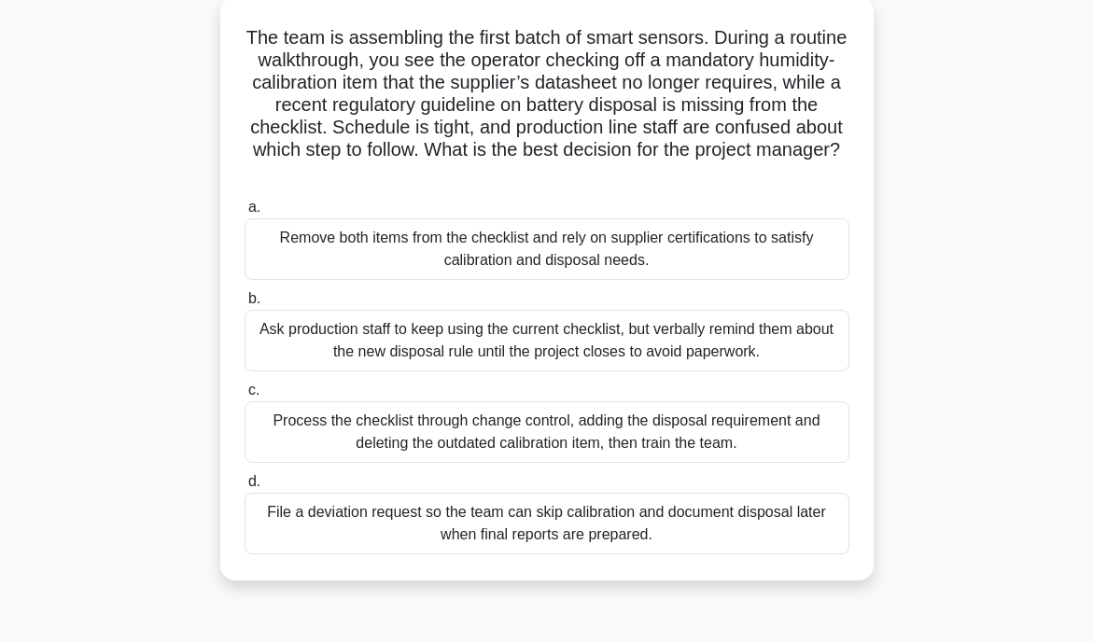
click at [571, 437] on div "Process the checklist through change control, adding the disposal requirement a…" at bounding box center [547, 432] width 605 height 62
click at [245, 397] on input "c. Process the checklist through change control, adding the disposal requiremen…" at bounding box center [245, 391] width 0 height 12
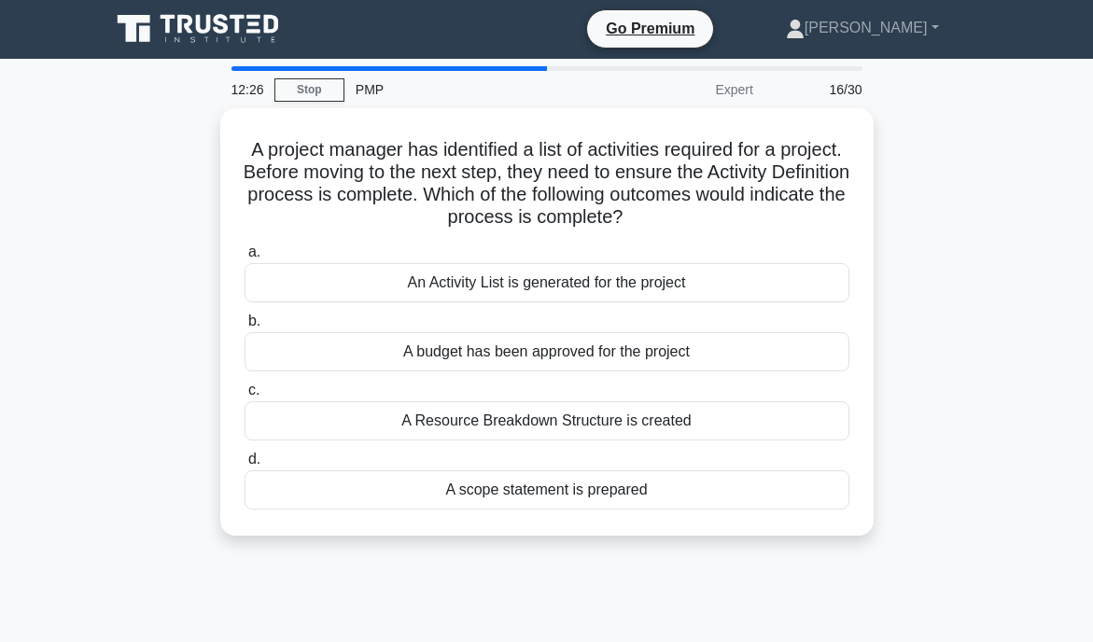
scroll to position [0, 0]
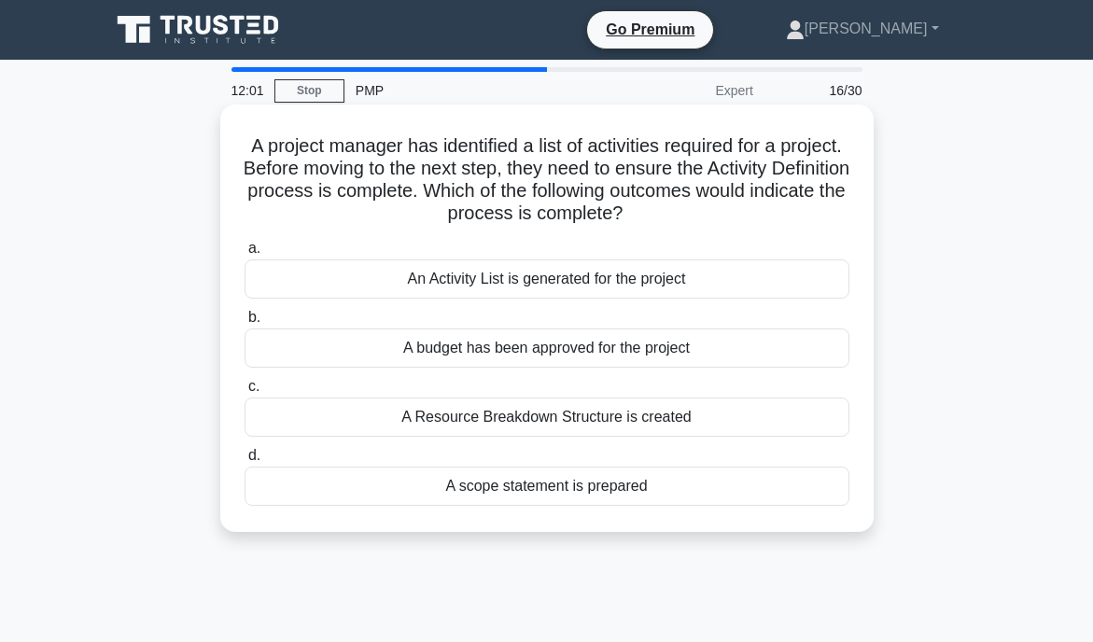
click at [521, 485] on div "A scope statement is prepared" at bounding box center [547, 486] width 605 height 39
click at [245, 462] on input "d. A scope statement is prepared" at bounding box center [245, 456] width 0 height 12
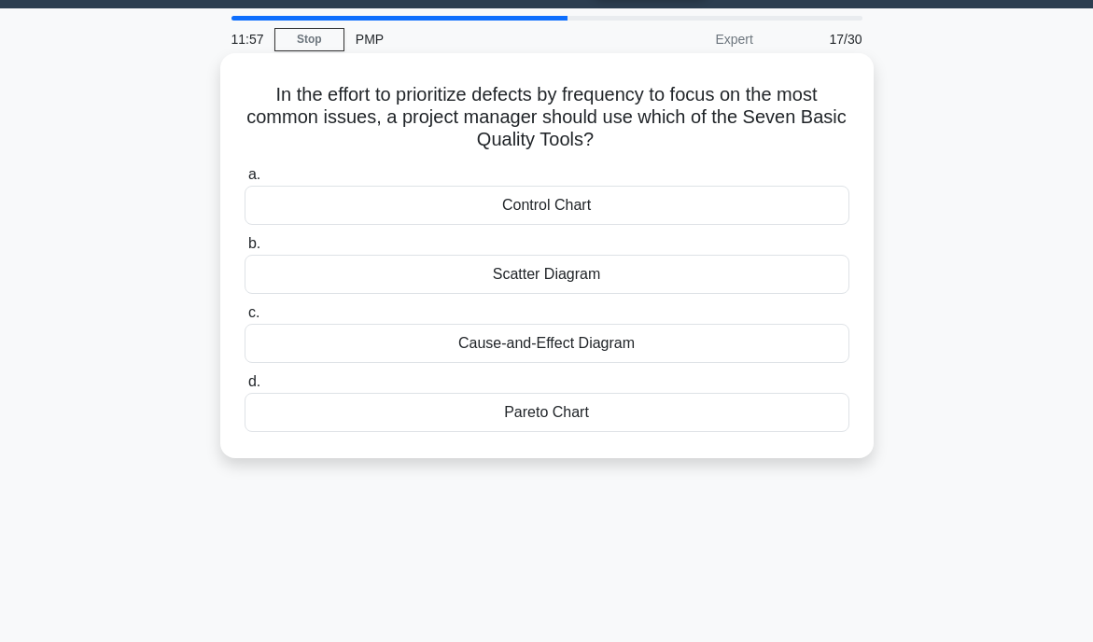
scroll to position [56, 0]
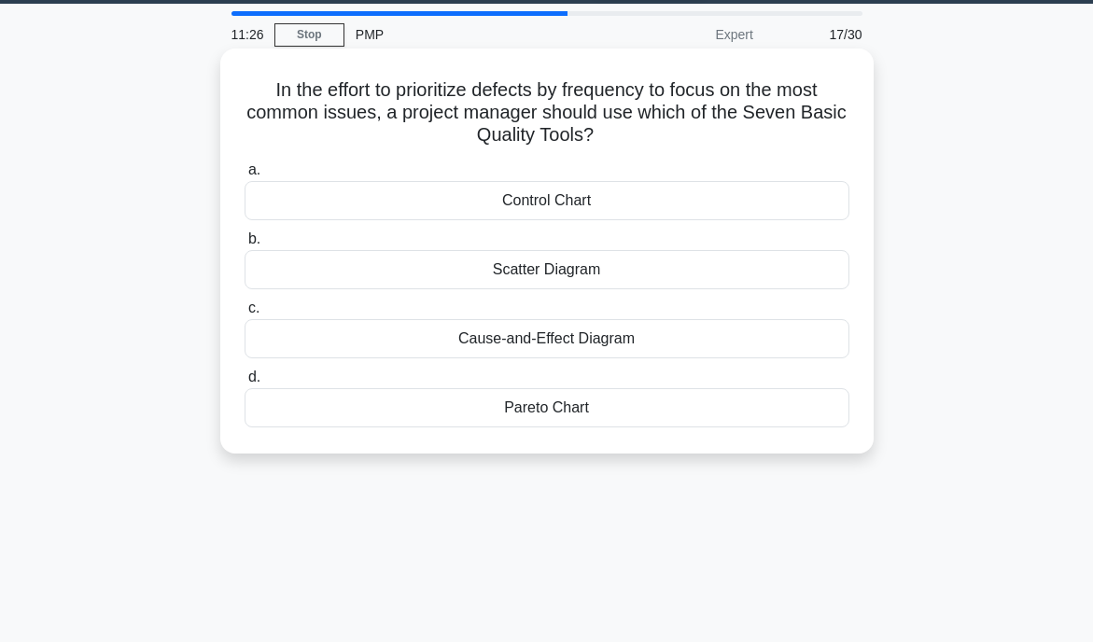
click at [530, 274] on div "Scatter Diagram" at bounding box center [547, 269] width 605 height 39
click at [245, 246] on input "b. Scatter Diagram" at bounding box center [245, 239] width 0 height 12
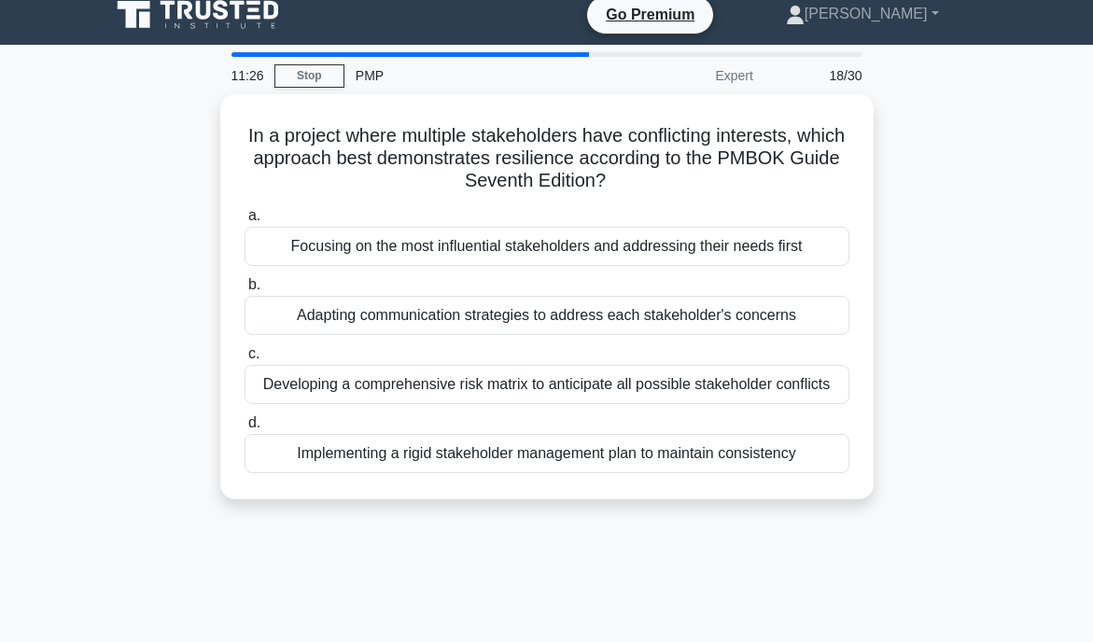
scroll to position [0, 0]
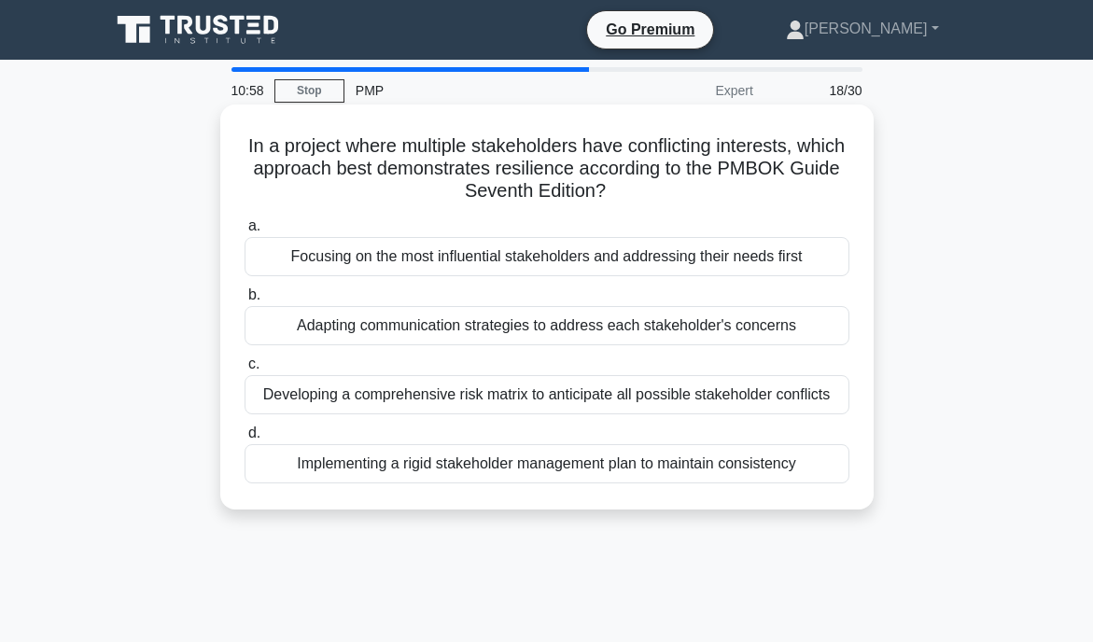
click at [662, 400] on div "Developing a comprehensive risk matrix to anticipate all possible stakeholder c…" at bounding box center [547, 394] width 605 height 39
click at [245, 371] on input "c. Developing a comprehensive risk matrix to anticipate all possible stakeholde…" at bounding box center [245, 364] width 0 height 12
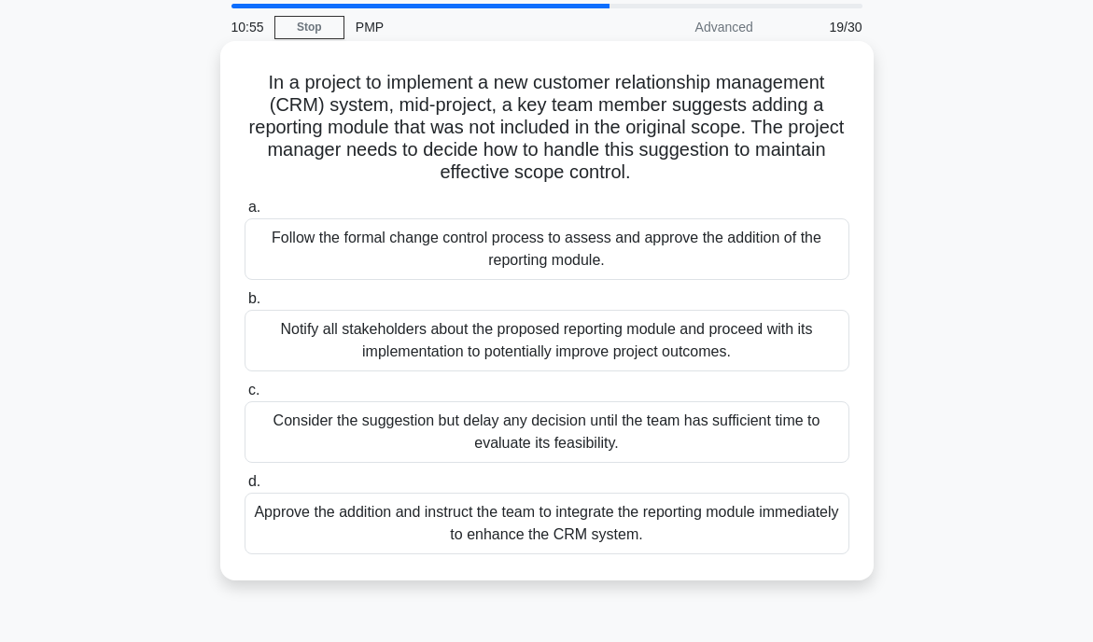
scroll to position [63, 0]
click at [660, 250] on div "Follow the formal change control process to assess and approve the addition of …" at bounding box center [547, 250] width 605 height 62
click at [245, 215] on input "a. Follow the formal change control process to assess and approve the addition …" at bounding box center [245, 209] width 0 height 12
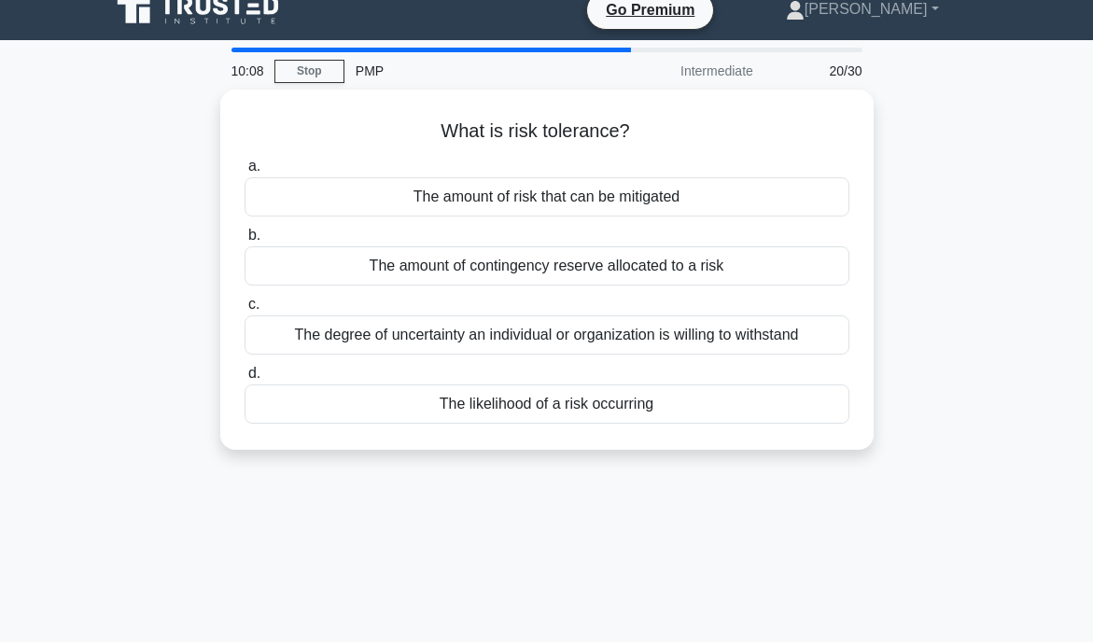
scroll to position [0, 0]
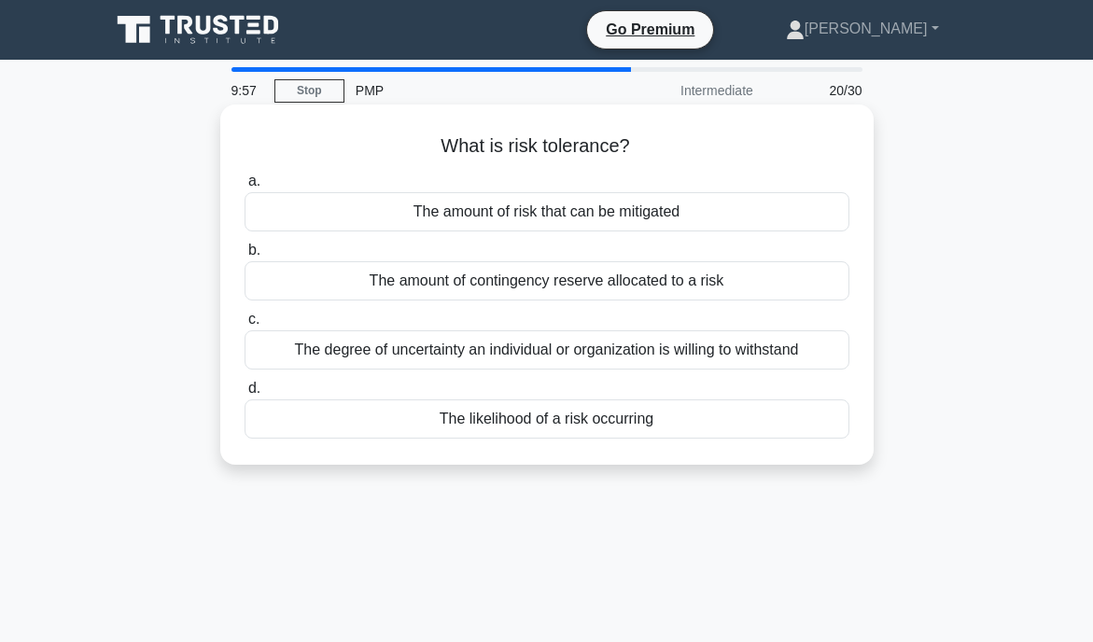
click at [578, 356] on div "The degree of uncertainty an individual or organization is willing to withstand" at bounding box center [547, 349] width 605 height 39
click at [245, 326] on input "c. The degree of uncertainty an individual or organization is willing to withst…" at bounding box center [245, 320] width 0 height 12
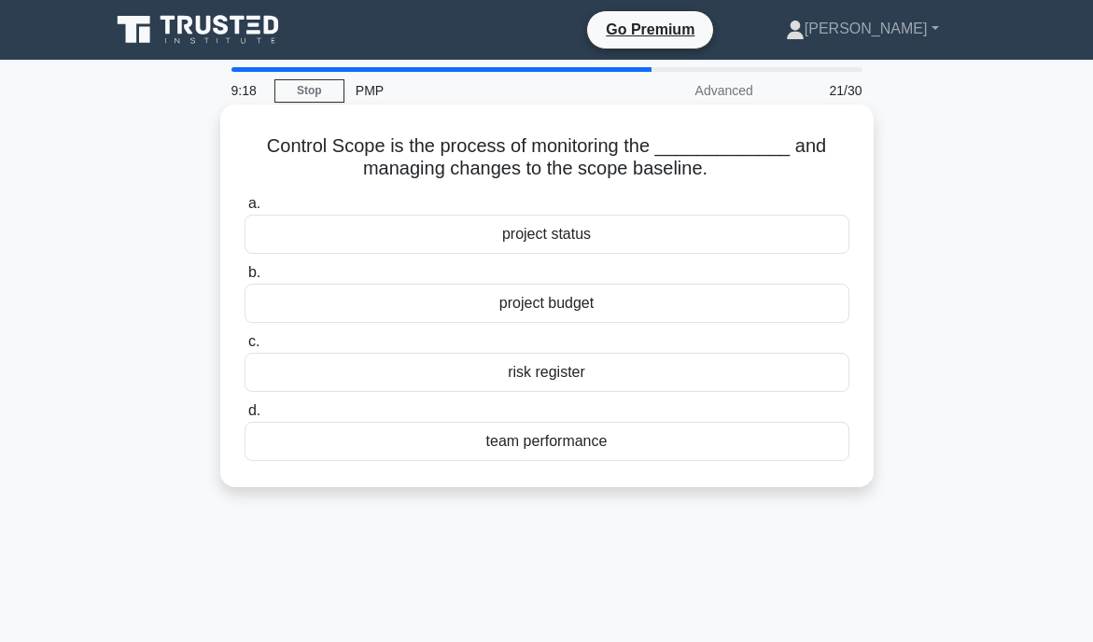
click at [591, 241] on div "project status" at bounding box center [547, 234] width 605 height 39
click at [245, 210] on input "a. project status" at bounding box center [245, 204] width 0 height 12
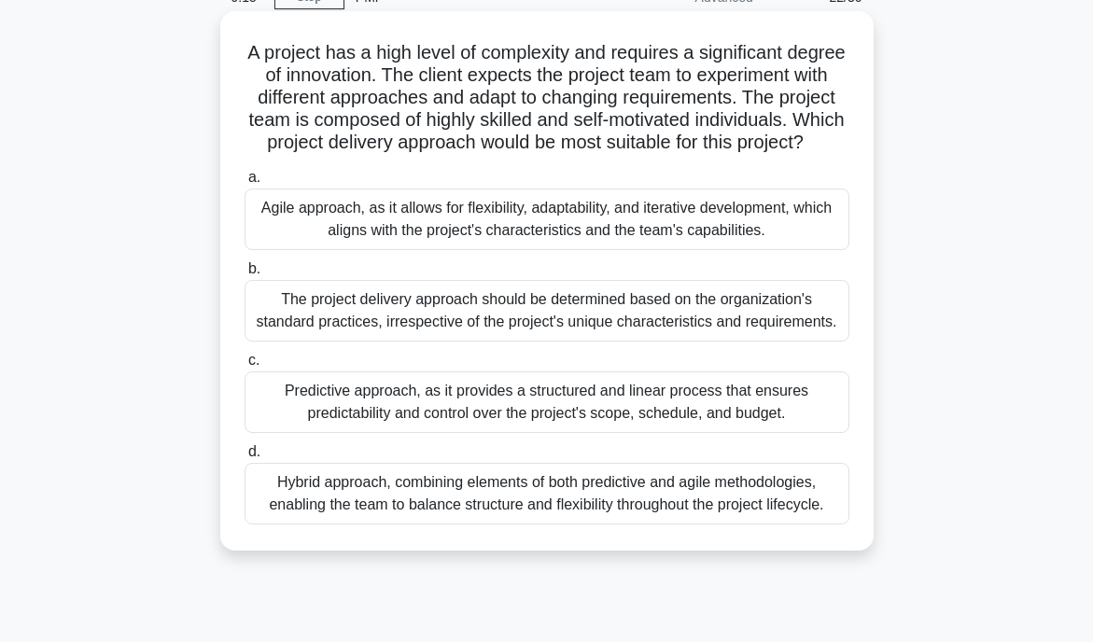
scroll to position [64, 0]
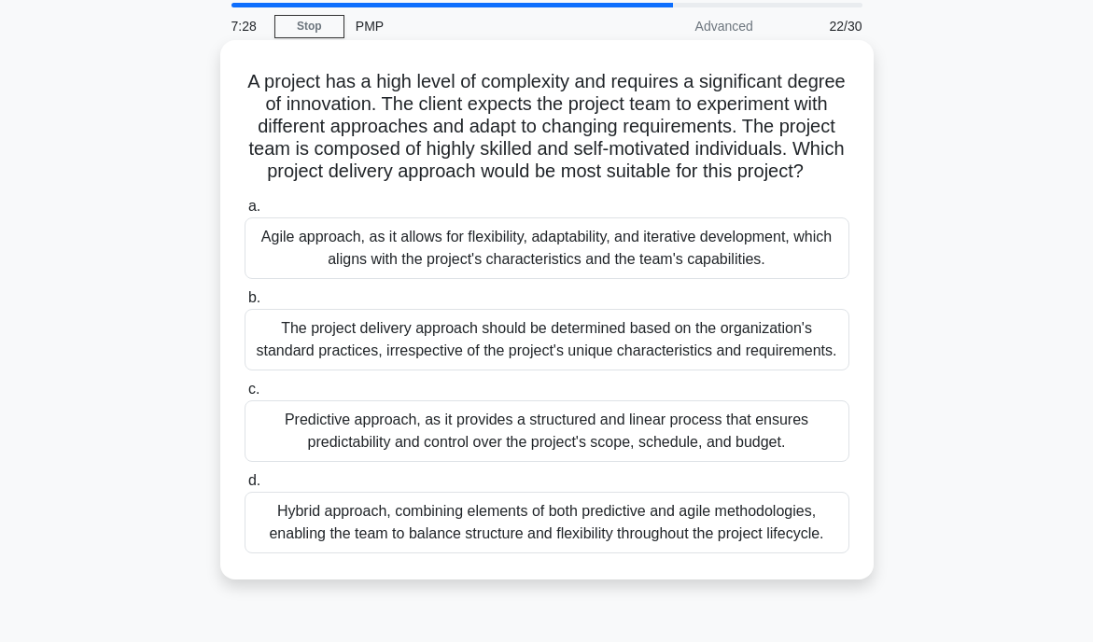
click at [609, 254] on div "Agile approach, as it allows for flexibility, adaptability, and iterative devel…" at bounding box center [547, 249] width 605 height 62
click at [245, 213] on input "a. Agile approach, as it allows for flexibility, adaptability, and iterative de…" at bounding box center [245, 207] width 0 height 12
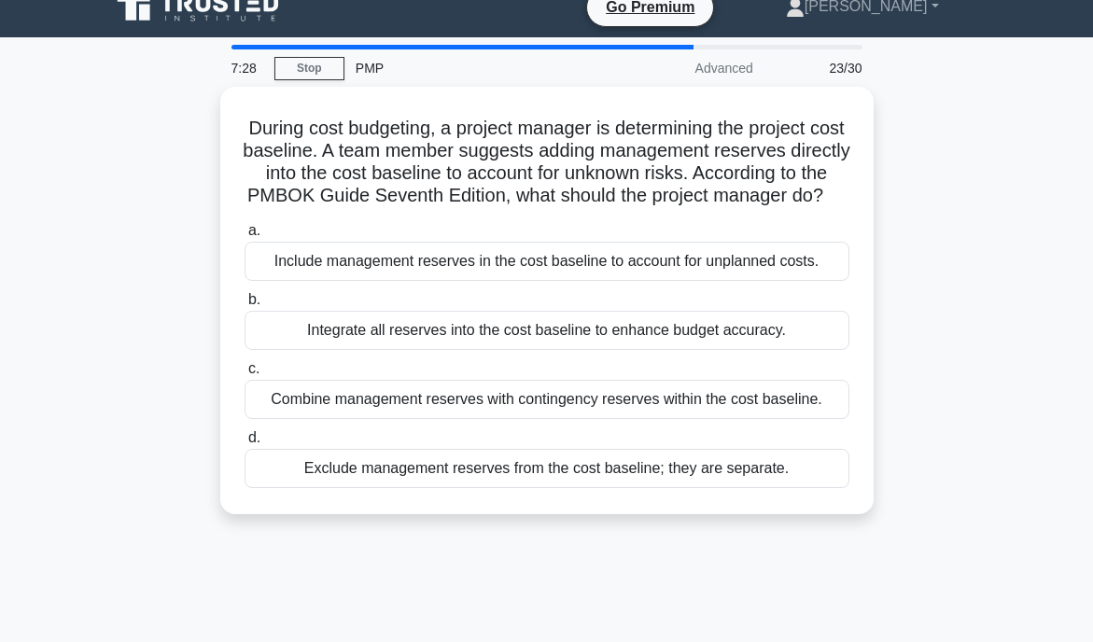
scroll to position [0, 0]
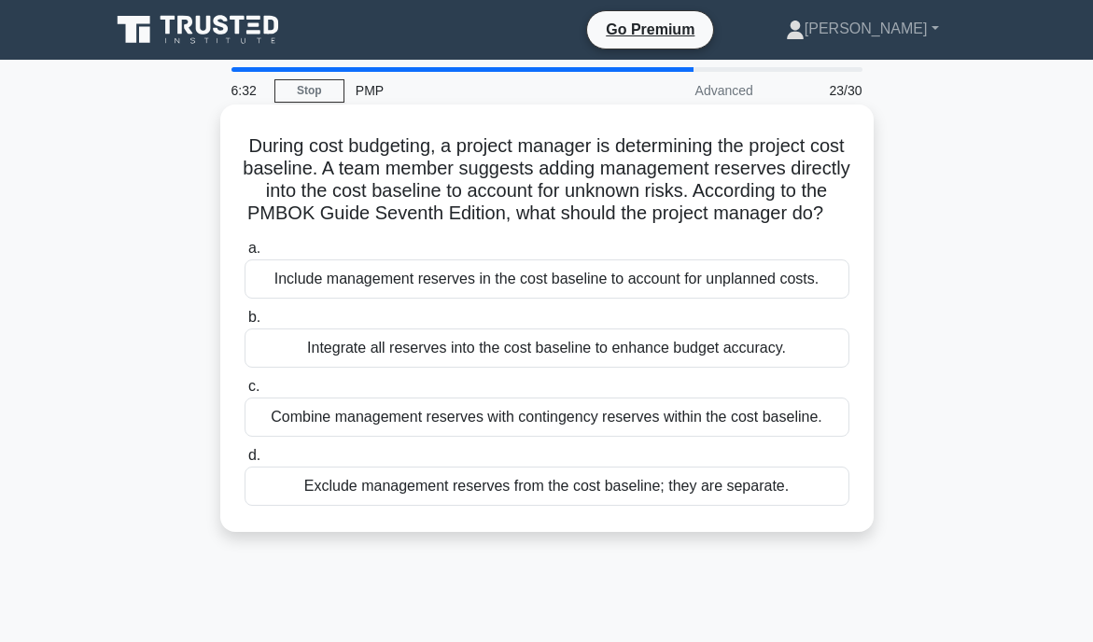
click at [594, 282] on div "Include management reserves in the cost baseline to account for unplanned costs." at bounding box center [547, 279] width 605 height 39
click at [245, 255] on input "a. Include management reserves in the cost baseline to account for unplanned co…" at bounding box center [245, 249] width 0 height 12
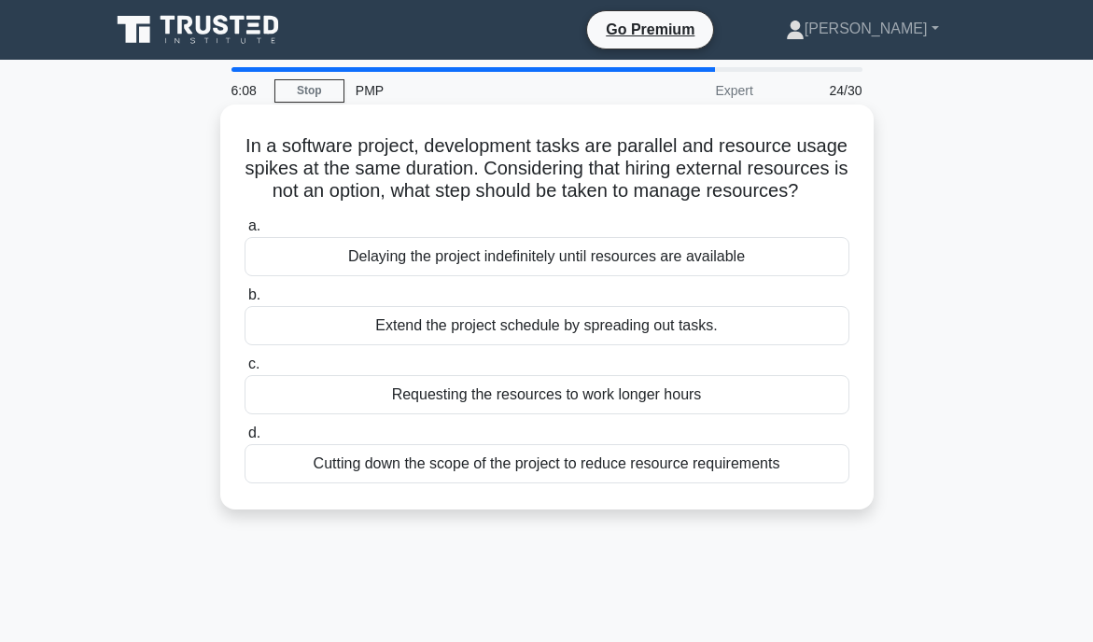
click at [560, 469] on div "Cutting down the scope of the project to reduce resource requirements" at bounding box center [547, 463] width 605 height 39
click at [245, 440] on input "d. Cutting down the scope of the project to reduce resource requirements" at bounding box center [245, 434] width 0 height 12
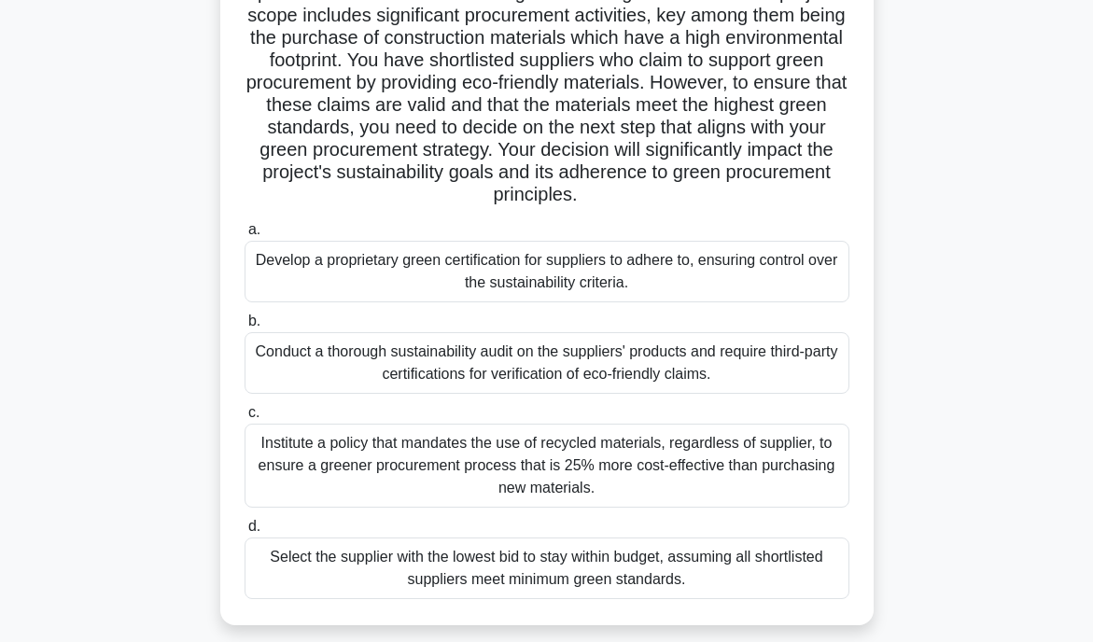
scroll to position [177, 0]
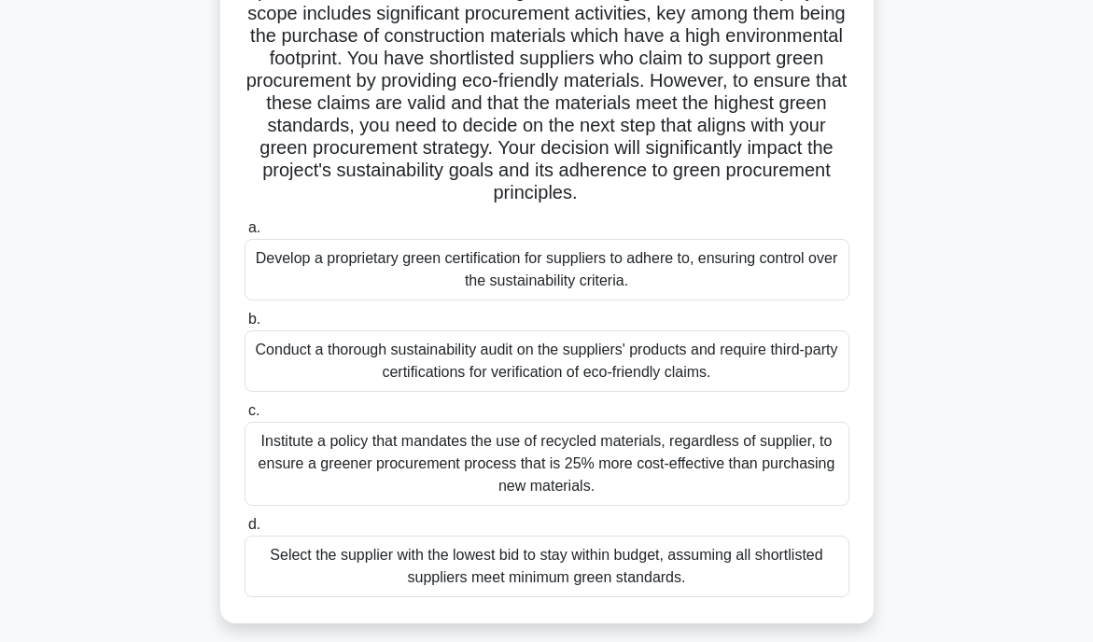
click at [689, 361] on div "Conduct a thorough sustainability audit on the suppliers' products and require …" at bounding box center [547, 361] width 605 height 62
click at [245, 326] on input "b. Conduct a thorough sustainability audit on the suppliers' products and requi…" at bounding box center [245, 320] width 0 height 12
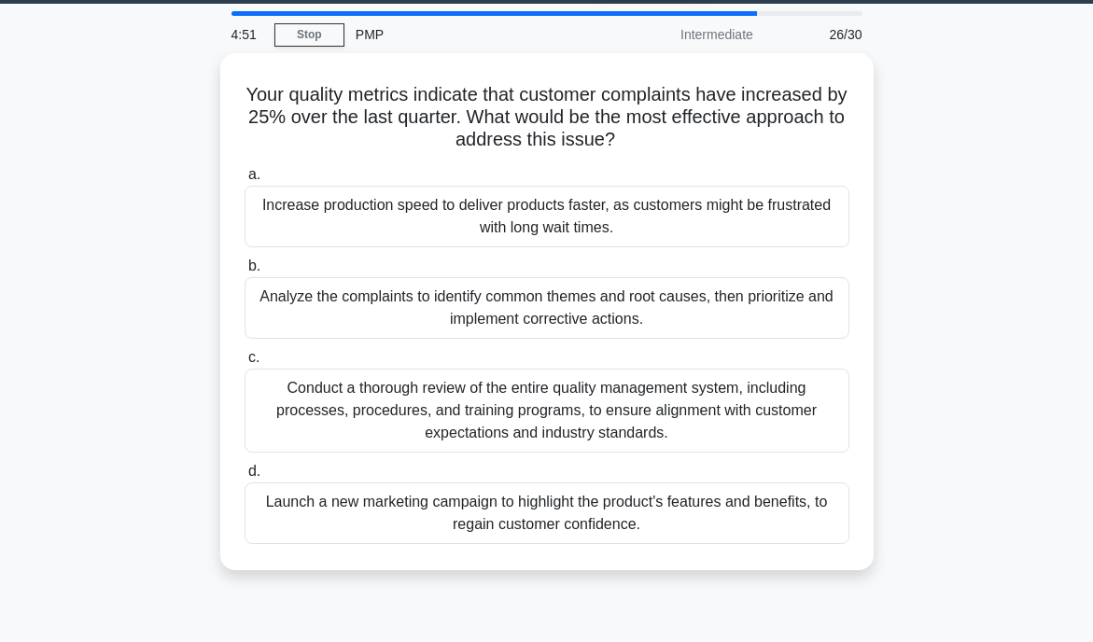
scroll to position [58, 0]
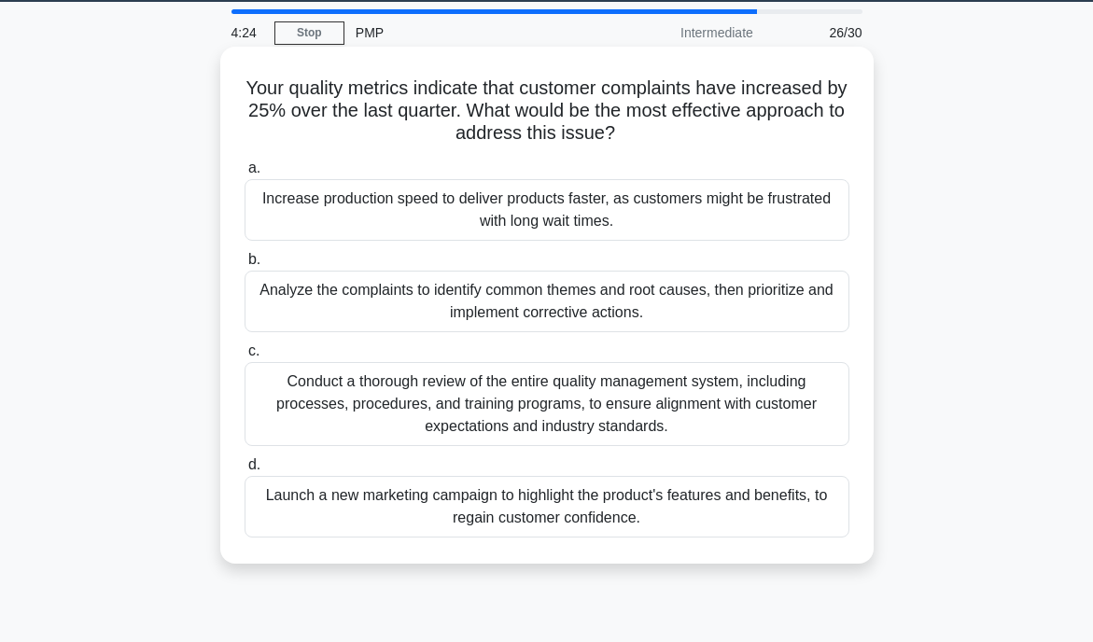
click at [552, 302] on div "Analyze the complaints to identify common themes and root causes, then prioriti…" at bounding box center [547, 302] width 605 height 62
click at [245, 266] on input "b. Analyze the complaints to identify common themes and root causes, then prior…" at bounding box center [245, 260] width 0 height 12
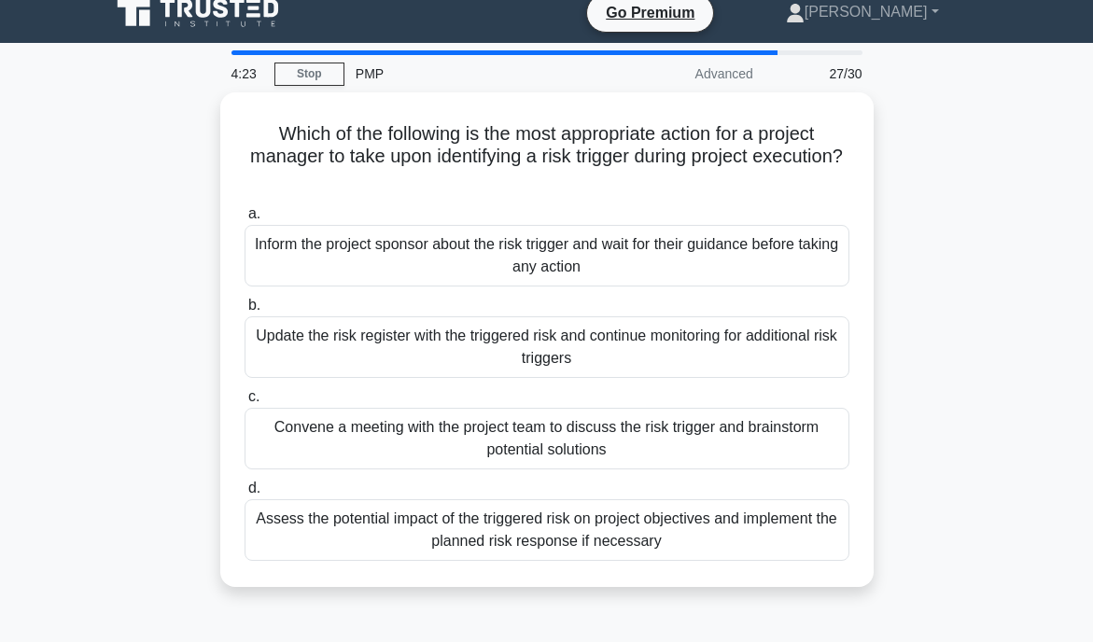
scroll to position [0, 0]
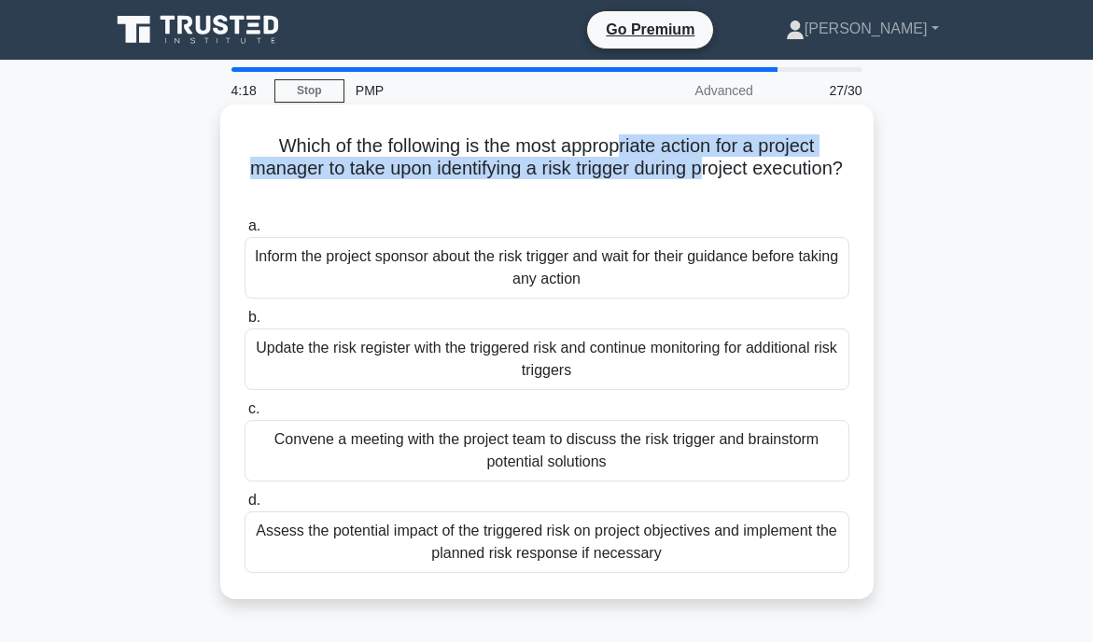
drag, startPoint x: 620, startPoint y: 156, endPoint x: 703, endPoint y: 167, distance: 83.8
click at [703, 167] on h5 "Which of the following is the most appropriate action for a project manager to …" at bounding box center [547, 168] width 609 height 69
click at [614, 171] on h5 "Which of the following is the most appropriate action for a project manager to …" at bounding box center [547, 168] width 609 height 69
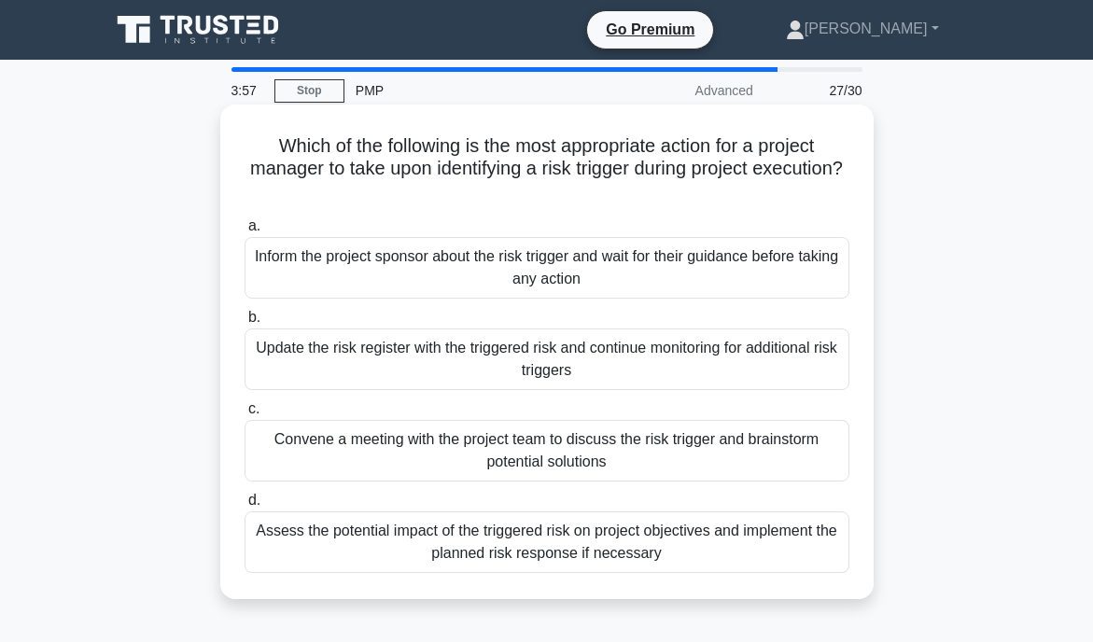
click at [597, 559] on div "Assess the potential impact of the triggered risk on project objectives and imp…" at bounding box center [547, 543] width 605 height 62
click at [245, 507] on input "d. Assess the potential impact of the triggered risk on project objectives and …" at bounding box center [245, 501] width 0 height 12
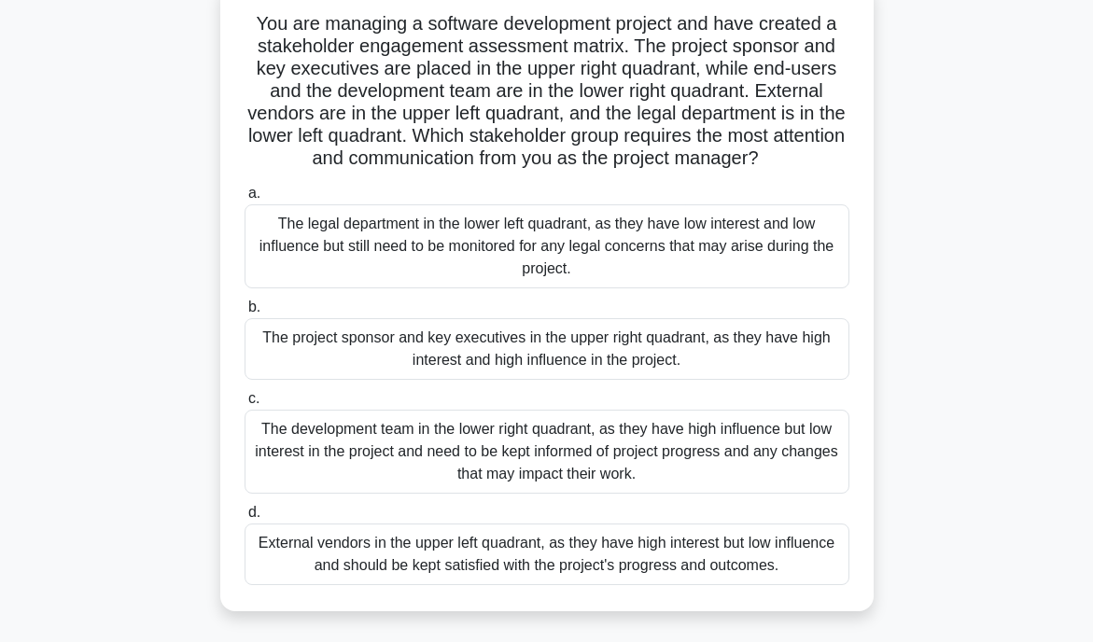
scroll to position [126, 0]
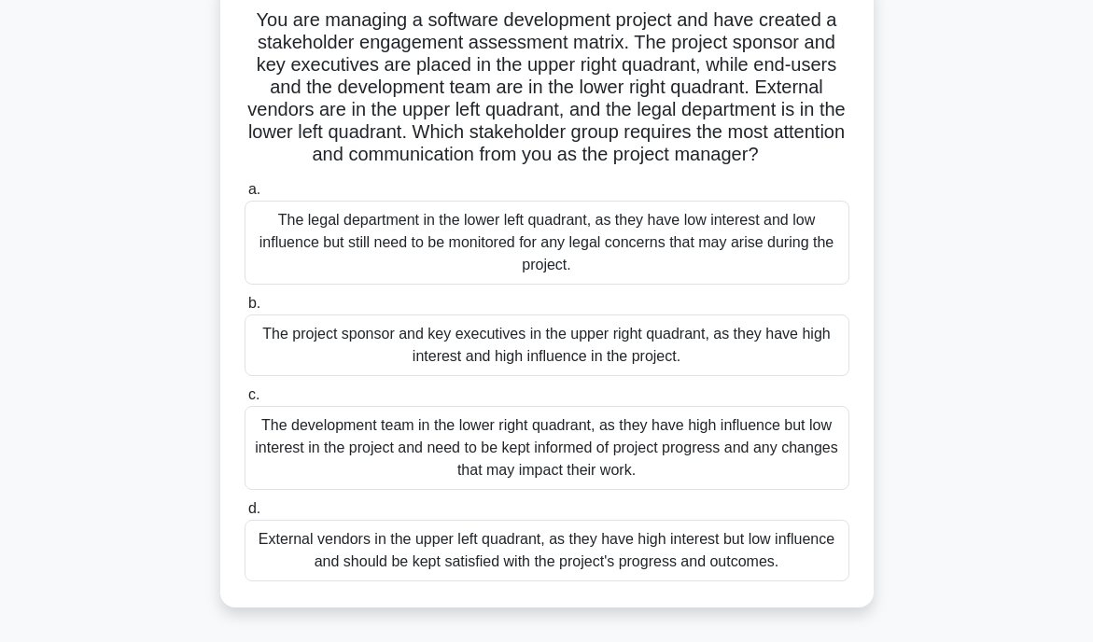
click at [656, 459] on div "The development team in the lower right quadrant, as they have high influence b…" at bounding box center [547, 448] width 605 height 84
click at [245, 401] on input "c. The development team in the lower right quadrant, as they have high influenc…" at bounding box center [245, 395] width 0 height 12
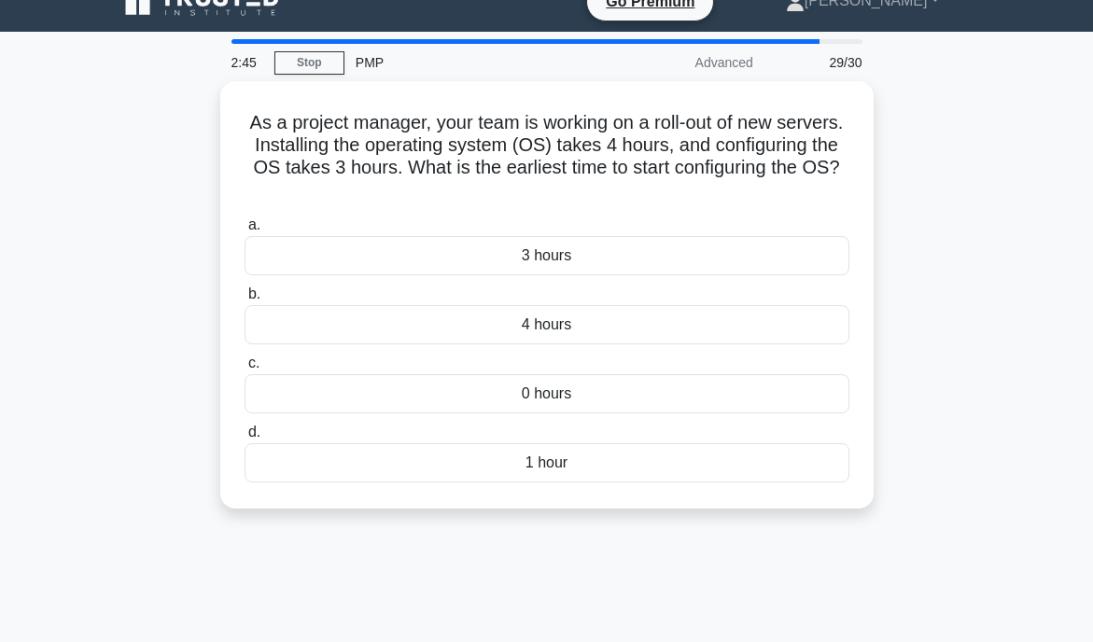
scroll to position [0, 0]
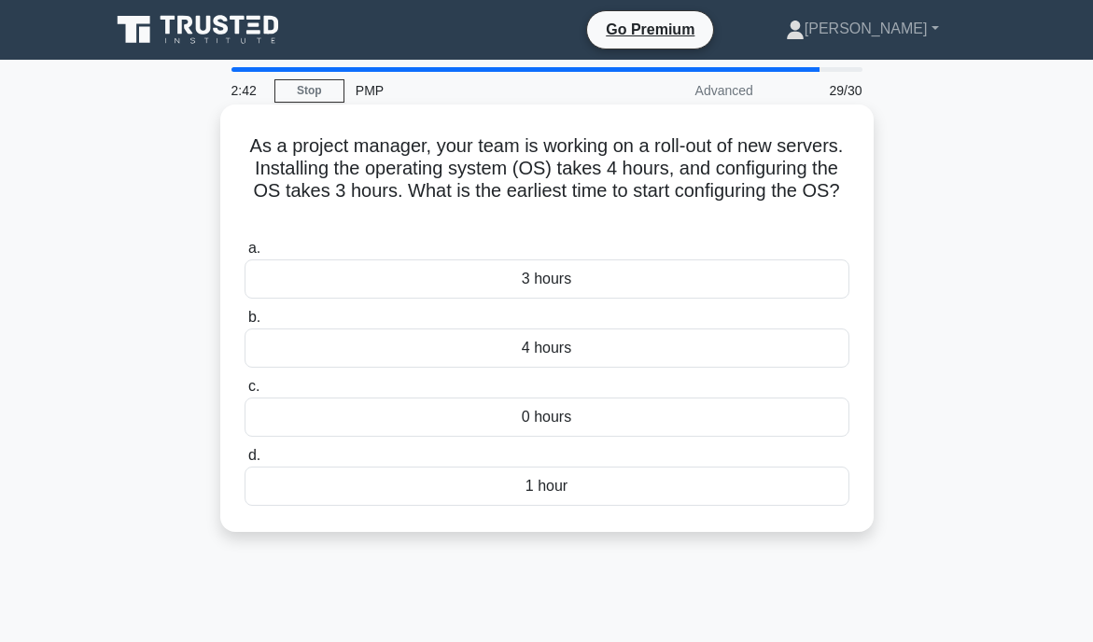
click at [657, 157] on h5 "As a project manager, your team is working on a roll-out of new servers. Instal…" at bounding box center [547, 179] width 609 height 91
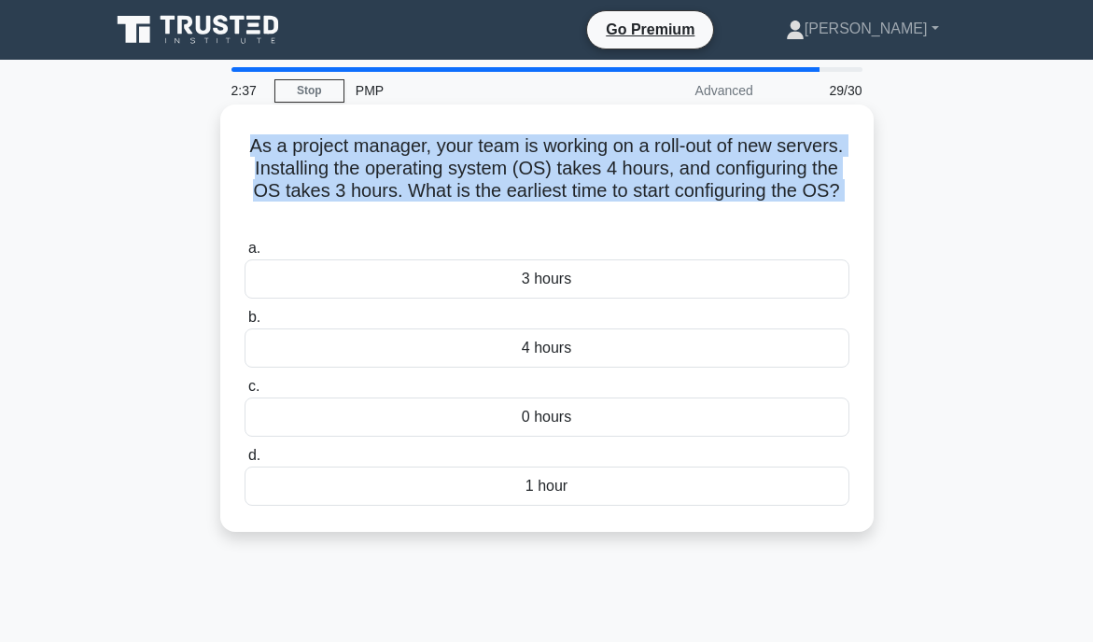
click at [693, 202] on h5 "As a project manager, your team is working on a roll-out of new servers. Instal…" at bounding box center [547, 179] width 609 height 91
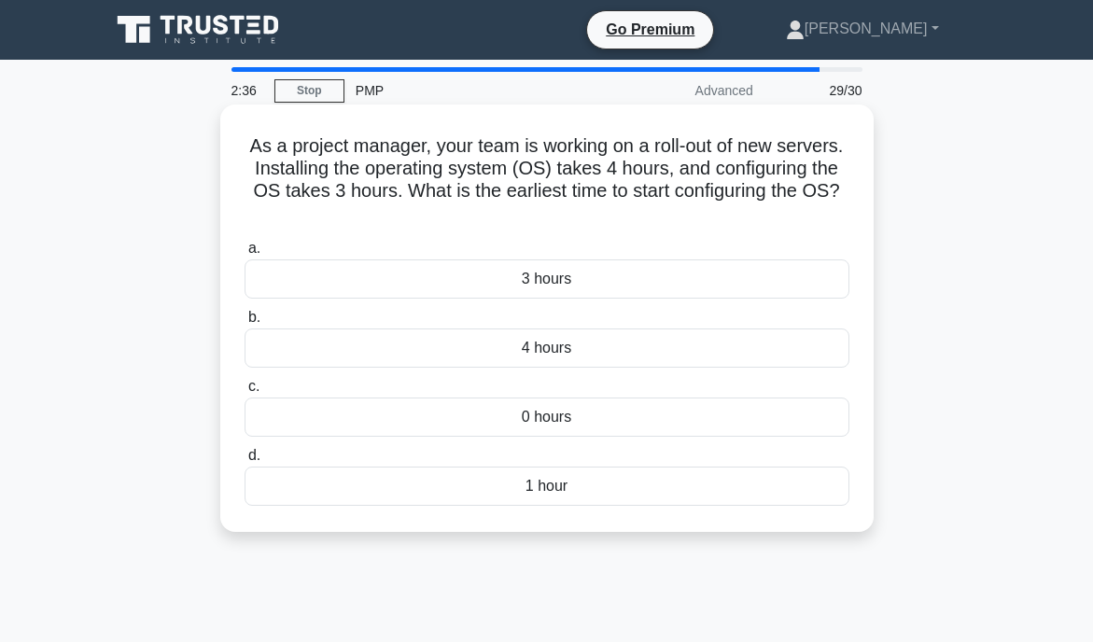
click at [707, 198] on h5 "As a project manager, your team is working on a roll-out of new servers. Instal…" at bounding box center [547, 179] width 609 height 91
click at [632, 358] on div "4 hours" at bounding box center [547, 348] width 605 height 39
click at [245, 324] on input "b. 4 hours" at bounding box center [245, 318] width 0 height 12
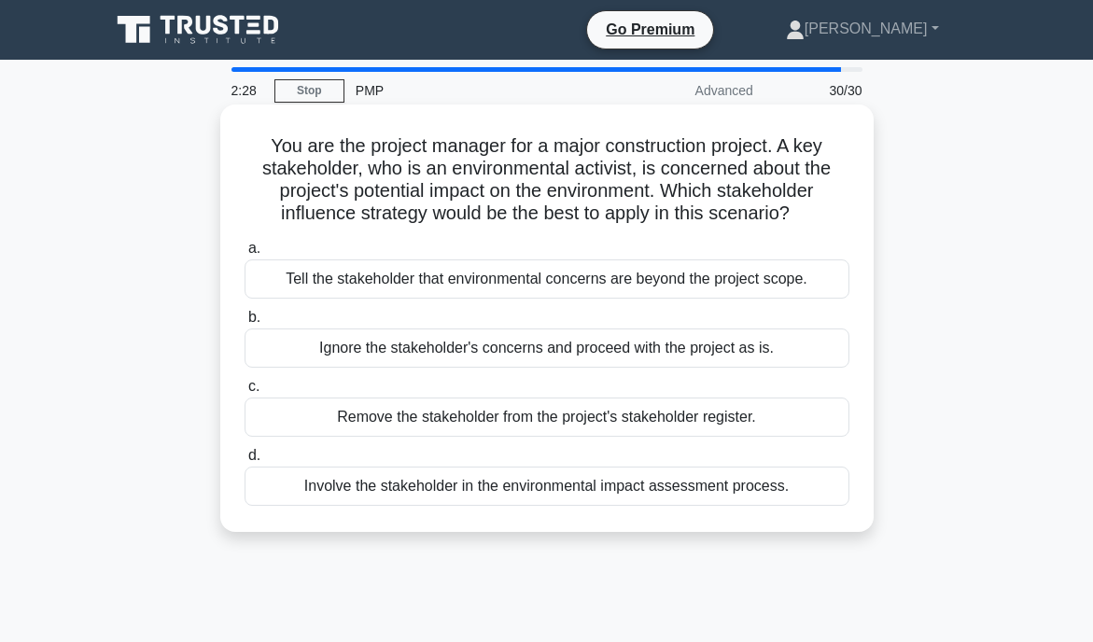
click at [633, 222] on h5 "You are the project manager for a major construction project. A key stakeholder…" at bounding box center [547, 179] width 609 height 91
click at [559, 493] on div "Involve the stakeholder in the environmental impact assessment process." at bounding box center [547, 486] width 605 height 39
click at [245, 462] on input "d. Involve the stakeholder in the environmental impact assessment process." at bounding box center [245, 456] width 0 height 12
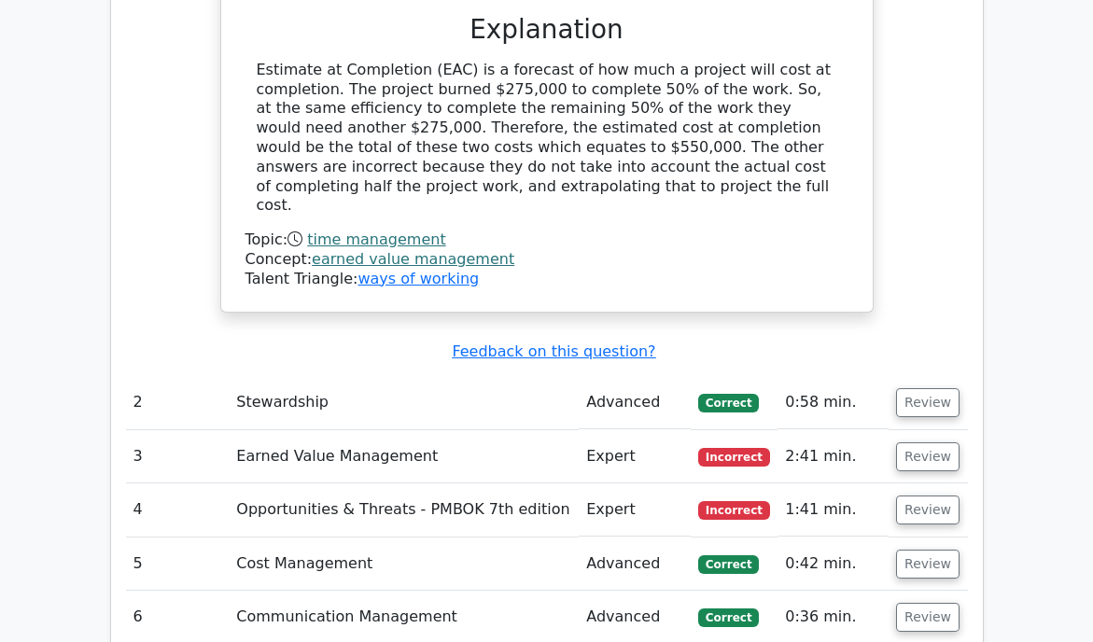
scroll to position [2635, 0]
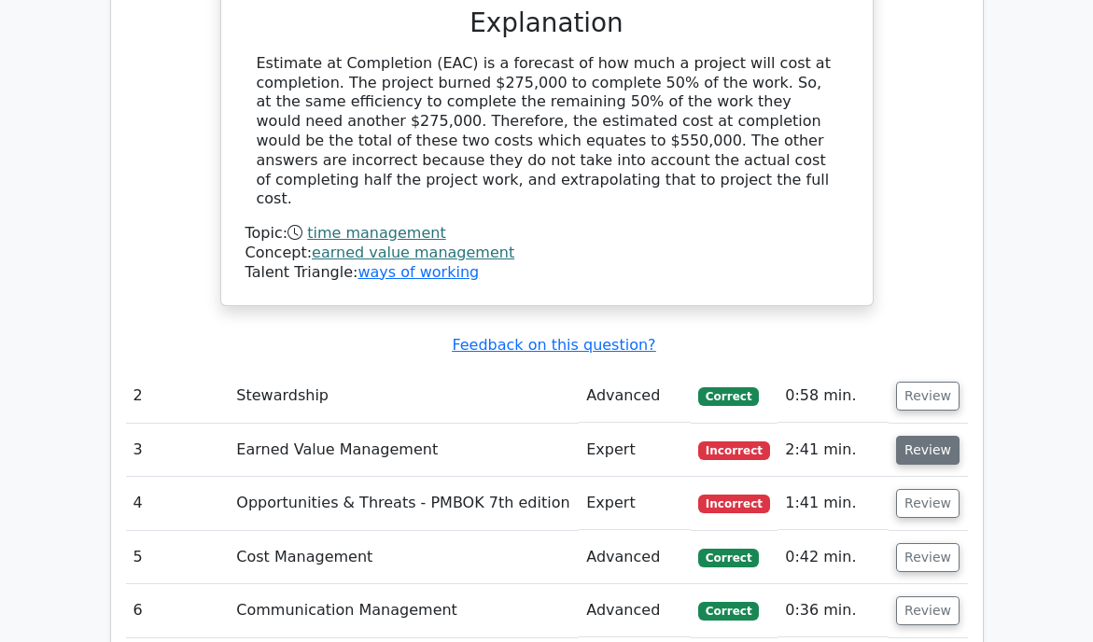
click at [937, 436] on button "Review" at bounding box center [927, 450] width 63 height 29
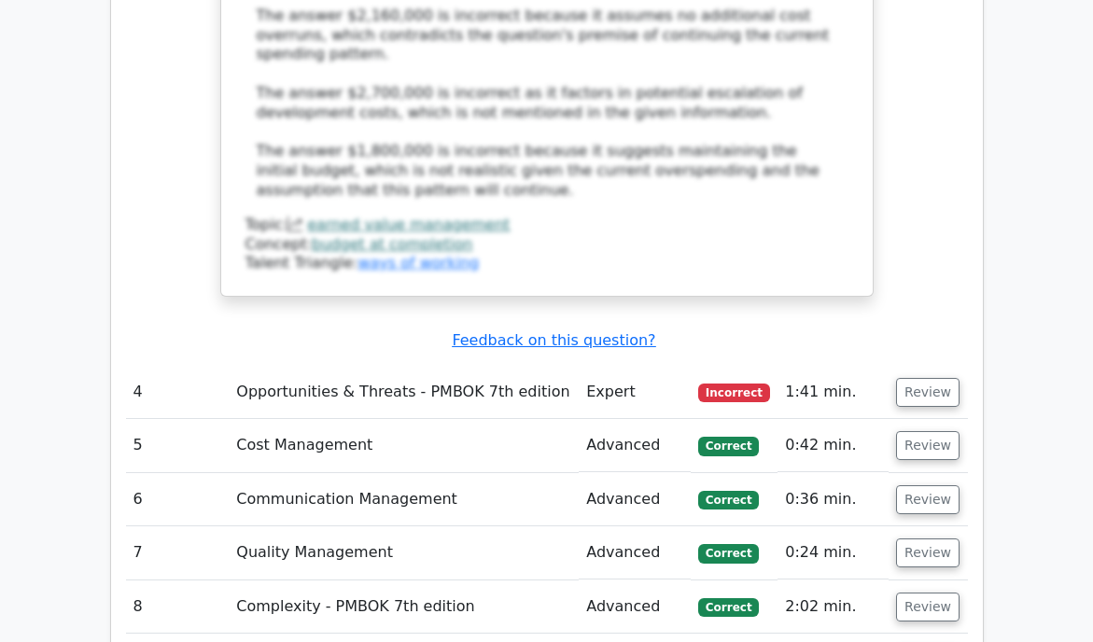
scroll to position [4020, 0]
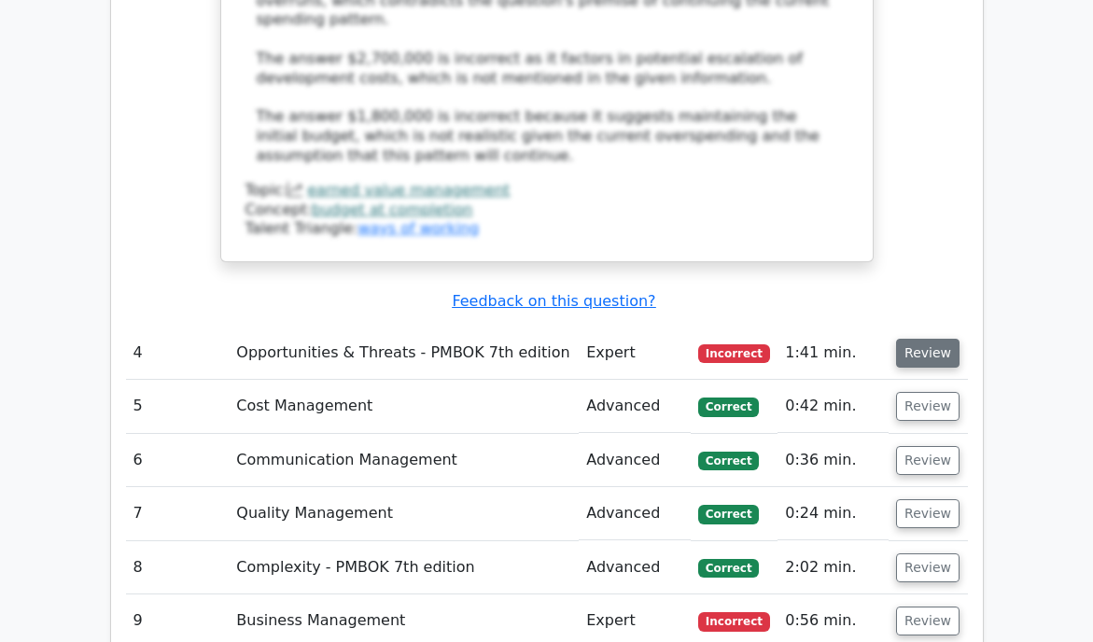
click at [921, 339] on button "Review" at bounding box center [927, 353] width 63 height 29
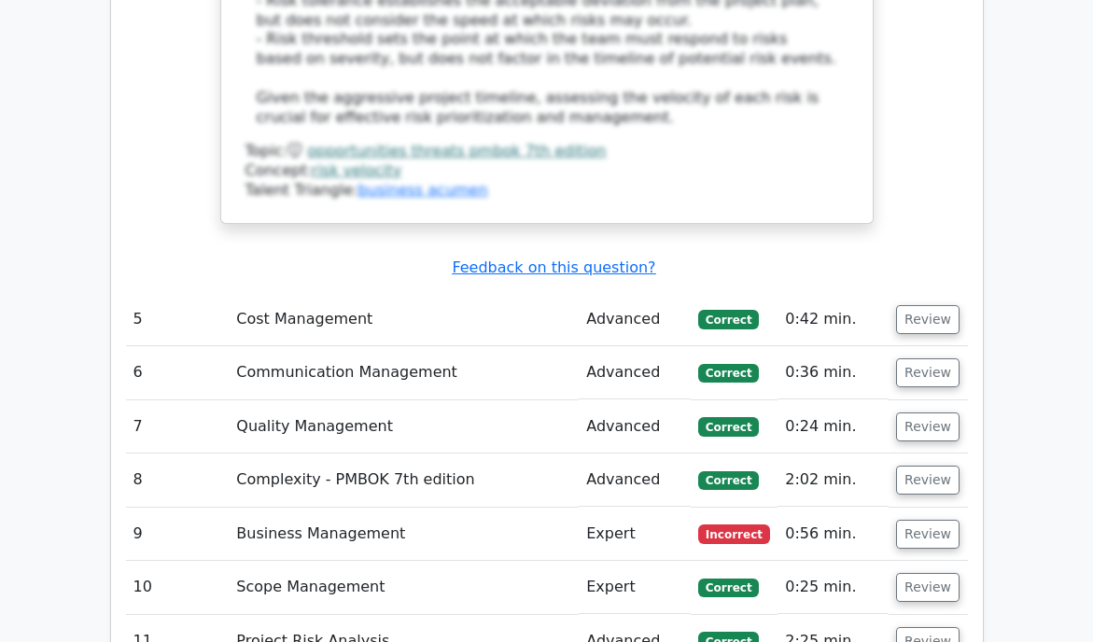
scroll to position [5122, 0]
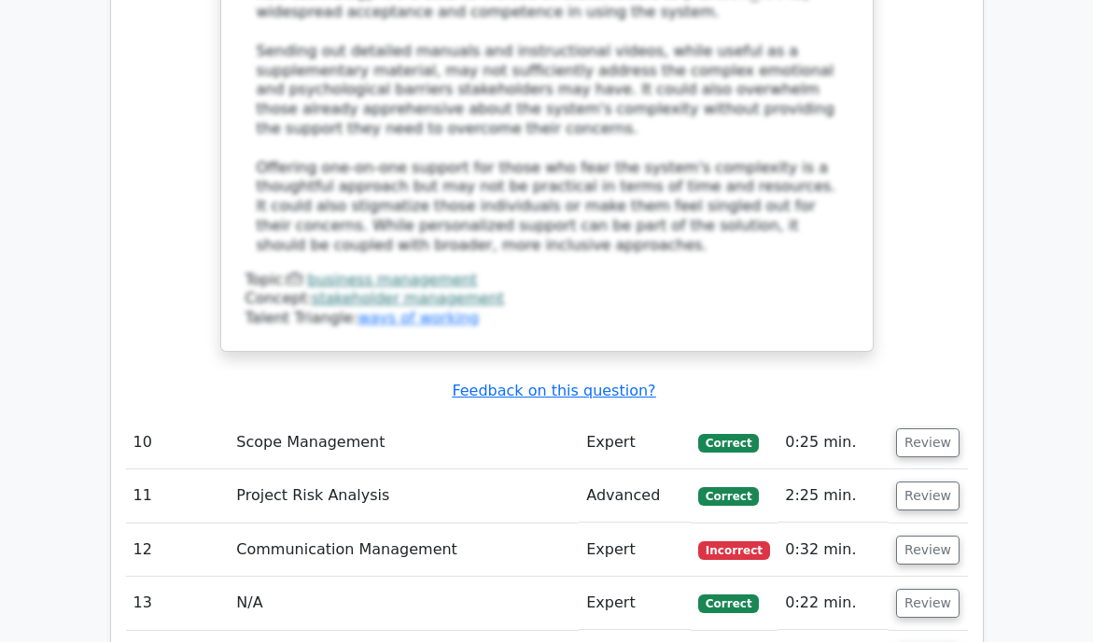
scroll to position [6726, 0]
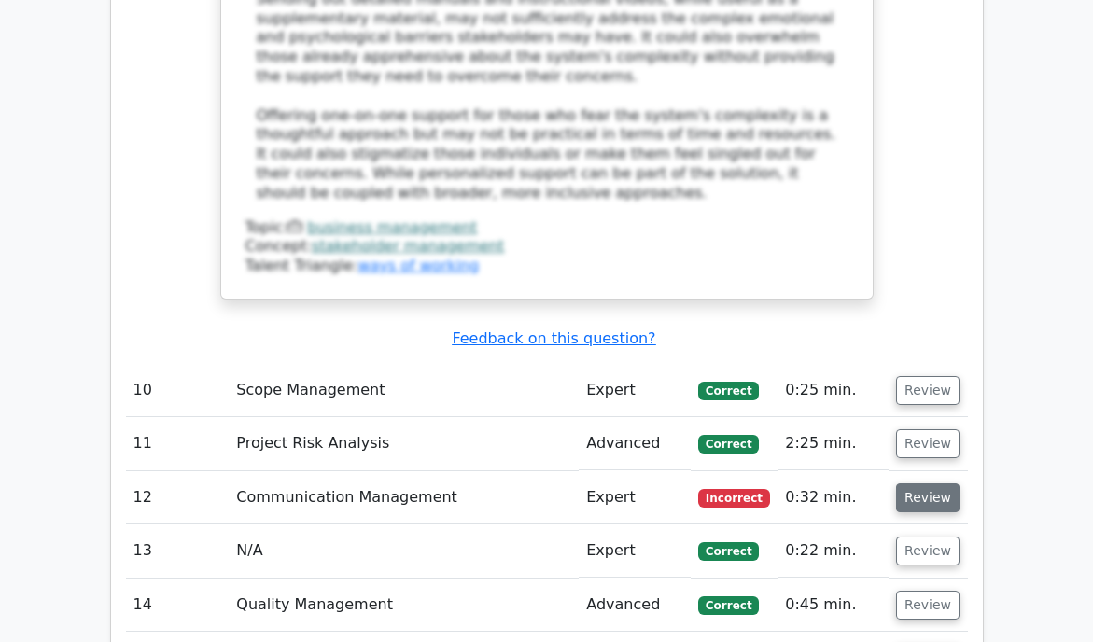
click at [908, 484] on button "Review" at bounding box center [927, 498] width 63 height 29
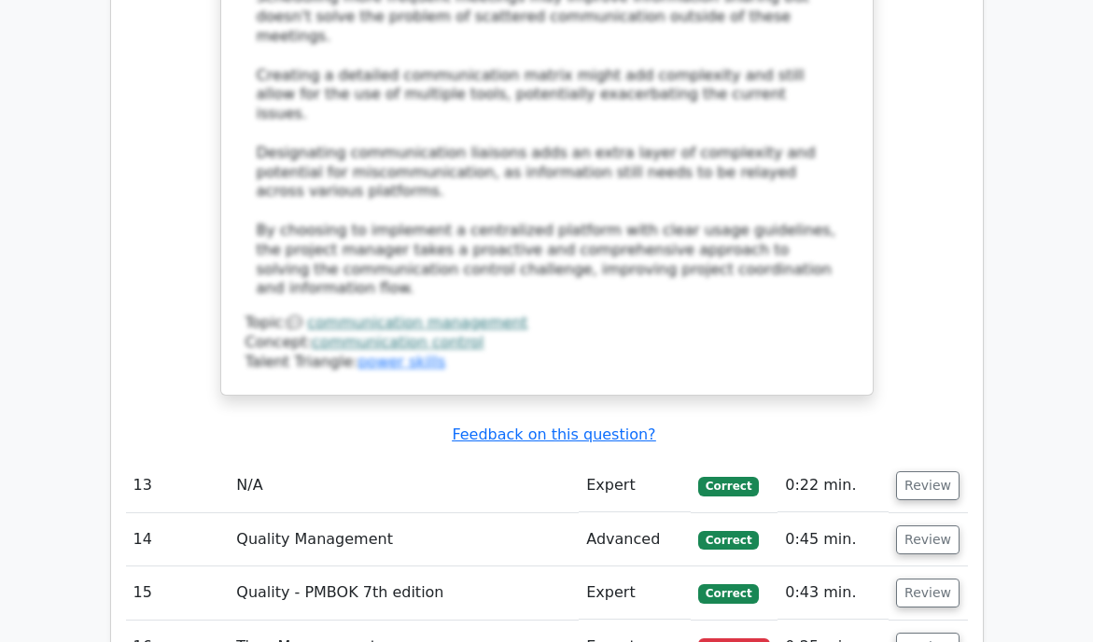
scroll to position [8522, 0]
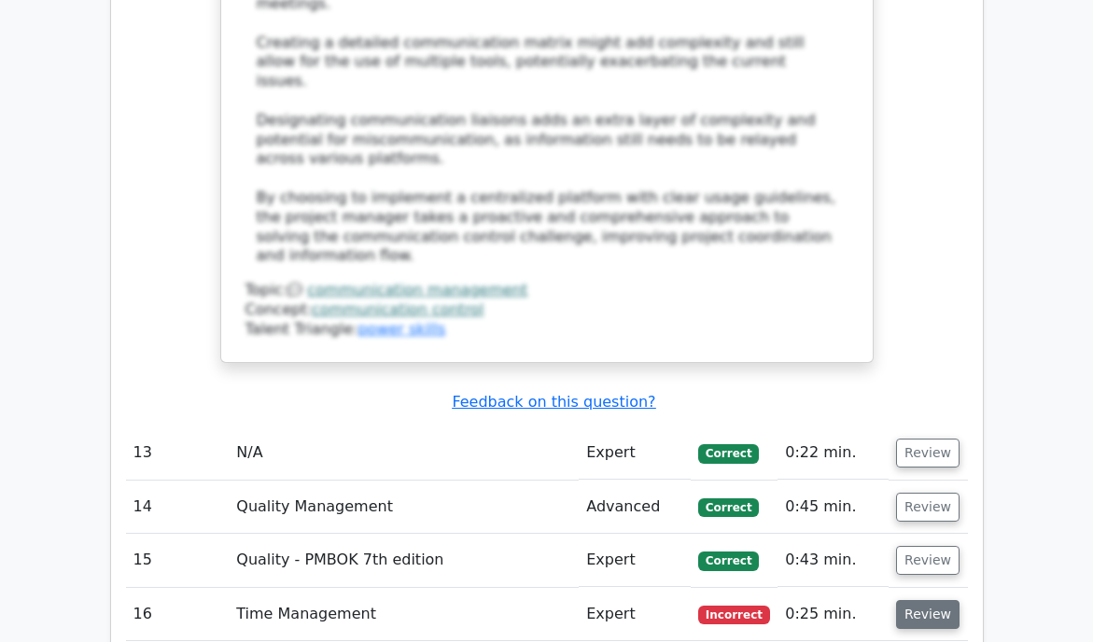
click at [907, 600] on button "Review" at bounding box center [927, 614] width 63 height 29
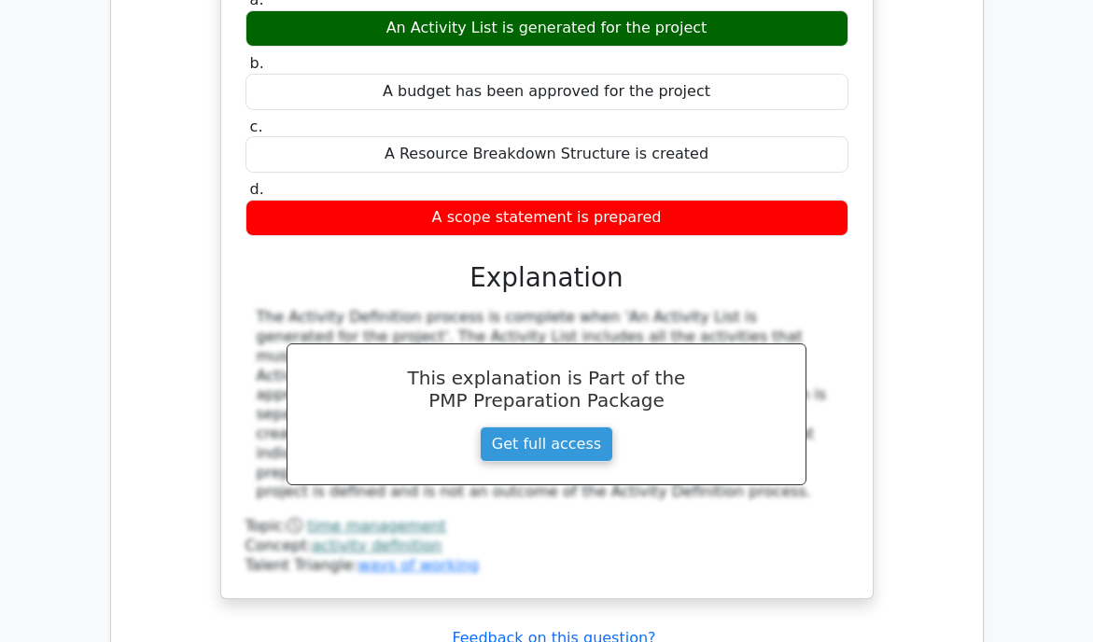
scroll to position [9328, 0]
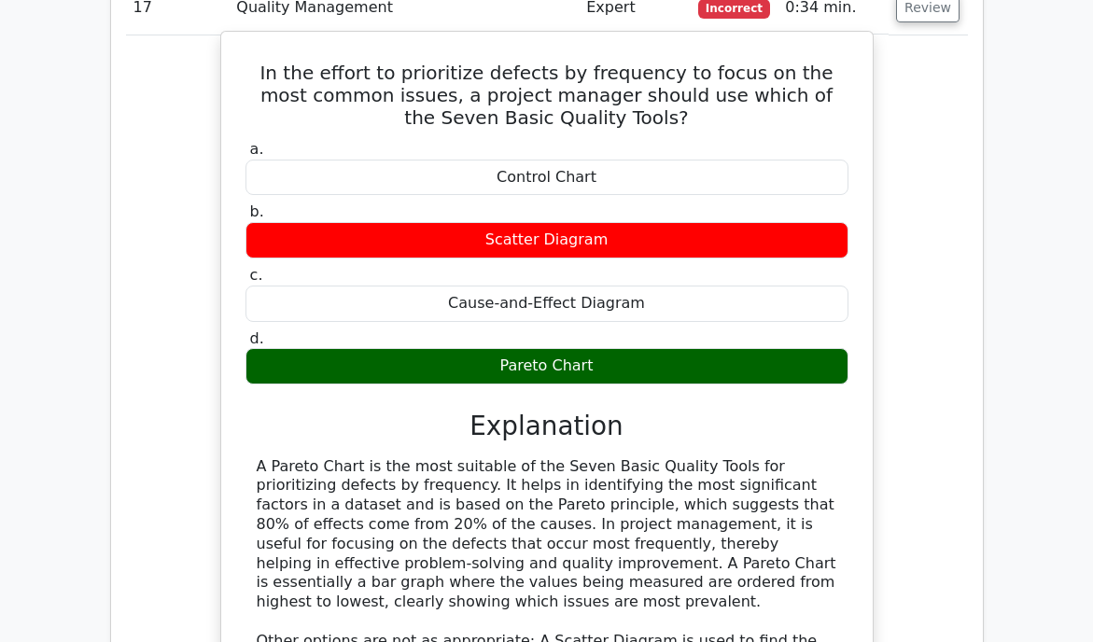
scroll to position [10305, 0]
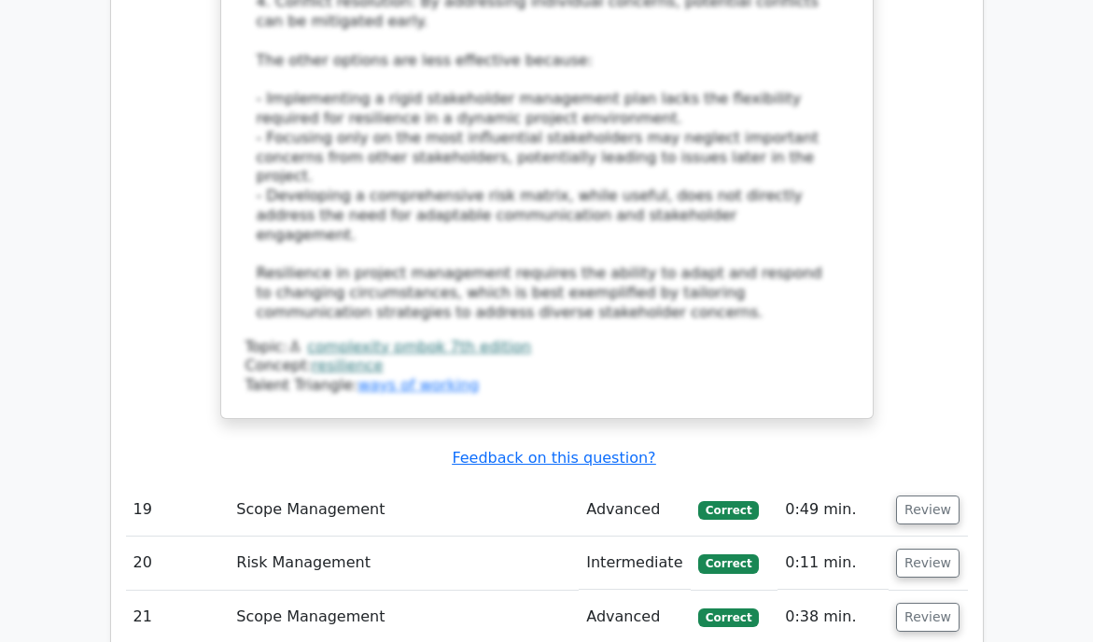
scroll to position [11664, 0]
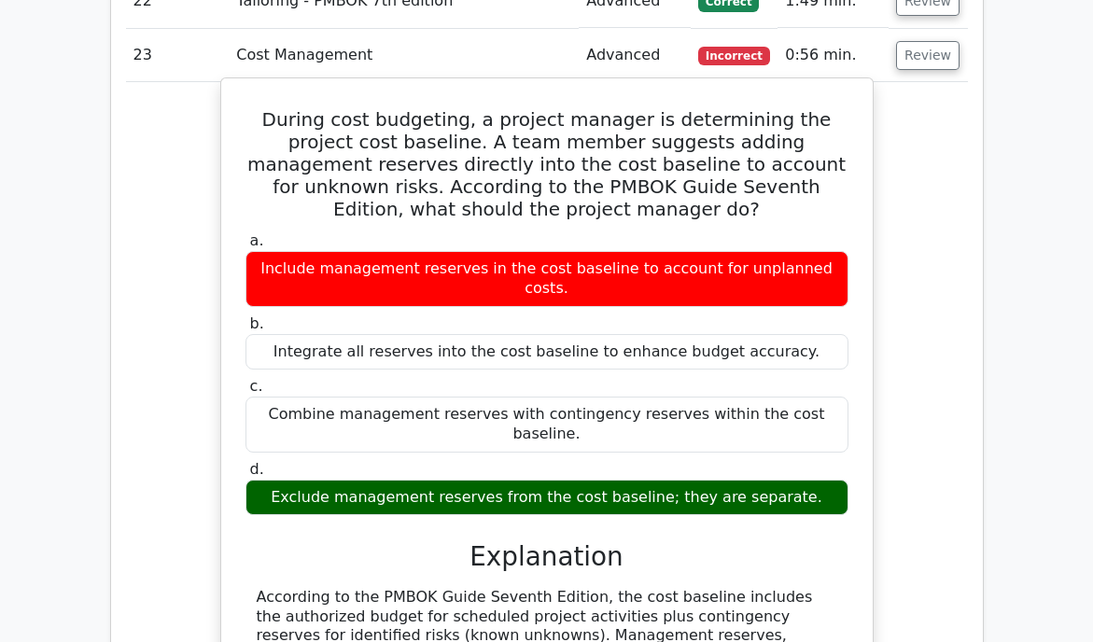
scroll to position [12338, 0]
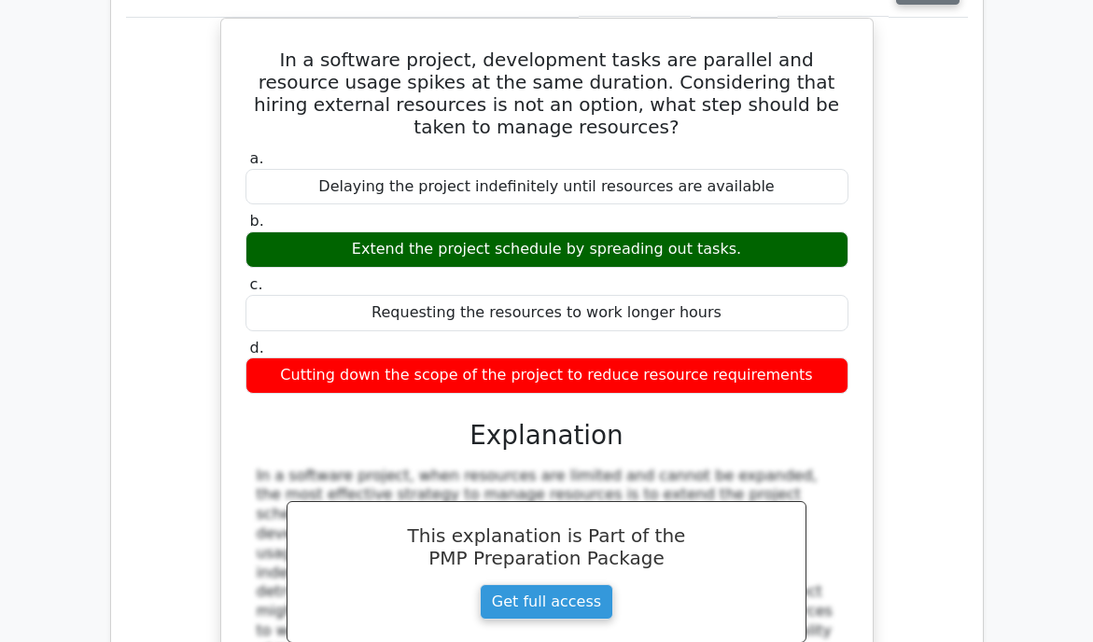
scroll to position [13278, 0]
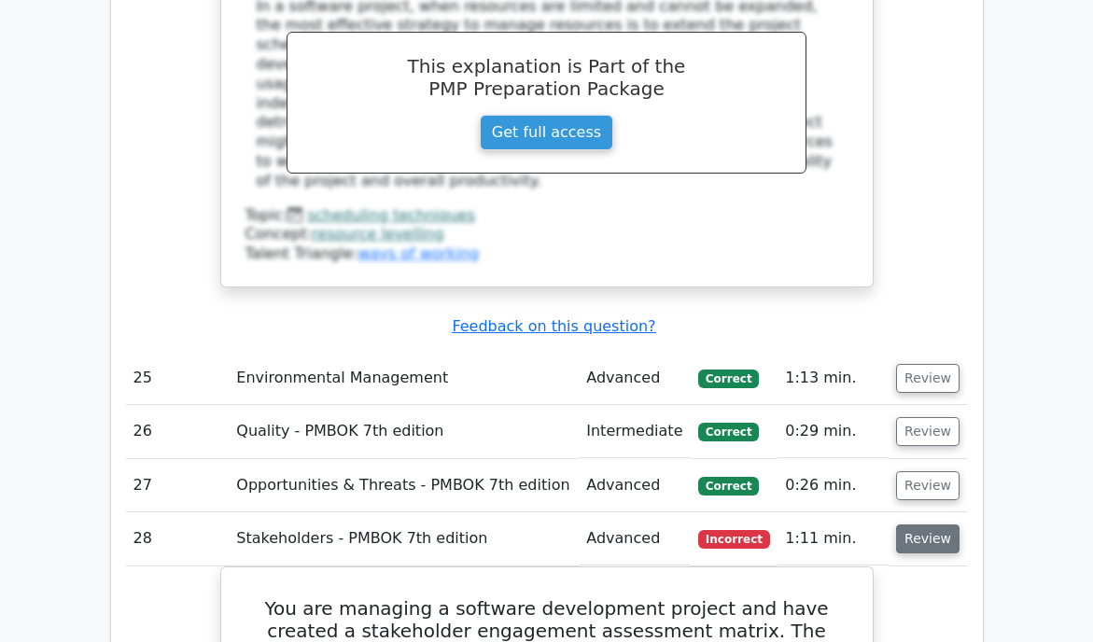
scroll to position [13734, 0]
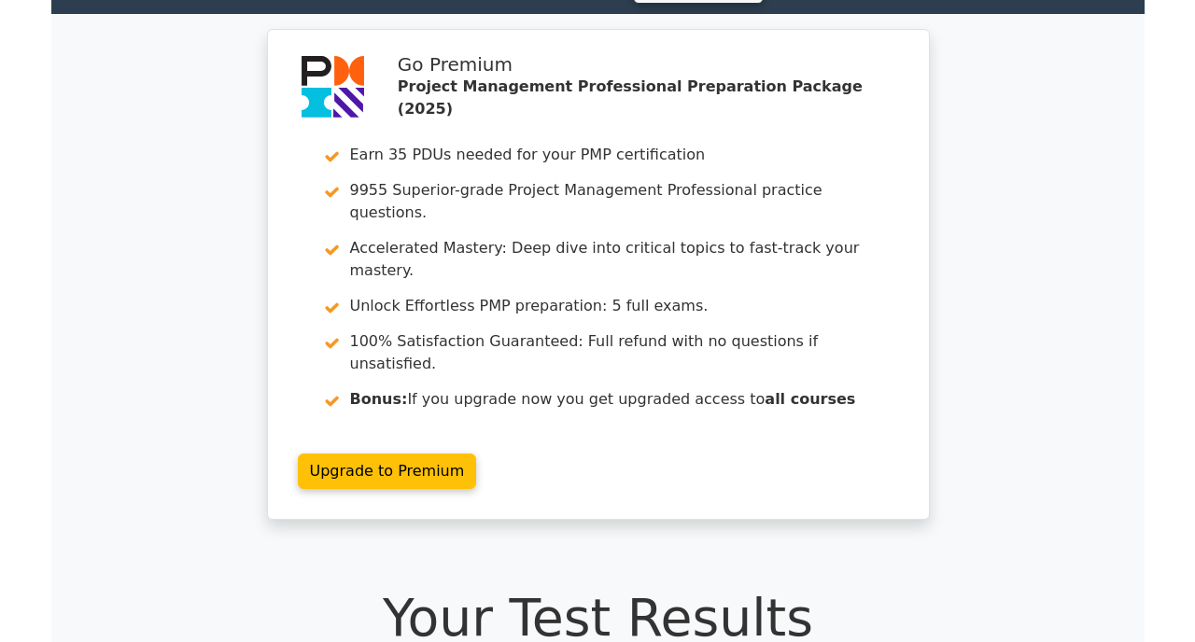
scroll to position [0, 0]
